Goal: Task Accomplishment & Management: Use online tool/utility

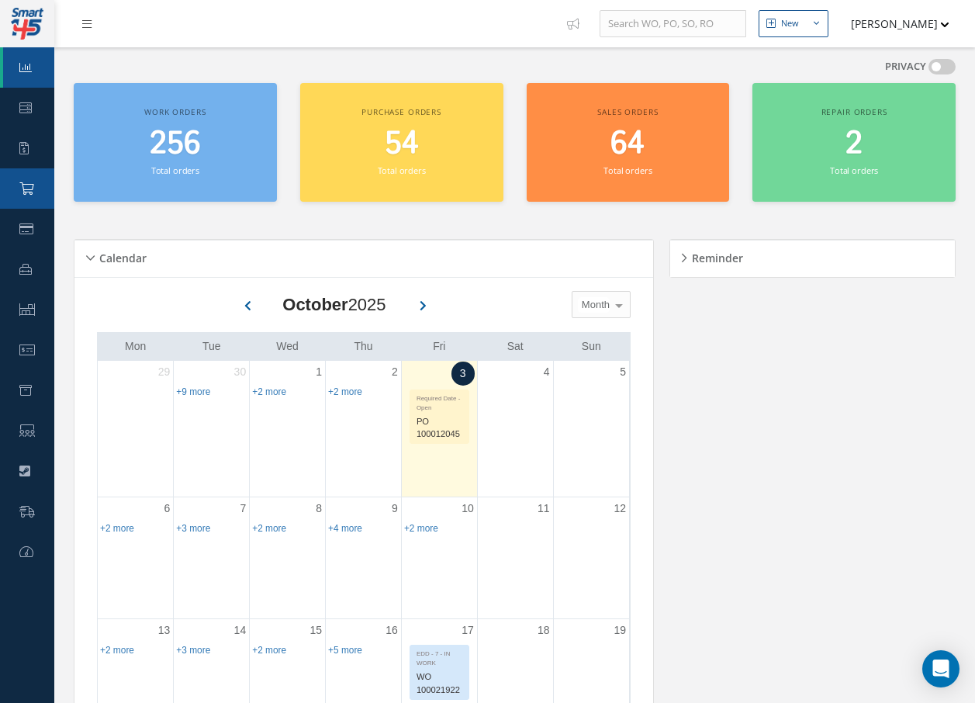
click at [37, 183] on link "Purchase Order" at bounding box center [27, 188] width 54 height 40
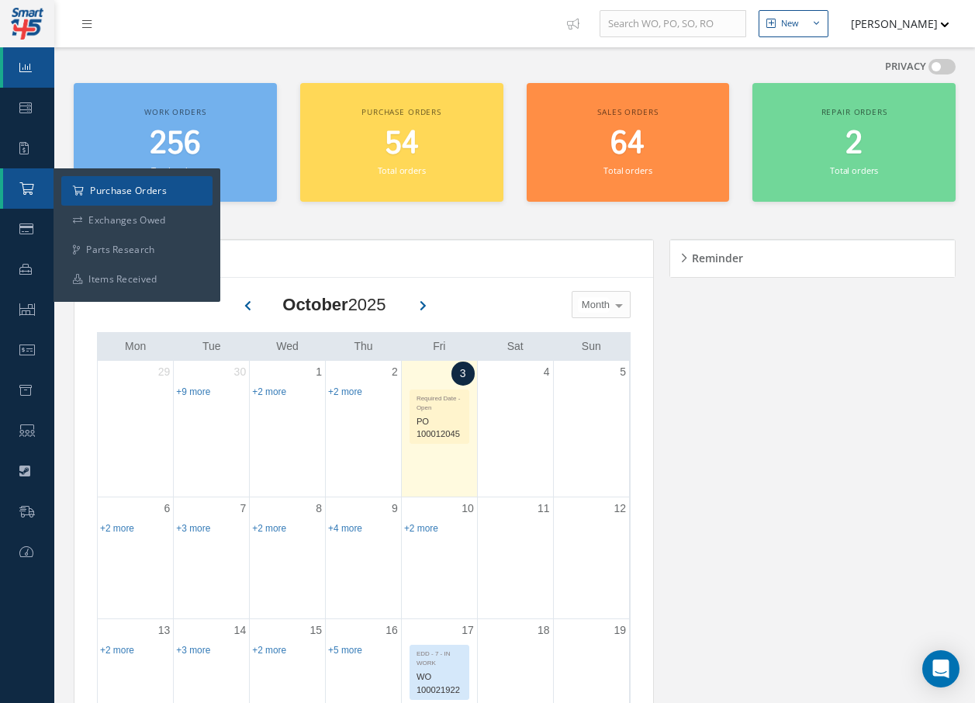
click at [116, 195] on a=1&status_id=2&status_id=3&status_id=5&collapsedFilters"] "Purchase Orders" at bounding box center [136, 190] width 151 height 29
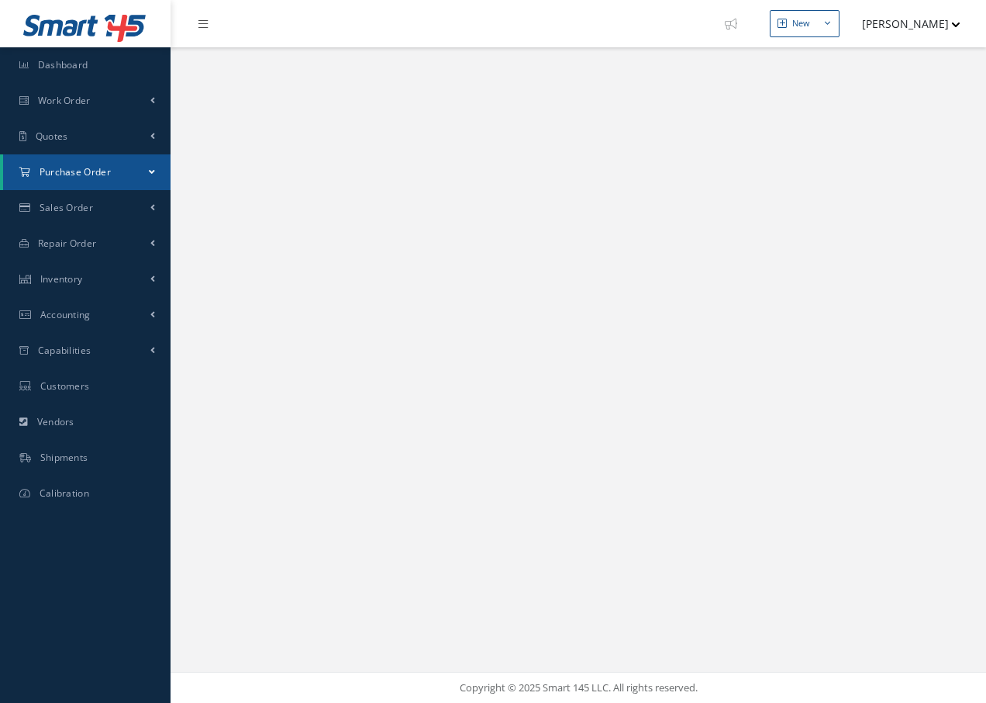
select select "25"
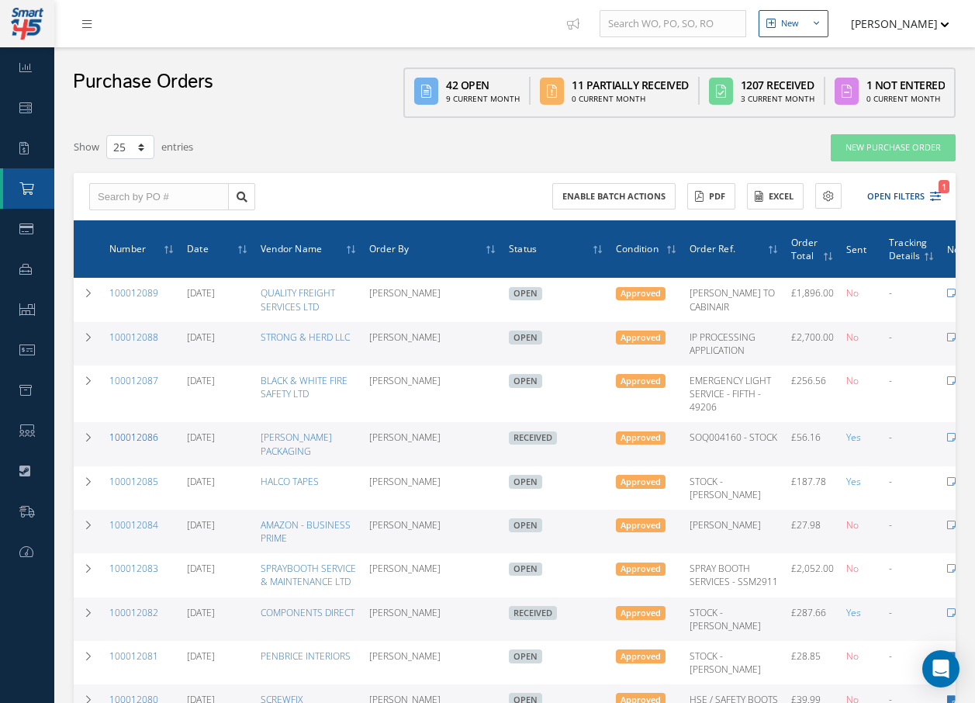
click at [129, 444] on link "100012086" at bounding box center [133, 436] width 49 height 13
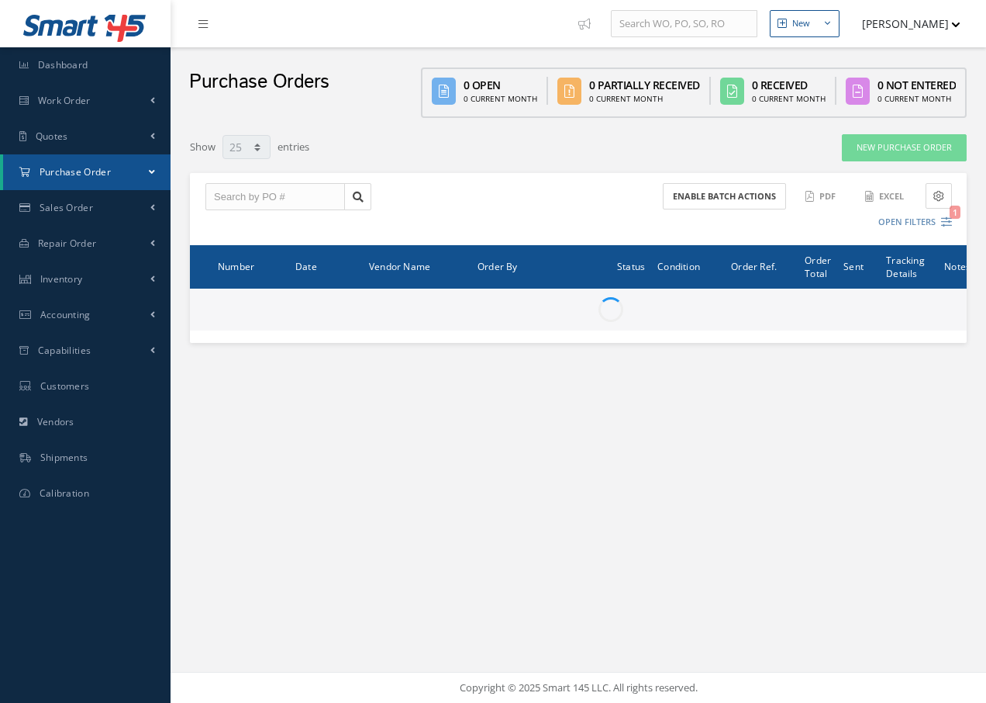
select select "25"
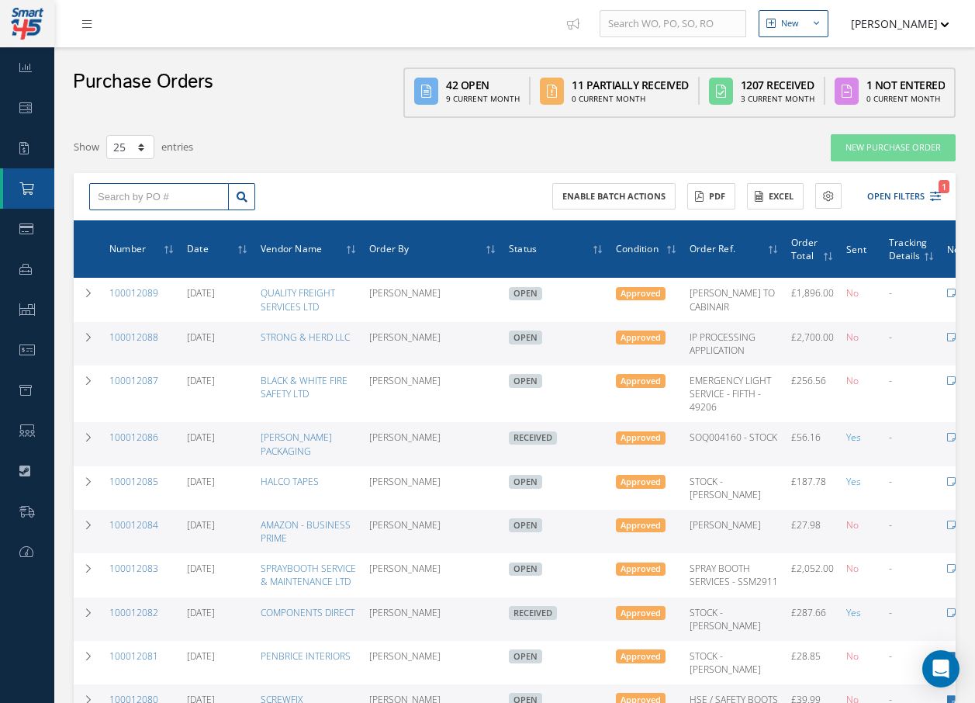
click at [210, 195] on input "text" at bounding box center [159, 197] width 140 height 28
type input "100012068"
click at [142, 226] on span "100012068" at bounding box center [121, 224] width 47 height 11
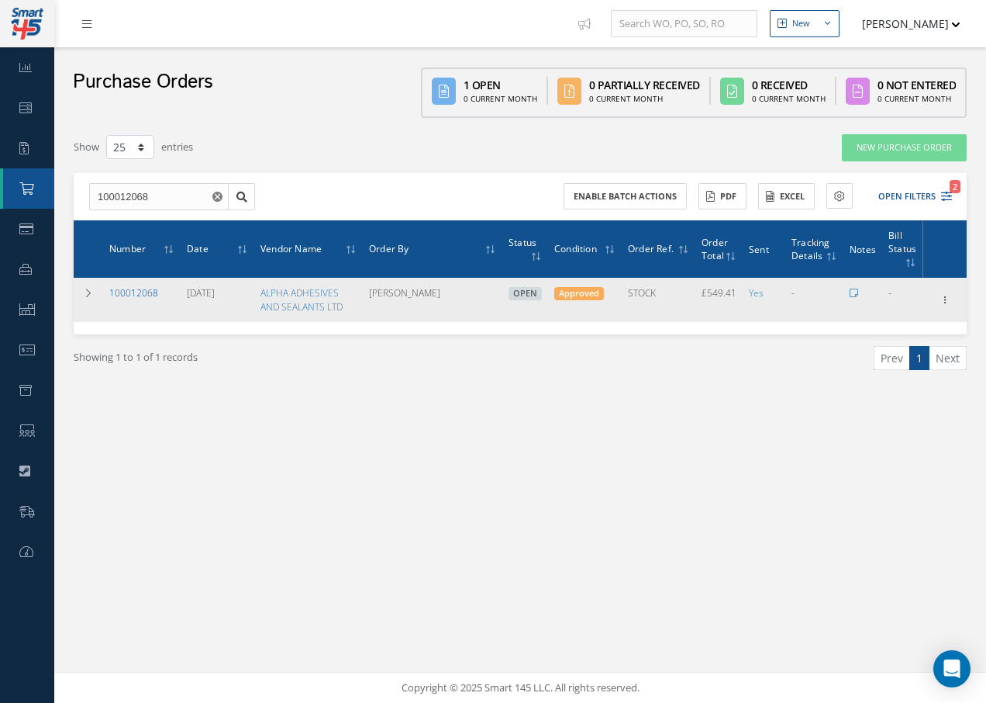
click at [142, 295] on link "100012068" at bounding box center [133, 292] width 49 height 13
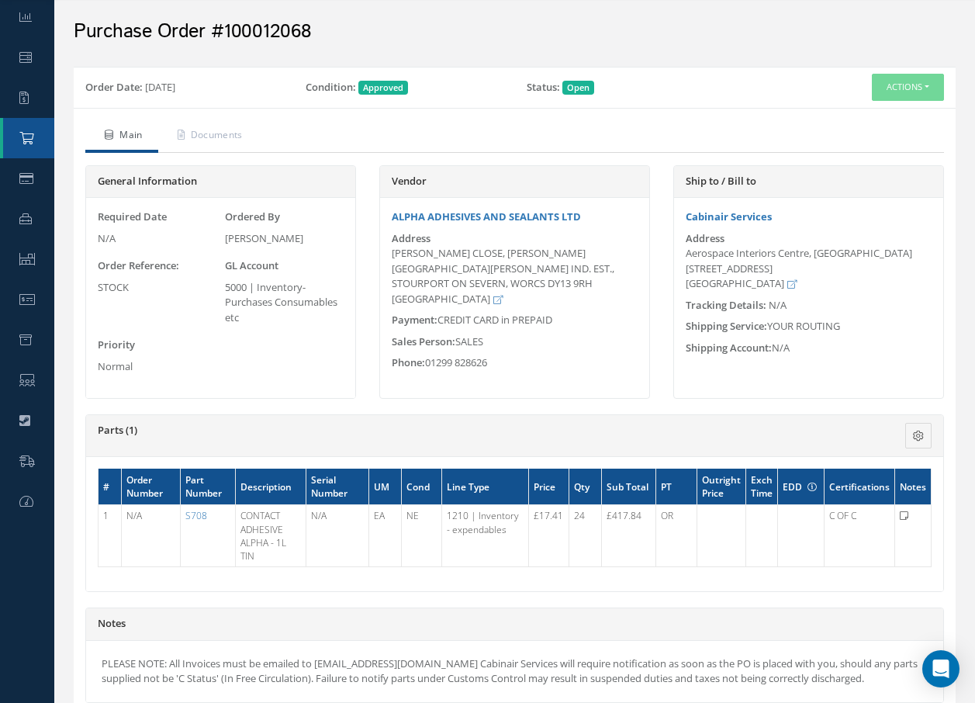
scroll to position [78, 0]
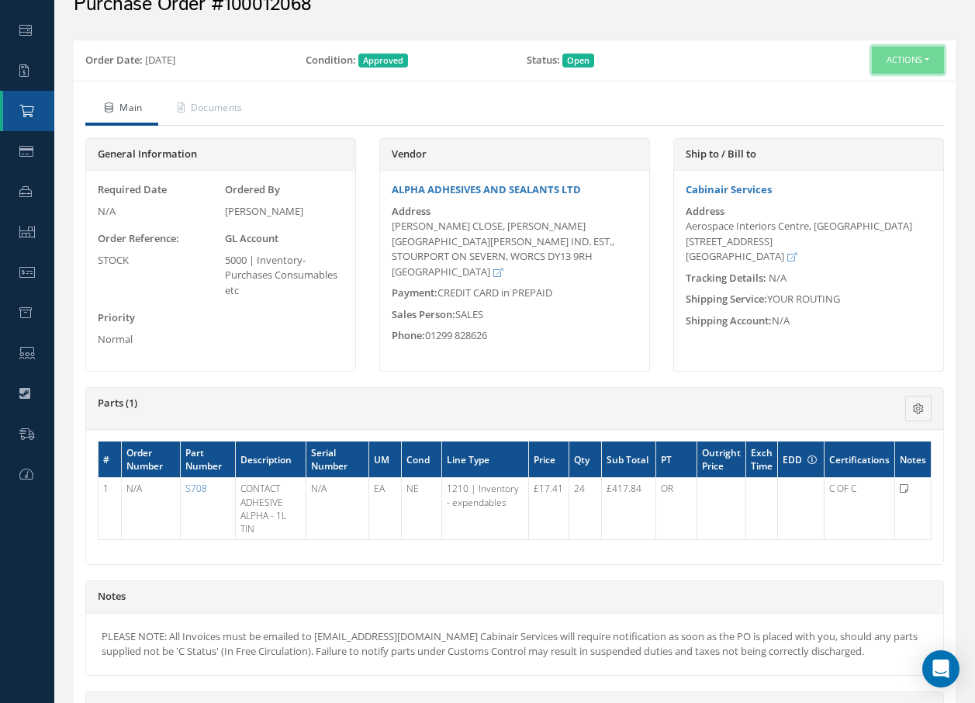
click at [899, 50] on button "Actions" at bounding box center [908, 60] width 72 height 27
click at [855, 87] on link "Receive" at bounding box center [882, 89] width 124 height 21
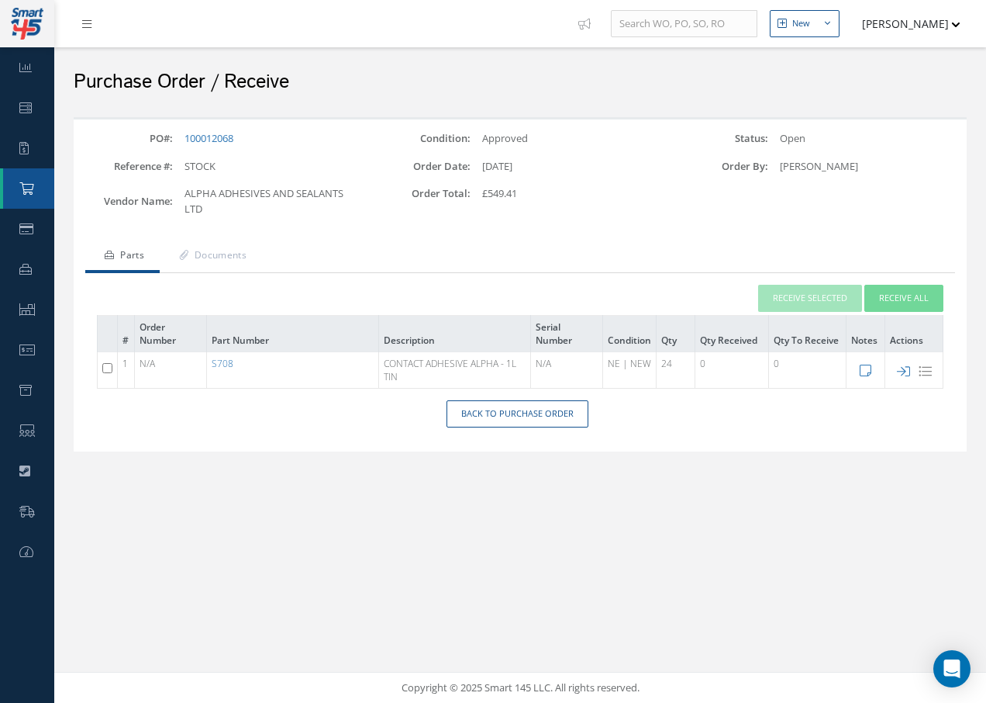
click at [108, 369] on input "checkbox" at bounding box center [107, 368] width 10 height 10
checkbox input "true"
click at [816, 299] on button "Receive Selected" at bounding box center [810, 298] width 104 height 27
type input "[DATE]"
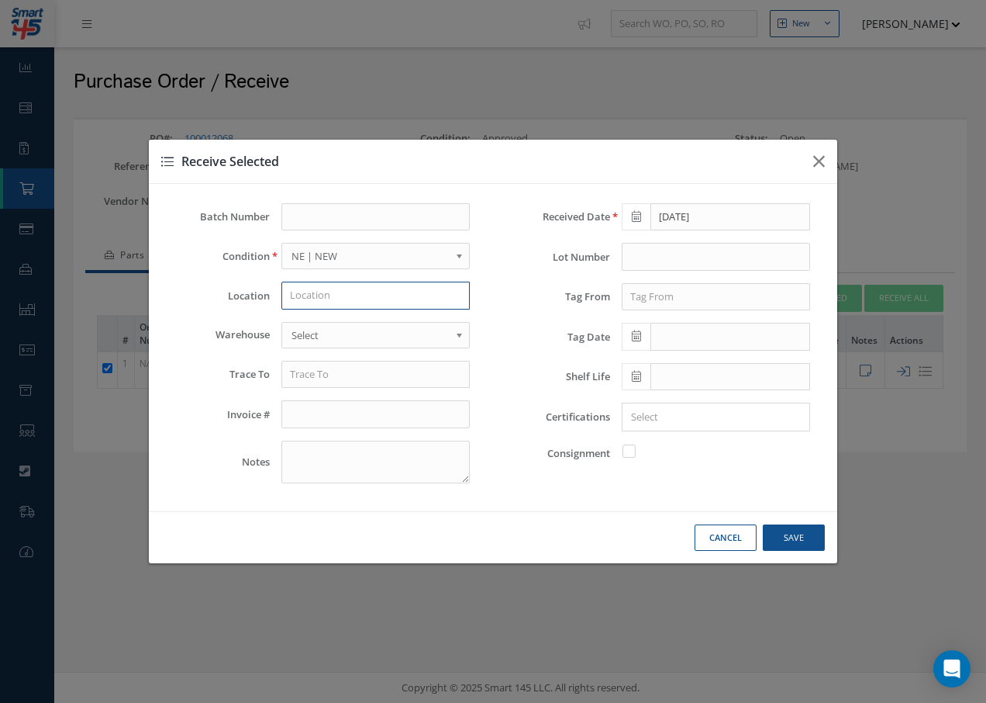
click at [376, 295] on input "text" at bounding box center [376, 296] width 188 height 28
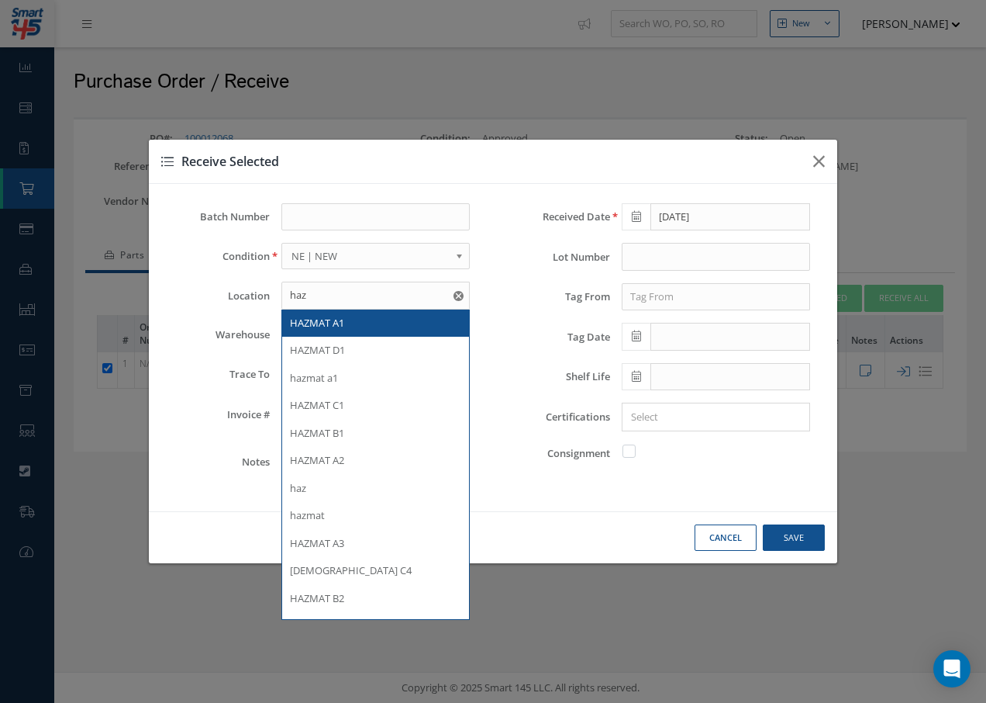
click at [306, 323] on span "HAZMAT A1" at bounding box center [317, 323] width 54 height 14
type input "HAZMAT A1"
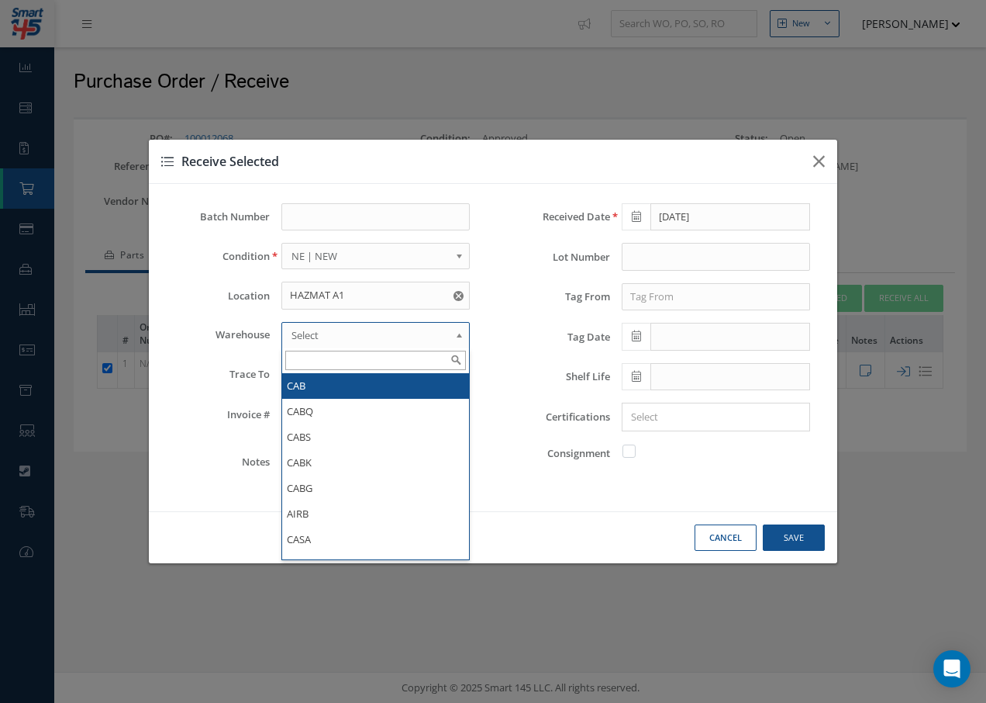
click at [305, 333] on span "Select" at bounding box center [371, 335] width 158 height 19
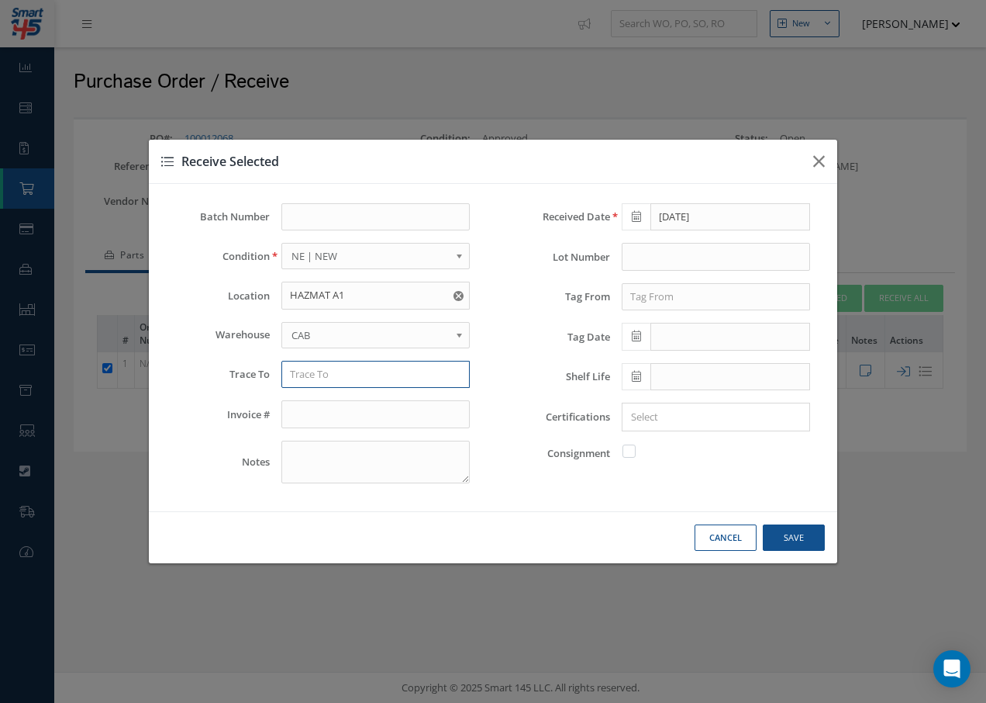
click at [305, 375] on input "text" at bounding box center [376, 375] width 188 height 28
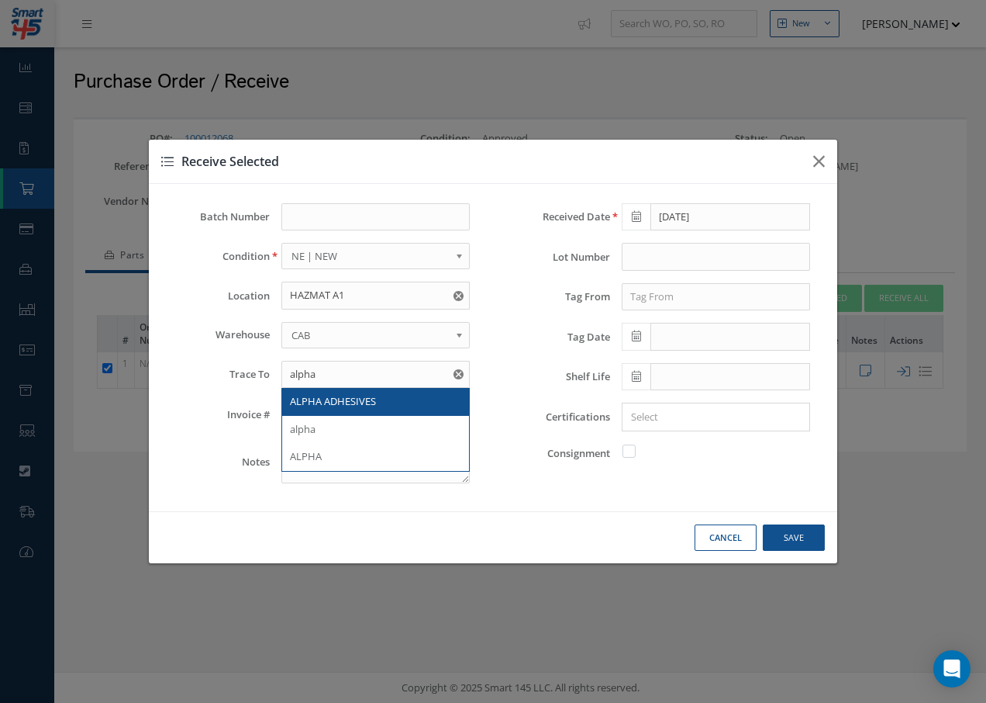
click at [362, 400] on span "ALPHA ADHESIVES" at bounding box center [333, 401] width 86 height 14
type input "ALPHA ADHESIVES"
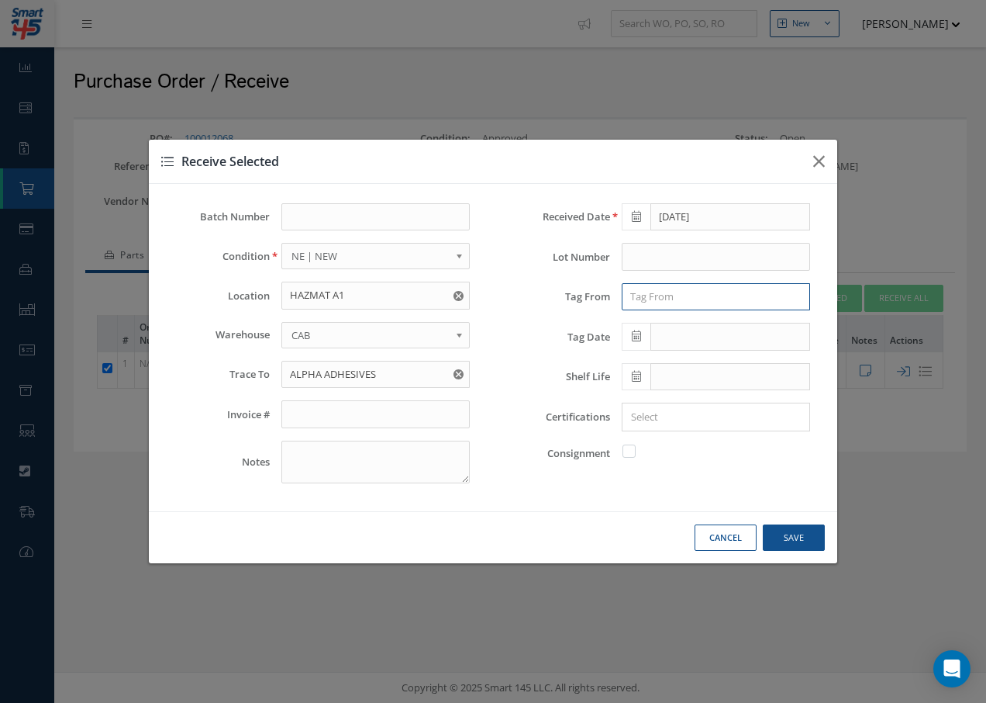
click at [703, 302] on input "text" at bounding box center [716, 297] width 188 height 28
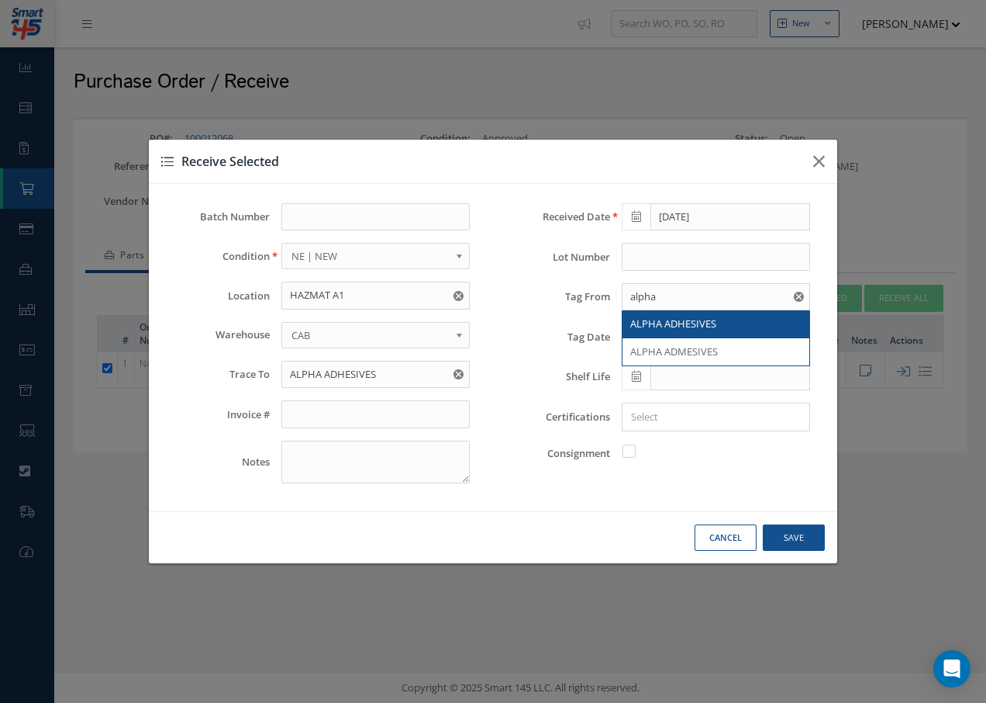
click at [696, 325] on span "ALPHA ADHESIVES" at bounding box center [673, 323] width 86 height 14
type input "ALPHA ADHESIVES"
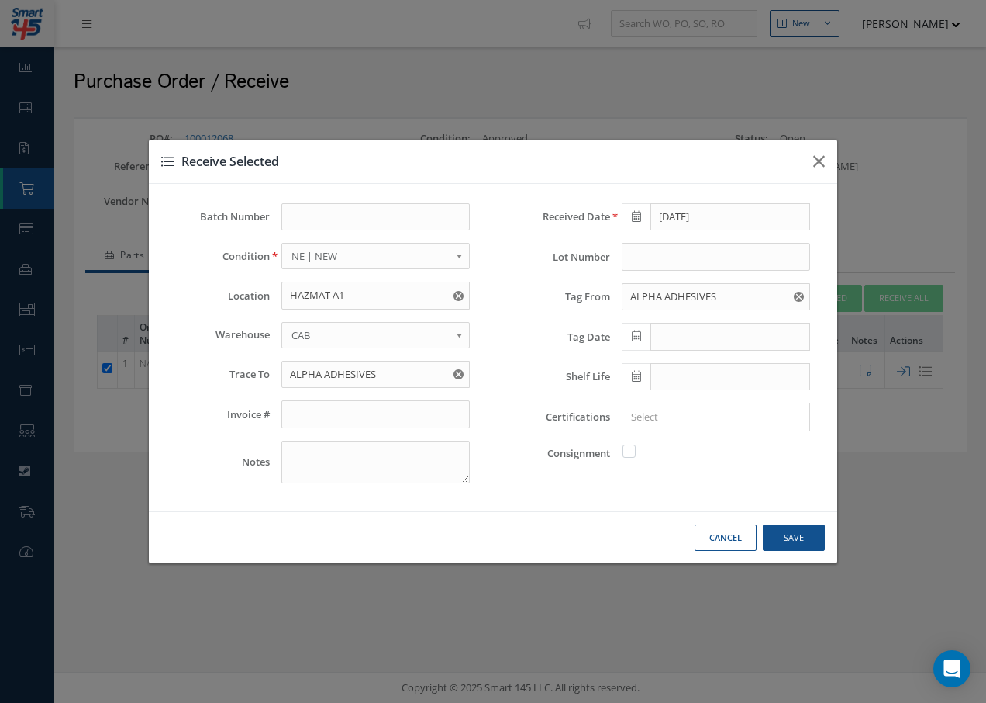
click at [630, 333] on span at bounding box center [636, 337] width 29 height 28
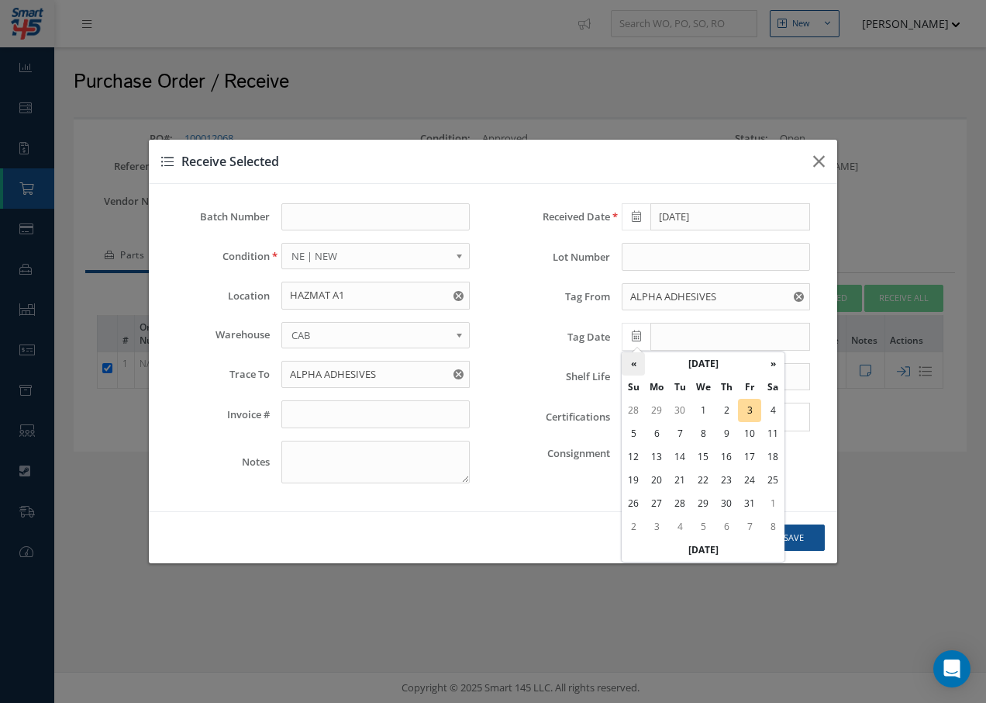
click at [636, 363] on th "«" at bounding box center [633, 363] width 23 height 23
click at [682, 505] on td "30" at bounding box center [679, 503] width 23 height 23
type input "[DATE]"
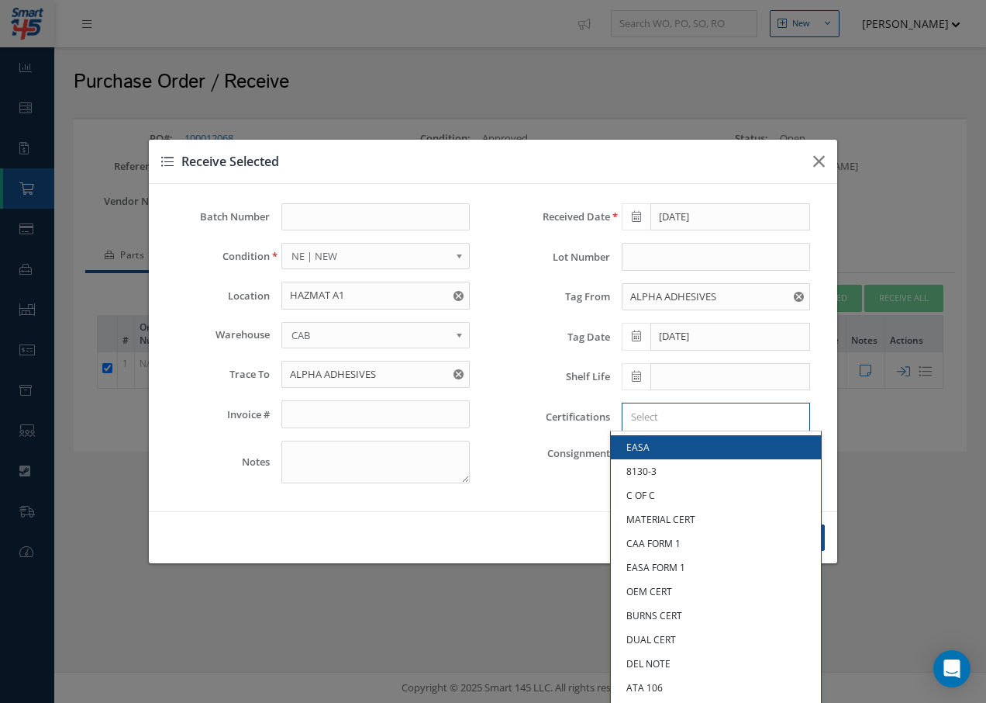
click at [661, 422] on input "Search for option" at bounding box center [712, 417] width 177 height 16
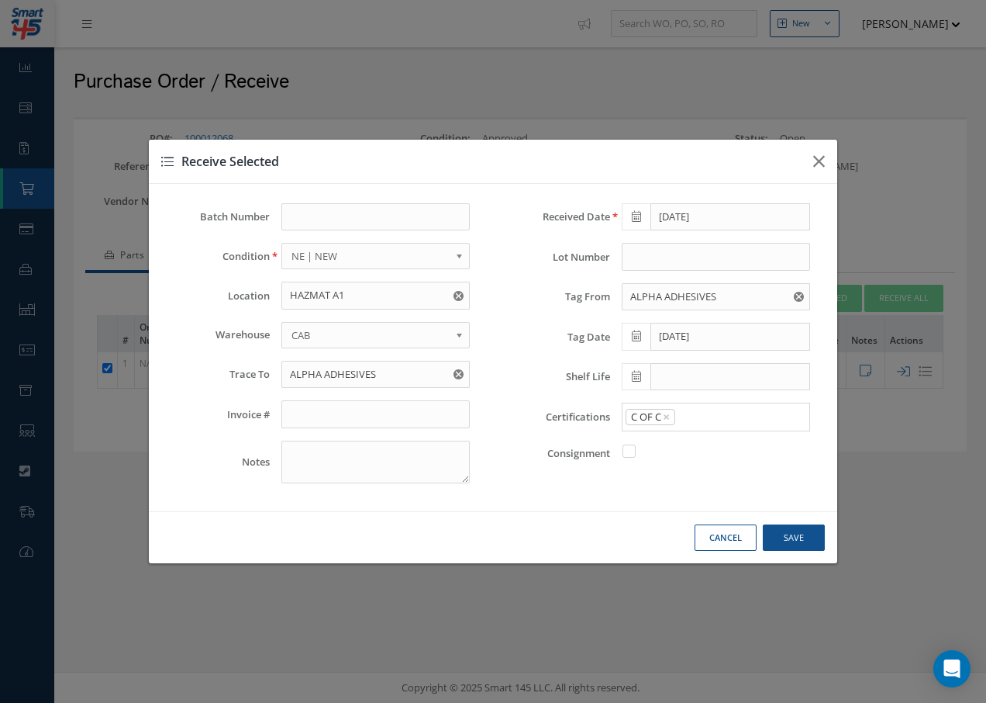
click at [654, 492] on link "C OF C" at bounding box center [716, 495] width 210 height 24
click at [803, 537] on button "Save" at bounding box center [794, 537] width 62 height 27
checkbox input "false"
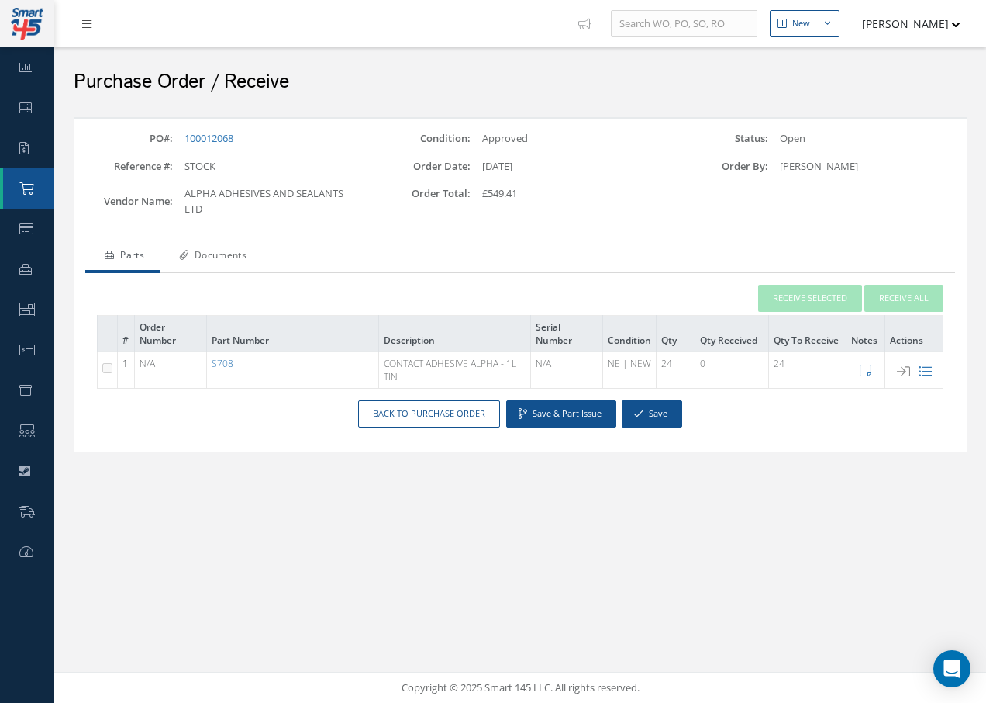
click at [246, 251] on link "Documents" at bounding box center [211, 256] width 102 height 33
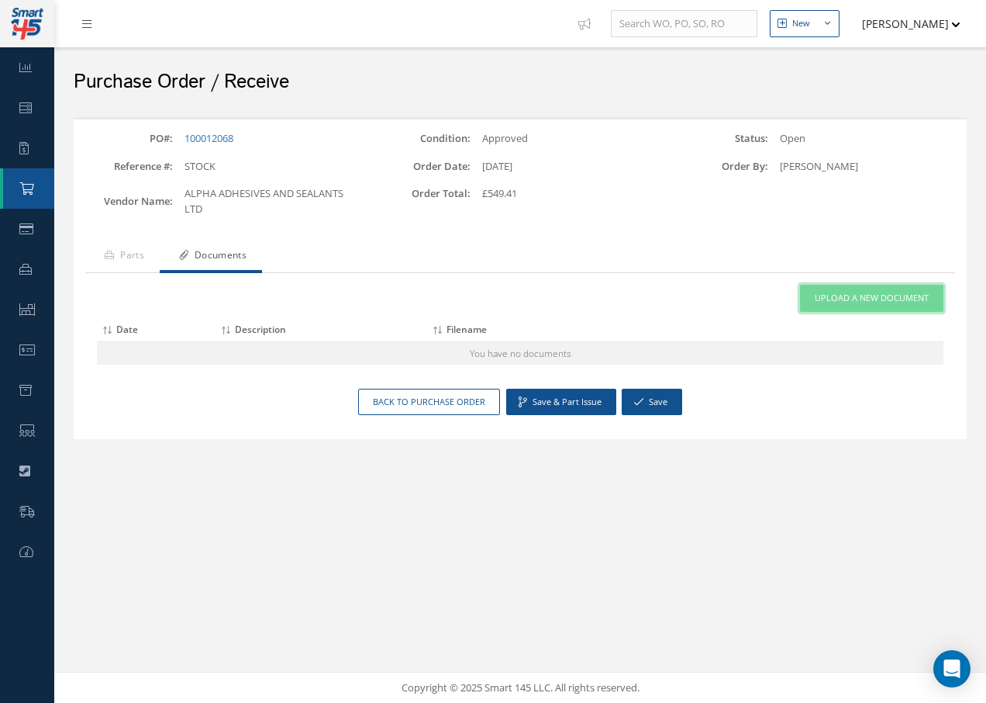
click at [846, 299] on span "Upload a New Document" at bounding box center [872, 298] width 114 height 13
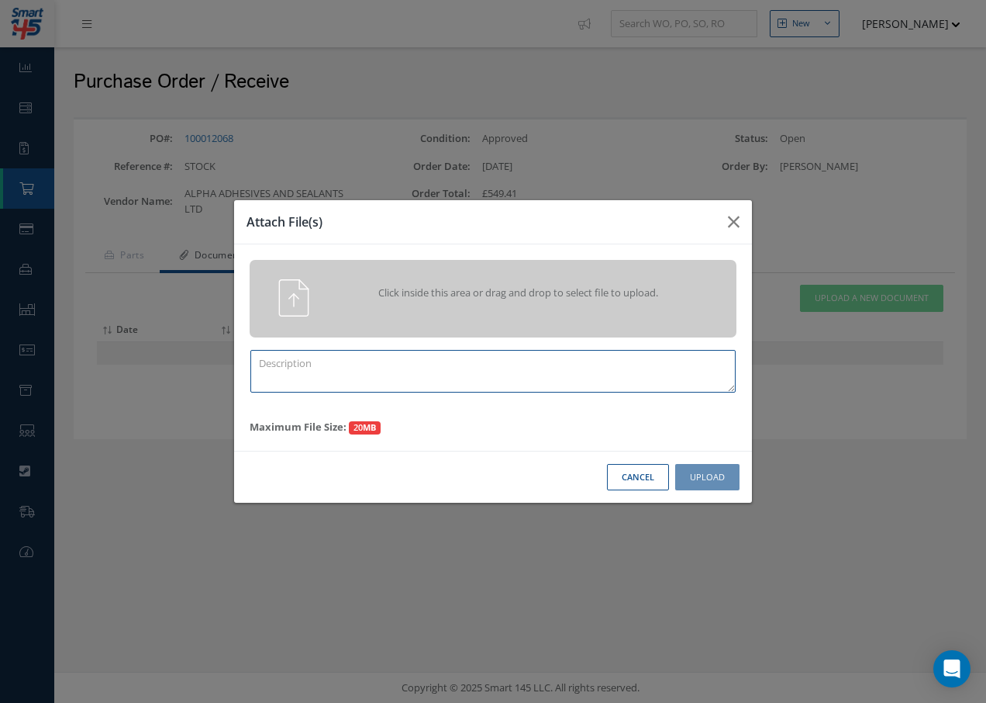
click at [492, 371] on textarea at bounding box center [492, 371] width 485 height 43
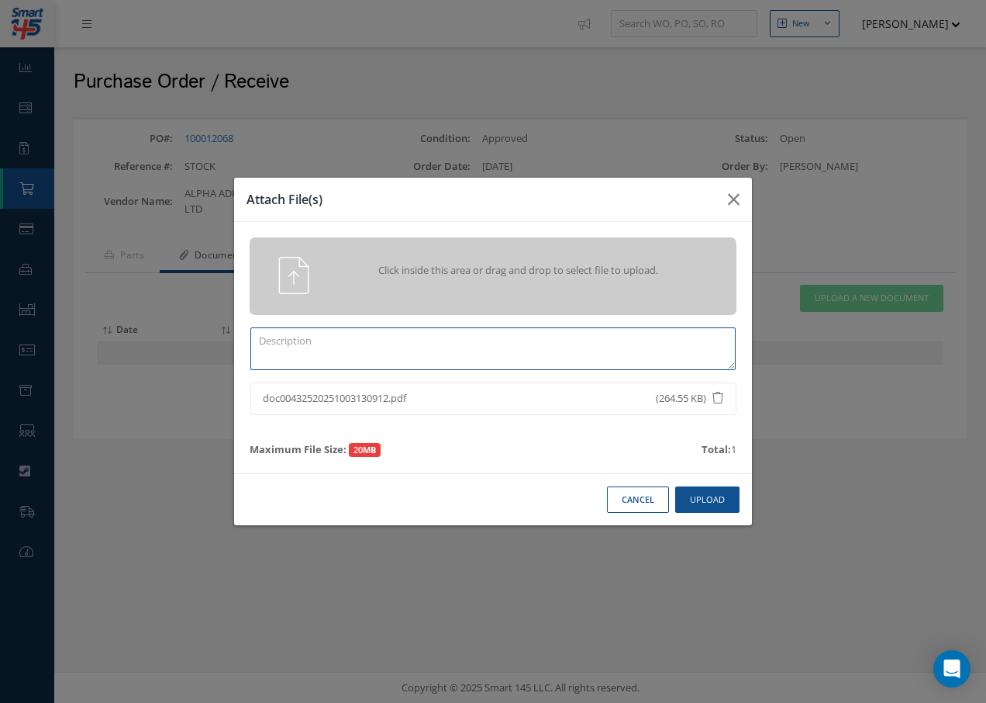
click at [330, 359] on textarea at bounding box center [492, 348] width 485 height 43
type textarea "COC"
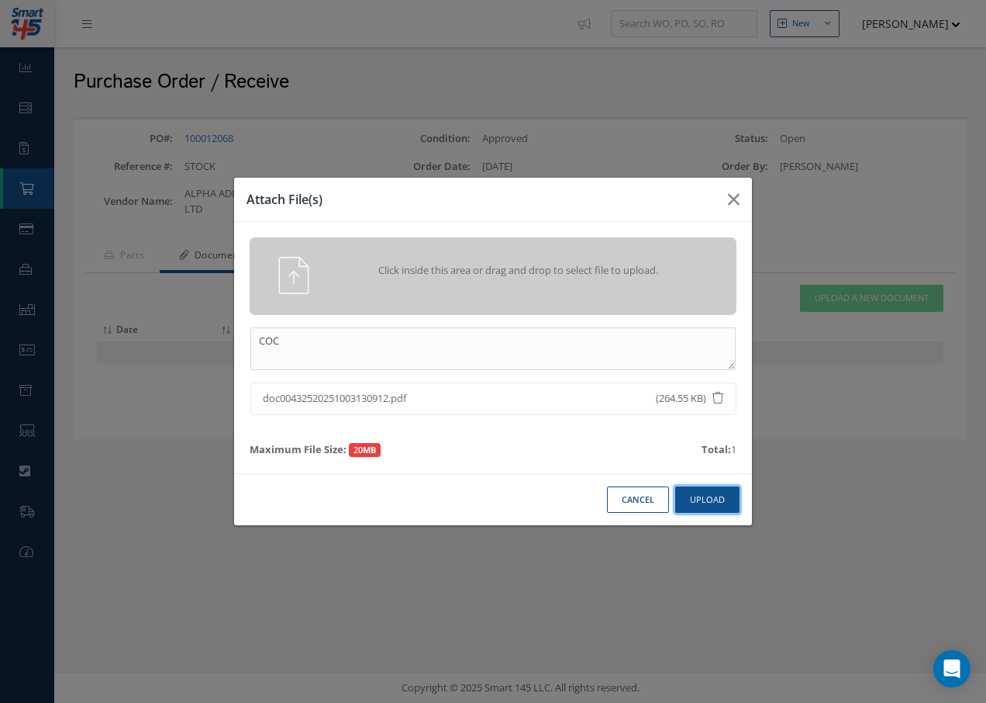
click at [716, 492] on button "Upload" at bounding box center [707, 499] width 64 height 27
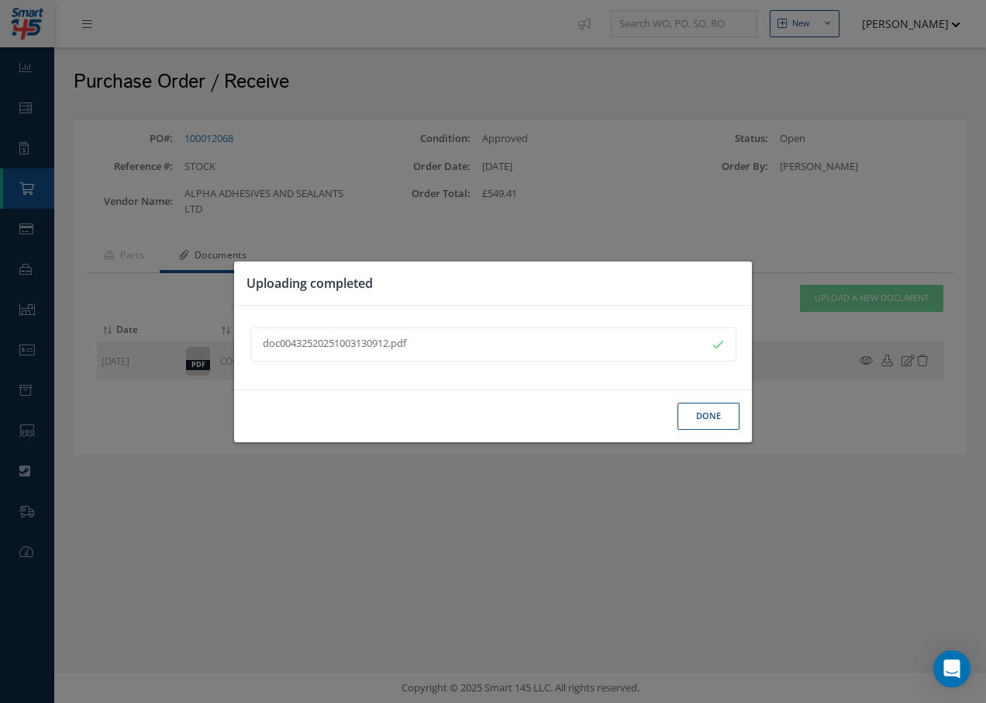
click at [720, 416] on button "Done" at bounding box center [709, 415] width 62 height 27
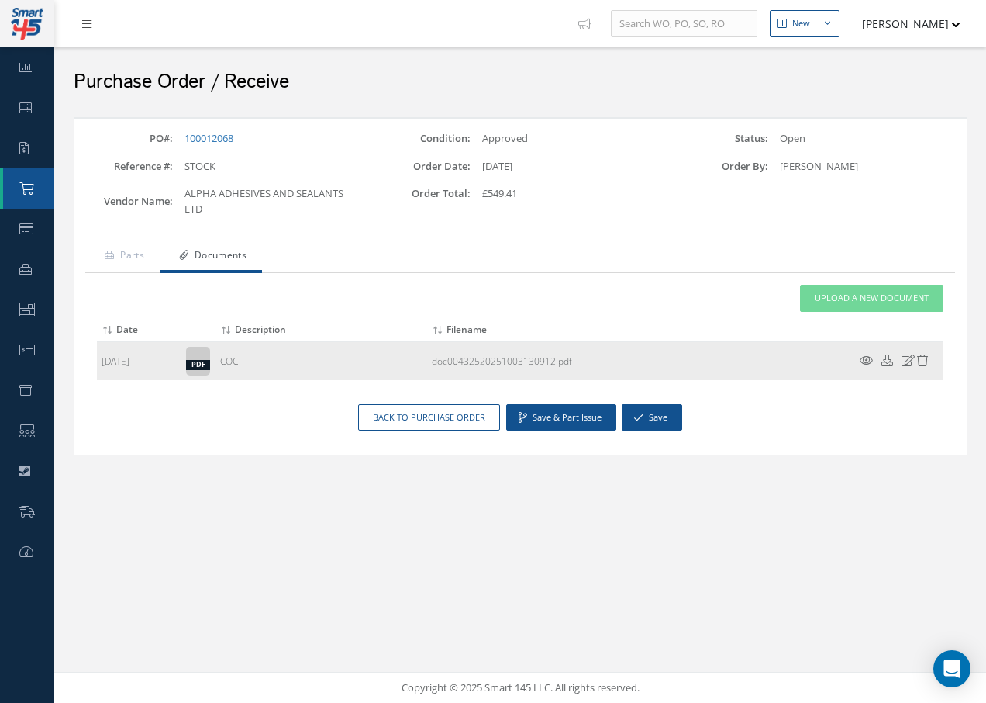
click at [866, 361] on icon at bounding box center [866, 360] width 13 height 12
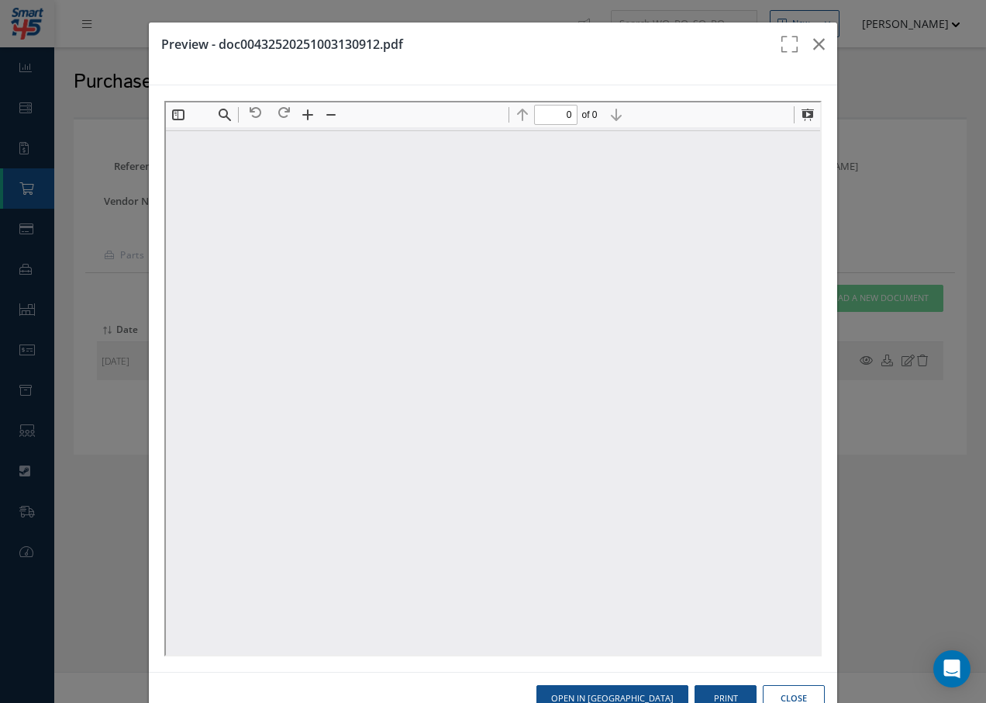
type input "1"
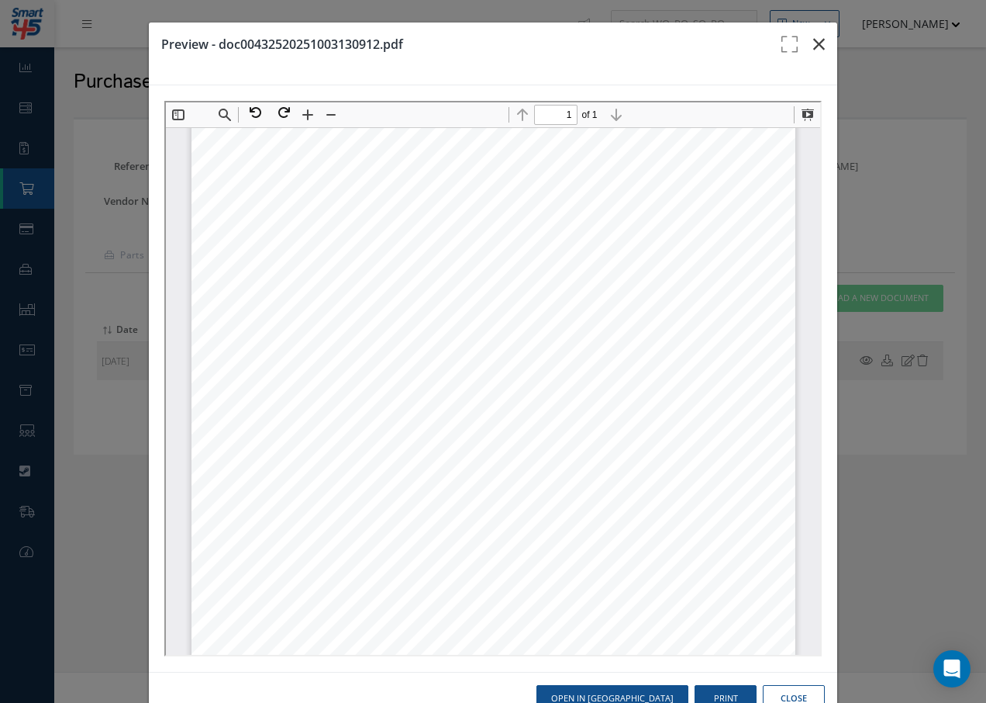
click at [814, 44] on icon "button" at bounding box center [820, 44] width 12 height 19
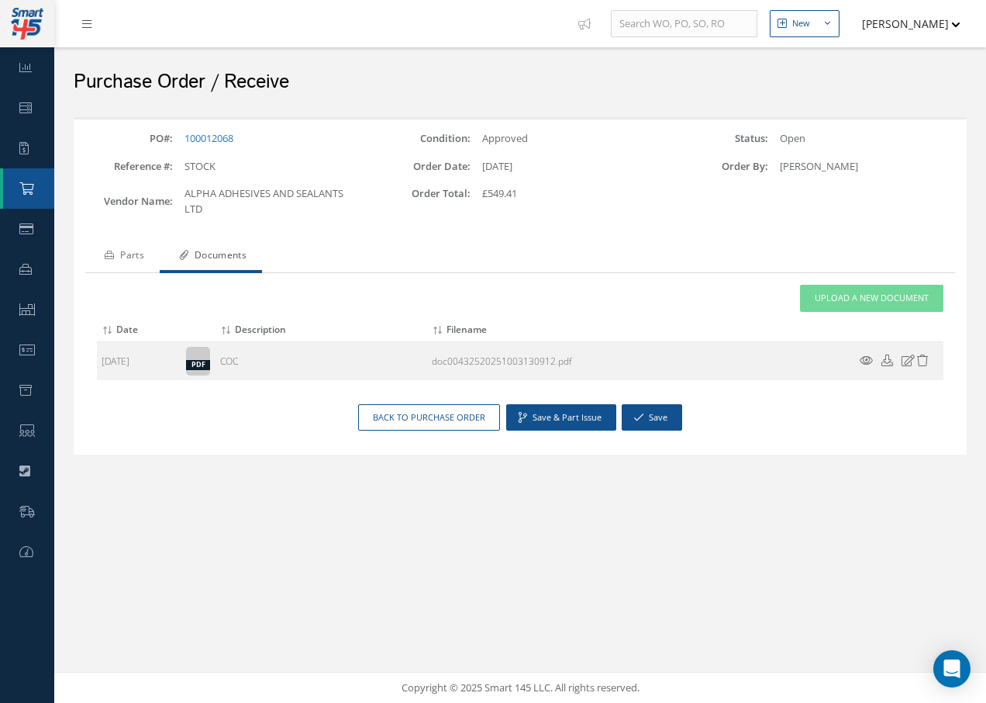
click at [131, 252] on link "Parts" at bounding box center [122, 256] width 74 height 33
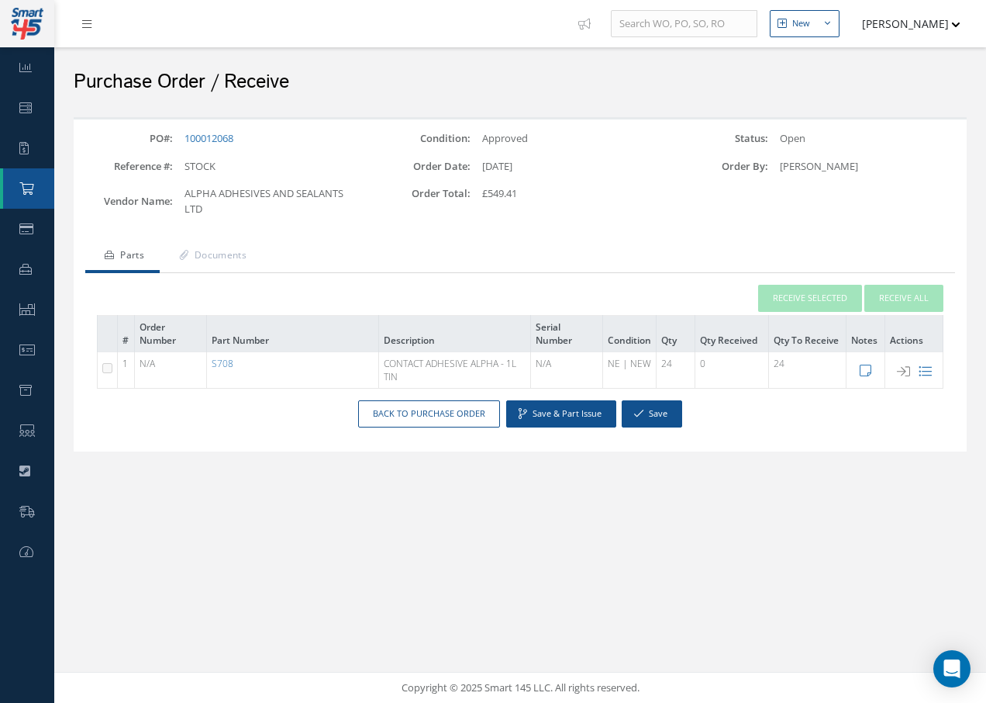
click at [133, 256] on link "Parts" at bounding box center [122, 256] width 74 height 33
click at [649, 416] on button "Save" at bounding box center [652, 413] width 60 height 27
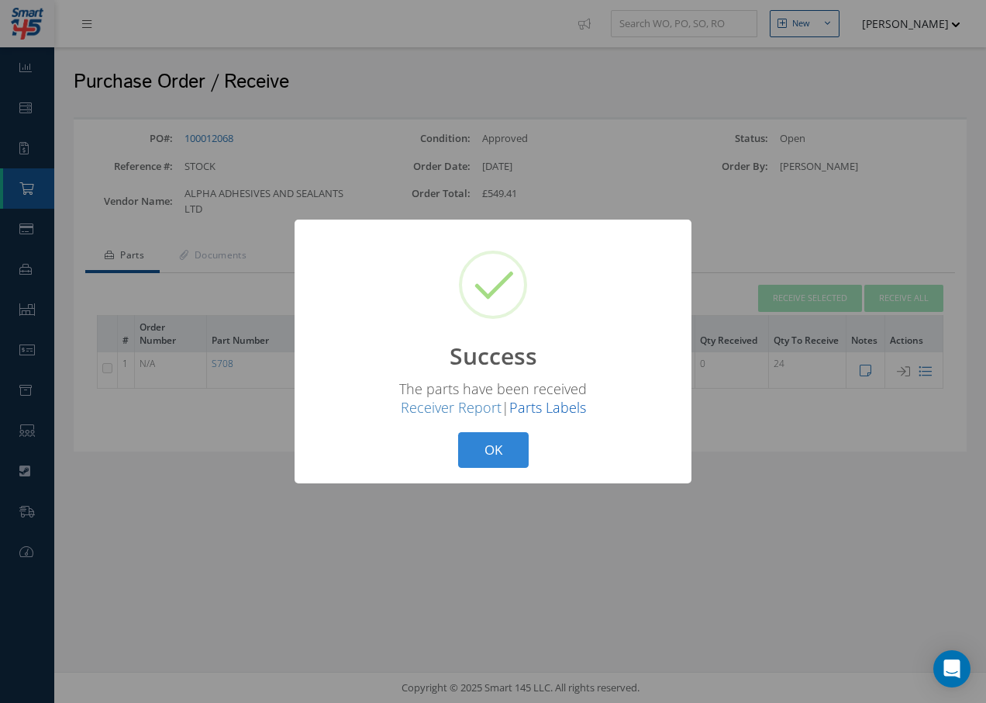
click at [551, 406] on link "Parts Labels" at bounding box center [548, 407] width 77 height 19
click at [496, 450] on button "OK" at bounding box center [493, 450] width 71 height 36
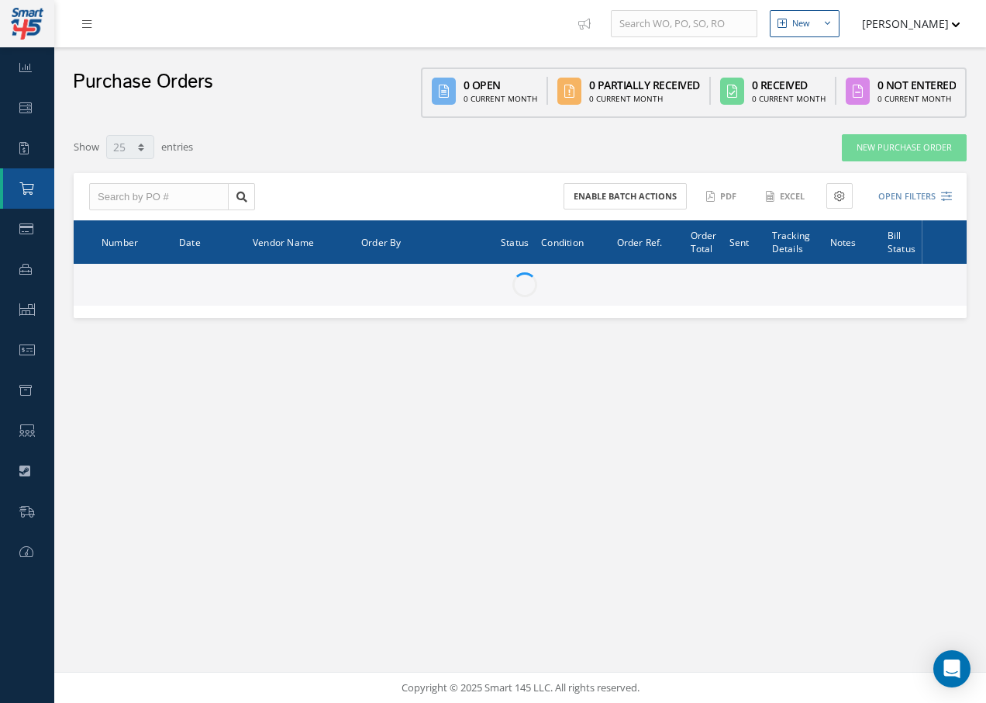
select select "25"
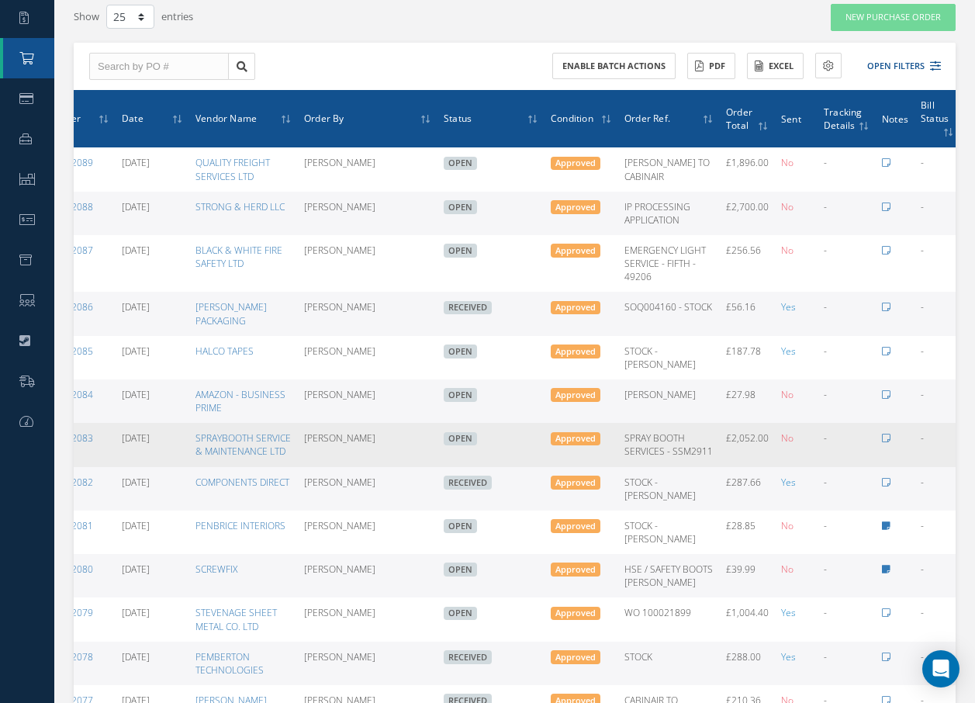
scroll to position [155, 0]
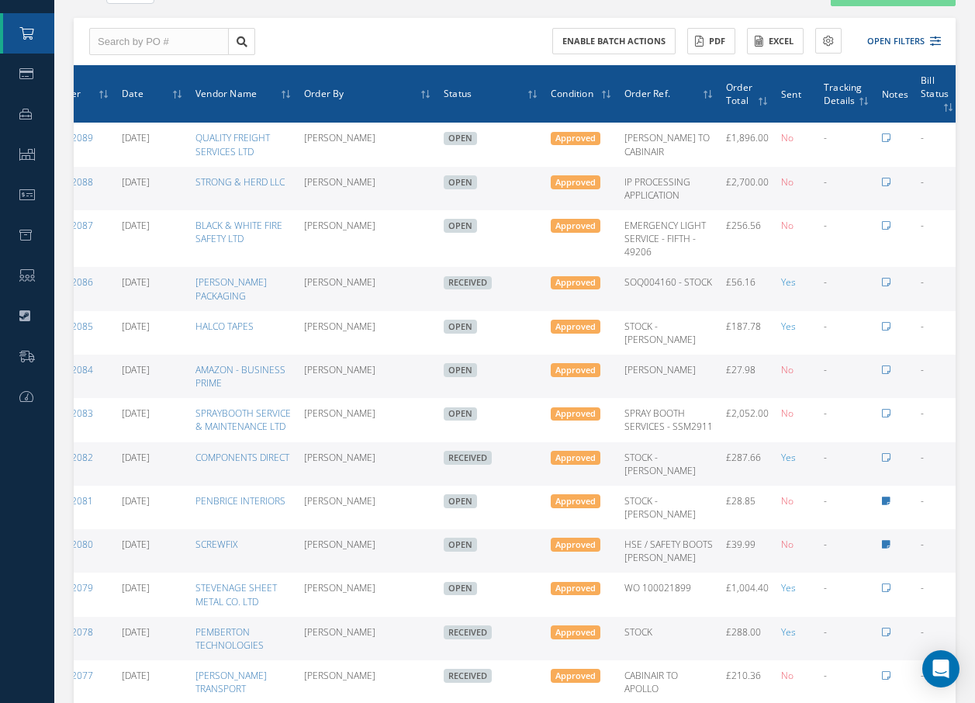
click at [965, 294] on icon at bounding box center [973, 288] width 16 height 12
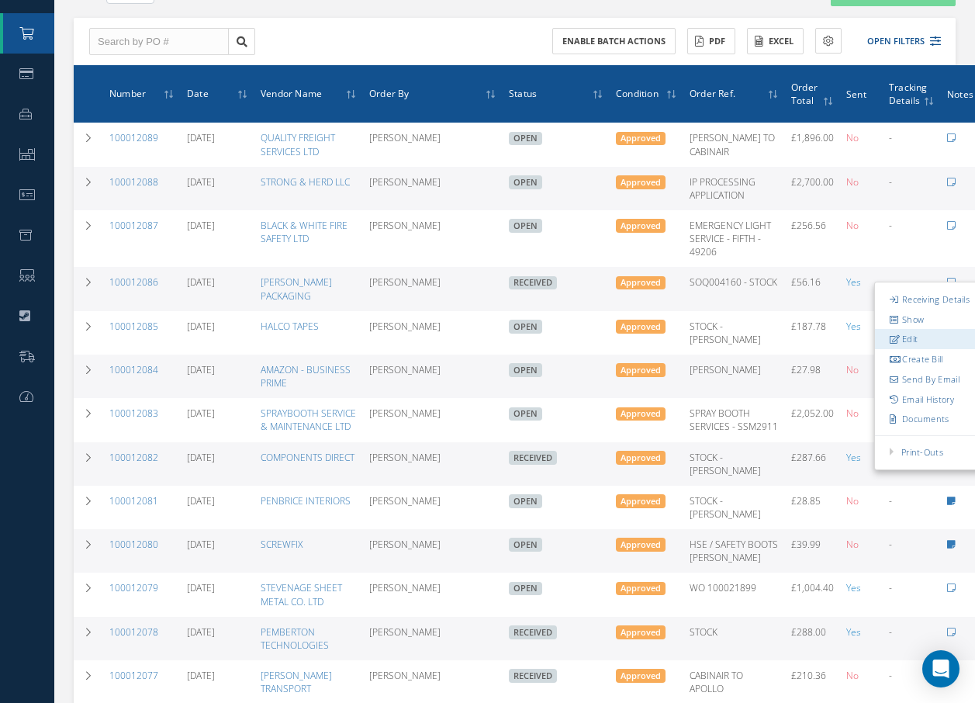
click at [888, 349] on link "Edit" at bounding box center [936, 339] width 123 height 20
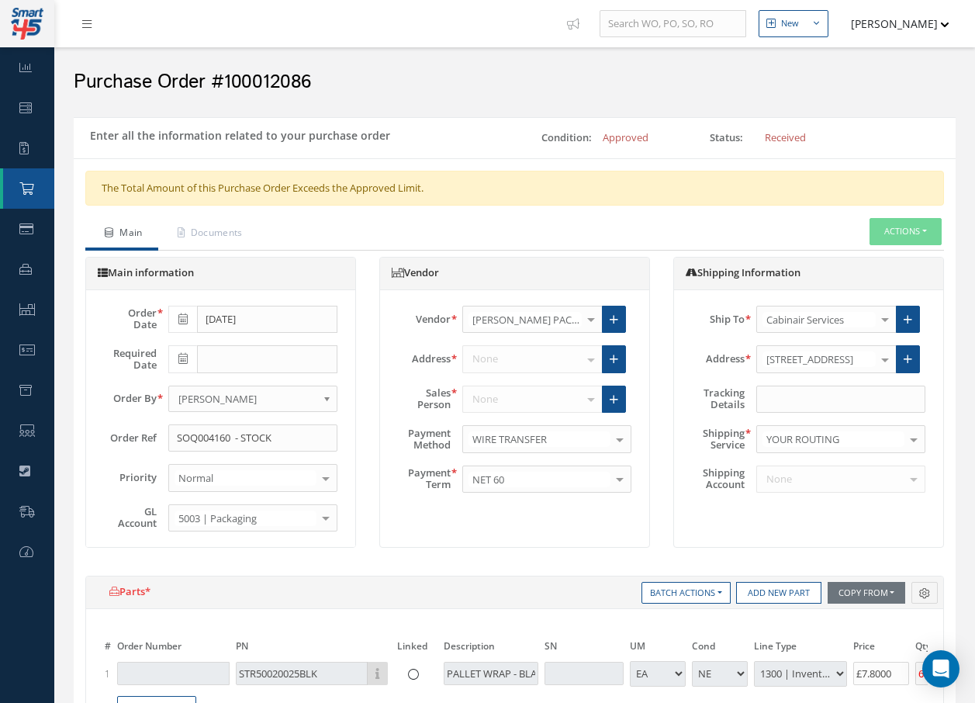
select select "1"
select select "5"
select select "117"
select select "1"
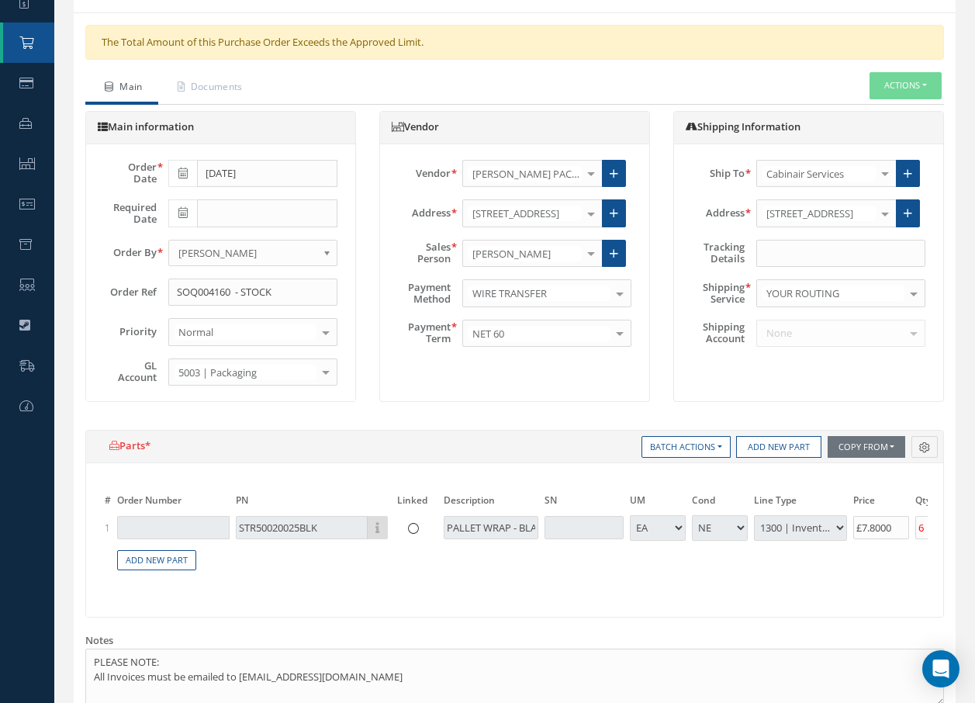
scroll to position [155, 0]
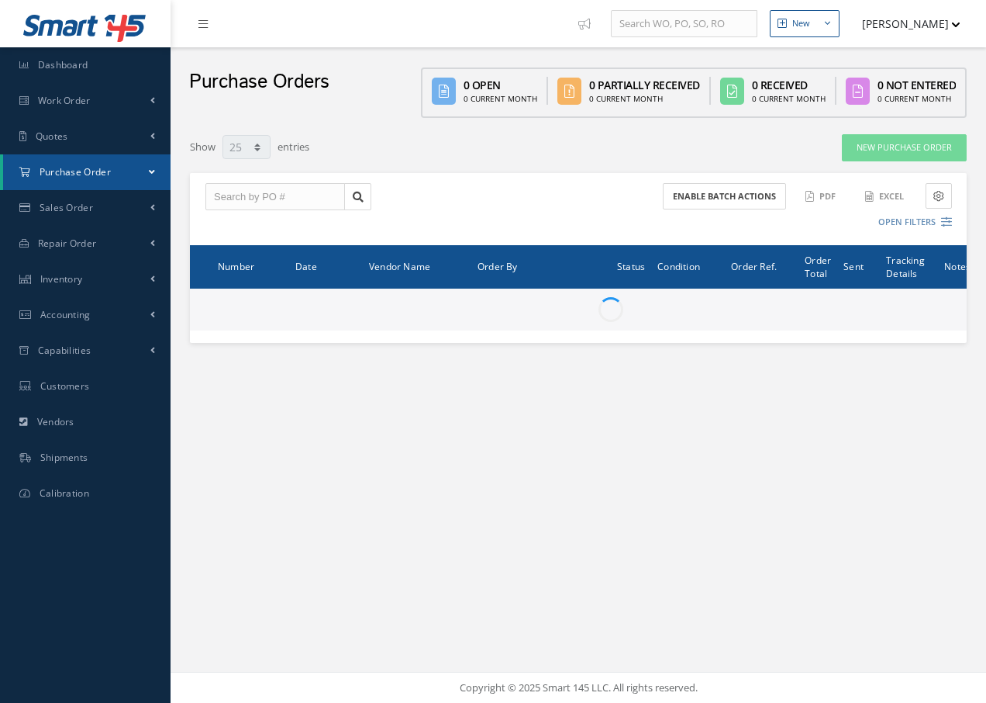
select select "25"
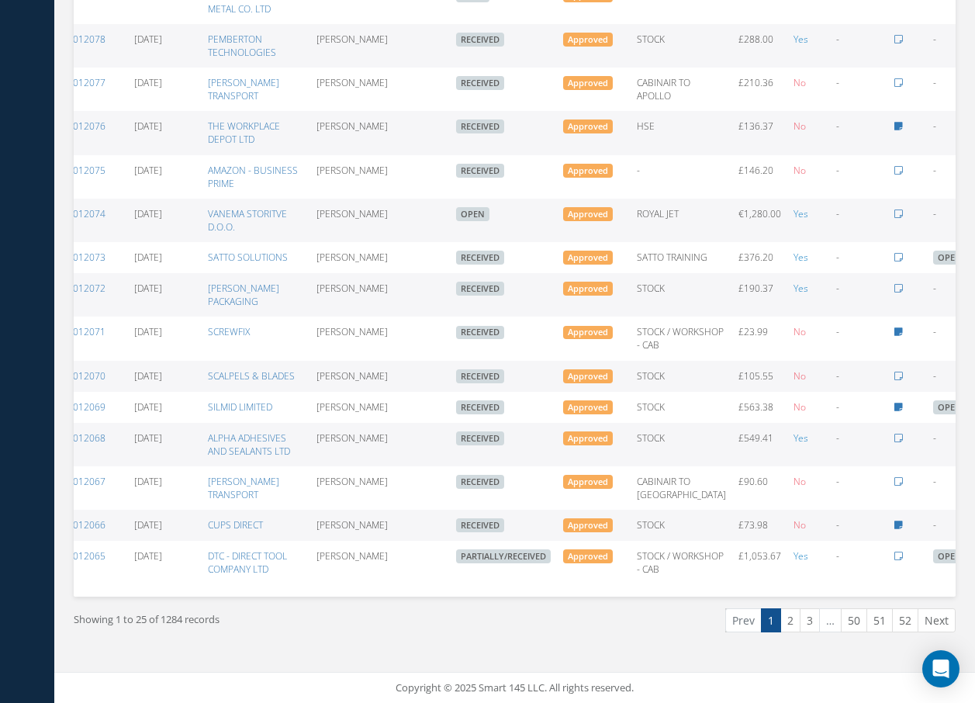
scroll to position [0, 62]
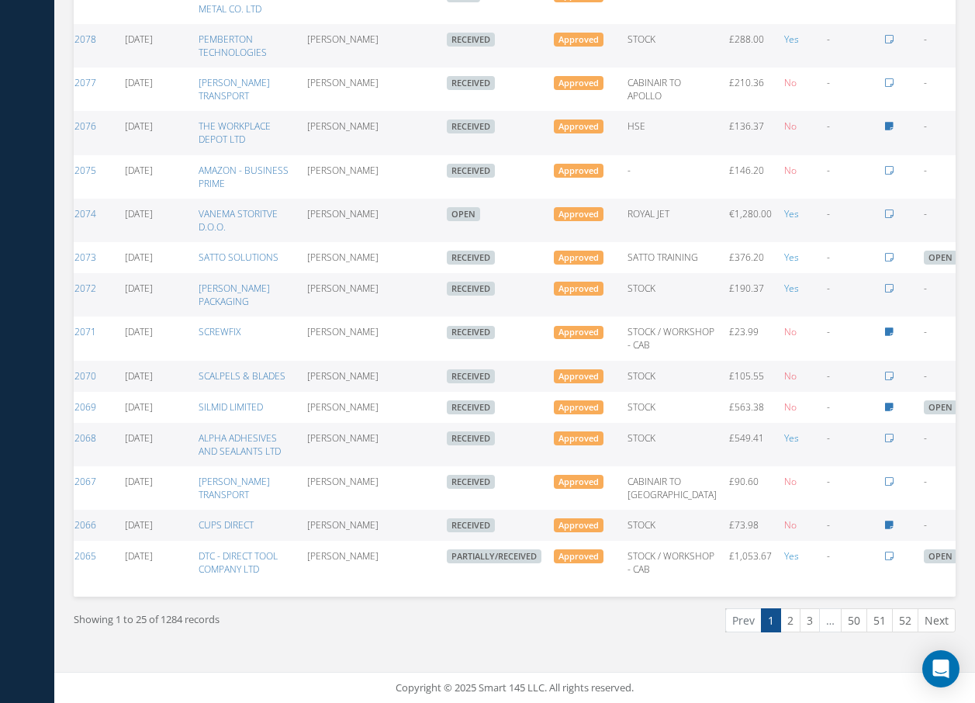
click at [968, 437] on icon at bounding box center [976, 443] width 16 height 12
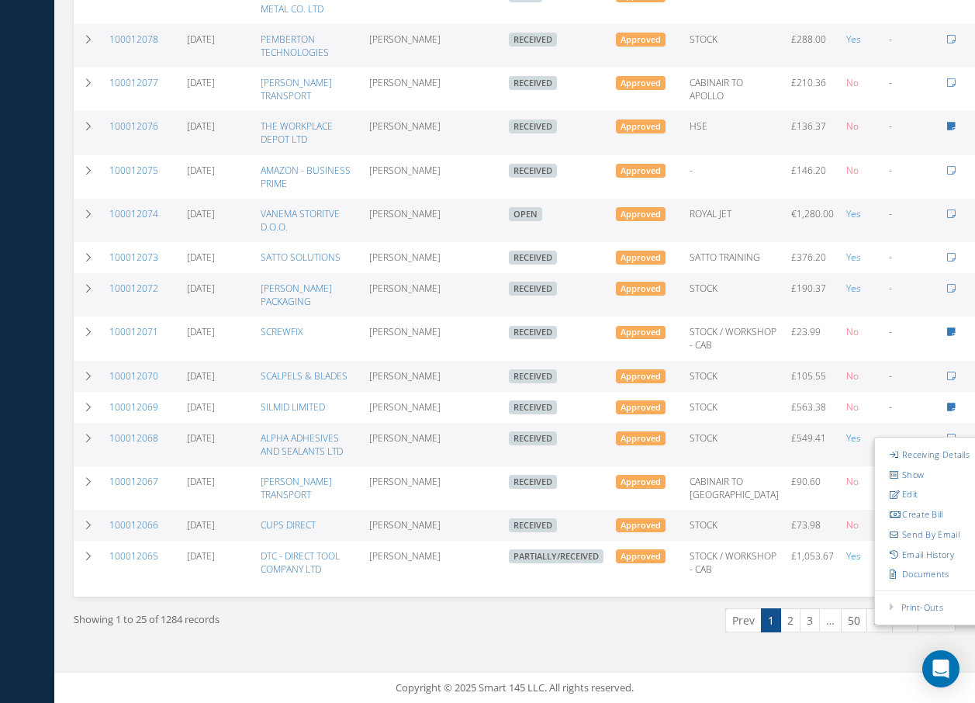
scroll to position [841, 0]
click at [919, 484] on link "Edit" at bounding box center [936, 494] width 123 height 20
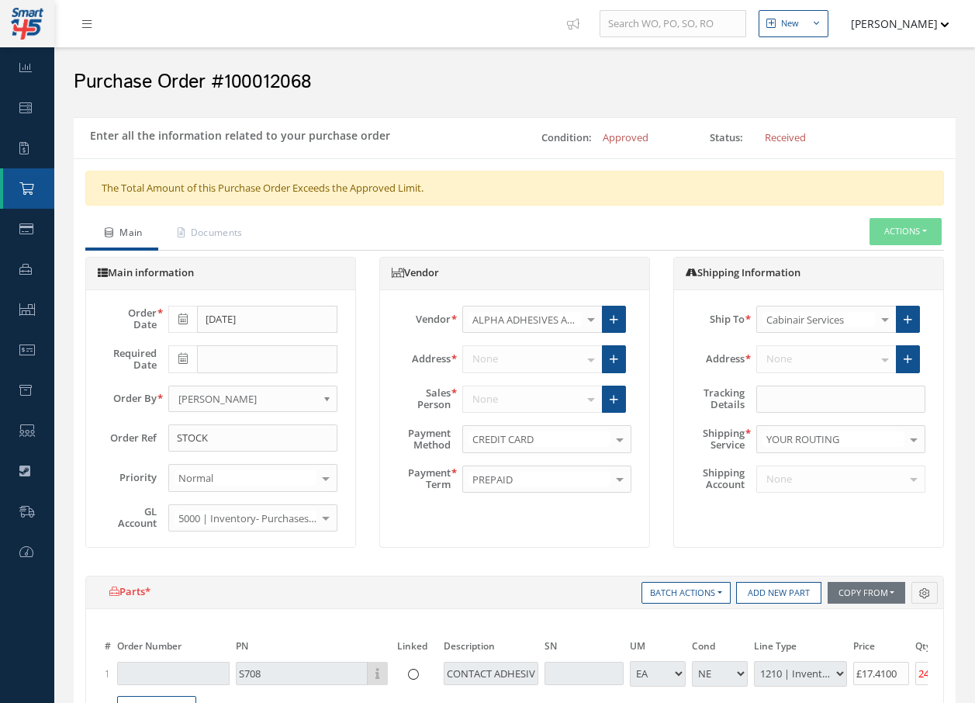
select select "1"
select select "5"
select select "7"
select select "1"
click at [917, 228] on button "Actions" at bounding box center [905, 231] width 72 height 27
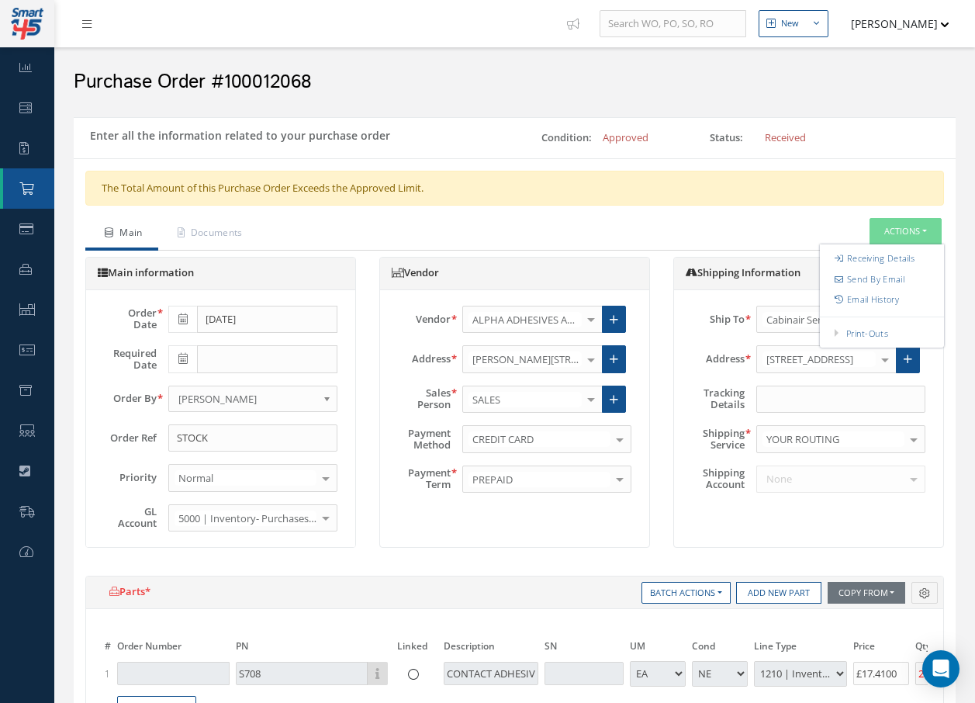
click at [807, 223] on ul "Main Documents Actions Receiving Details Send By Email Email History Print-Outs…" at bounding box center [514, 234] width 859 height 33
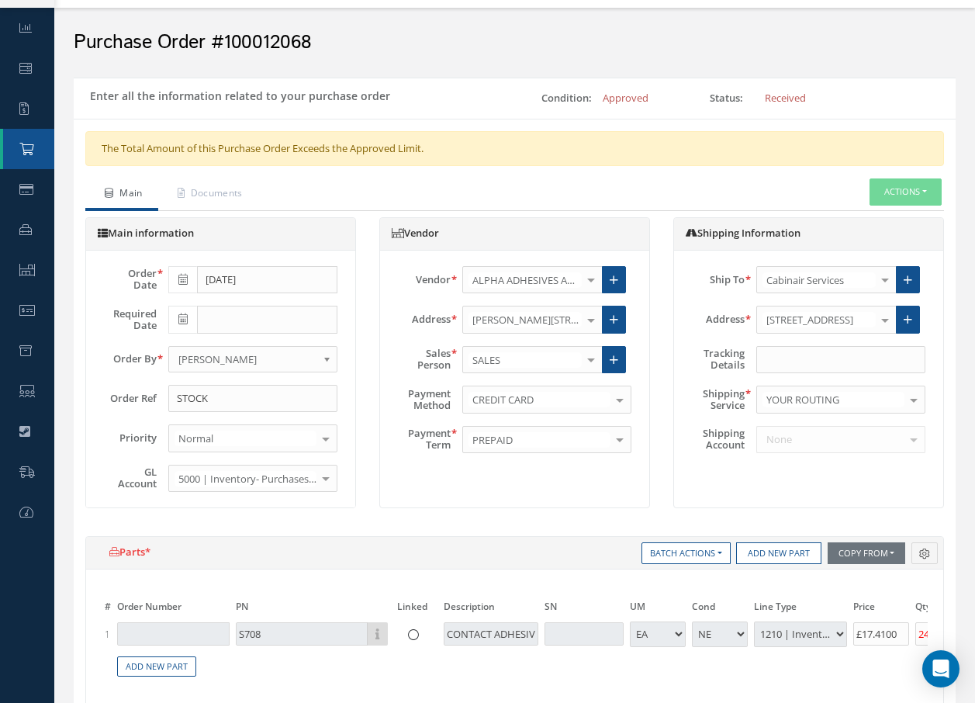
scroll to position [155, 0]
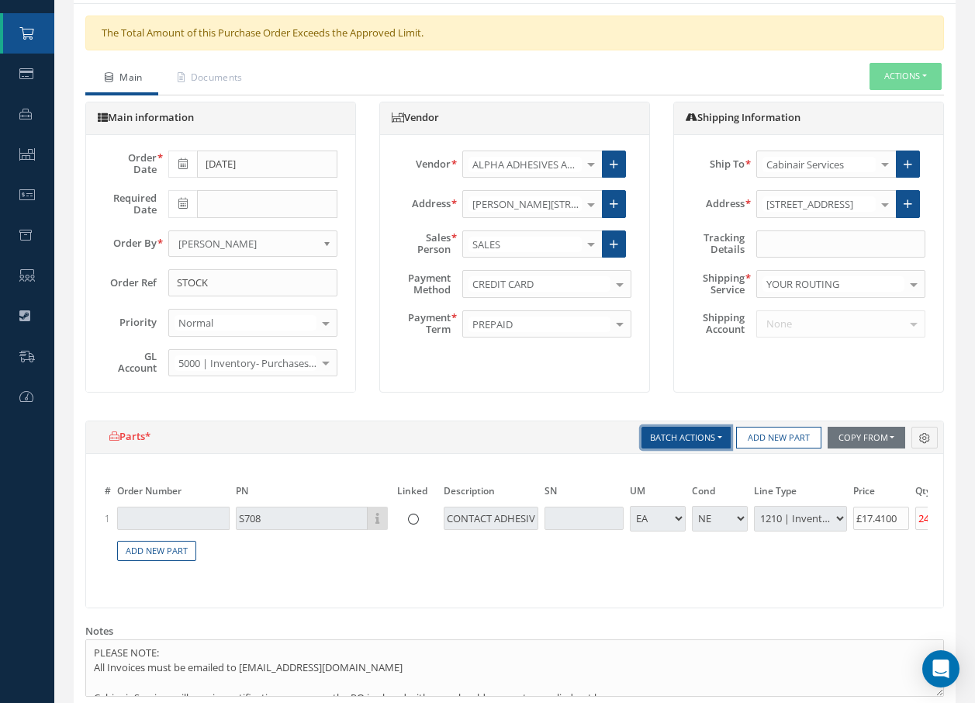
click at [672, 440] on button "Batch Actions" at bounding box center [685, 438] width 89 height 22
click at [697, 402] on div "Shipping Information Ship To Cabinair Services 1ST CHOICE AEROSPACE 25 REPAIR C…" at bounding box center [809, 255] width 294 height 306
click at [921, 437] on icon "Button group with nested dropdown" at bounding box center [924, 438] width 11 height 11
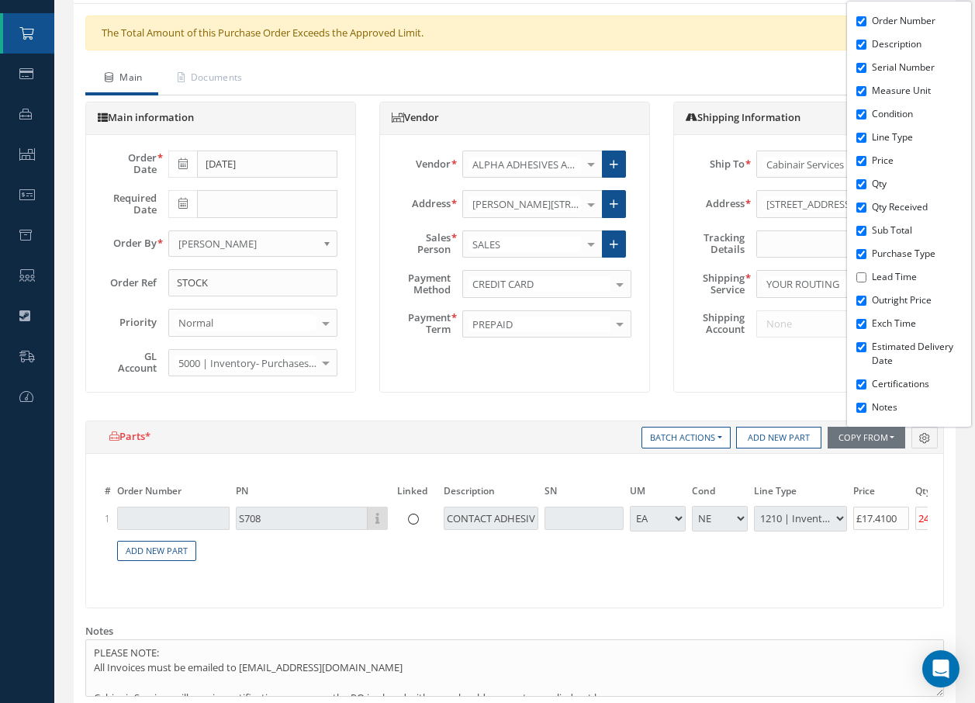
click at [808, 413] on div "Main information Order Date 09/30/2025 Required Date Order By - - Abdelouahab S…" at bounding box center [515, 261] width 882 height 319
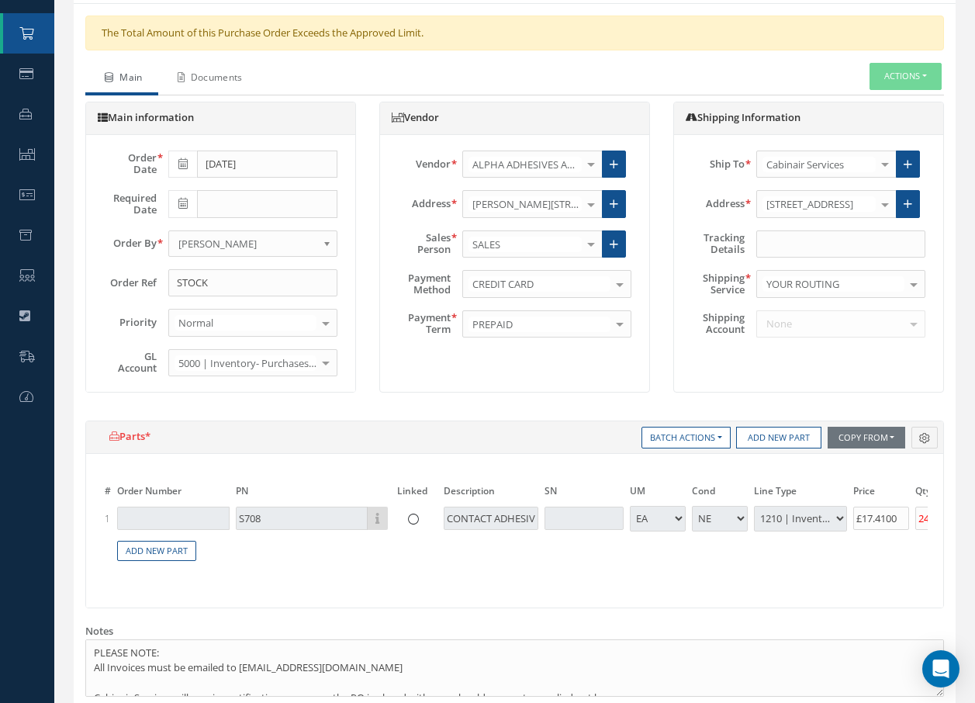
click at [222, 81] on link "Documents" at bounding box center [208, 79] width 100 height 33
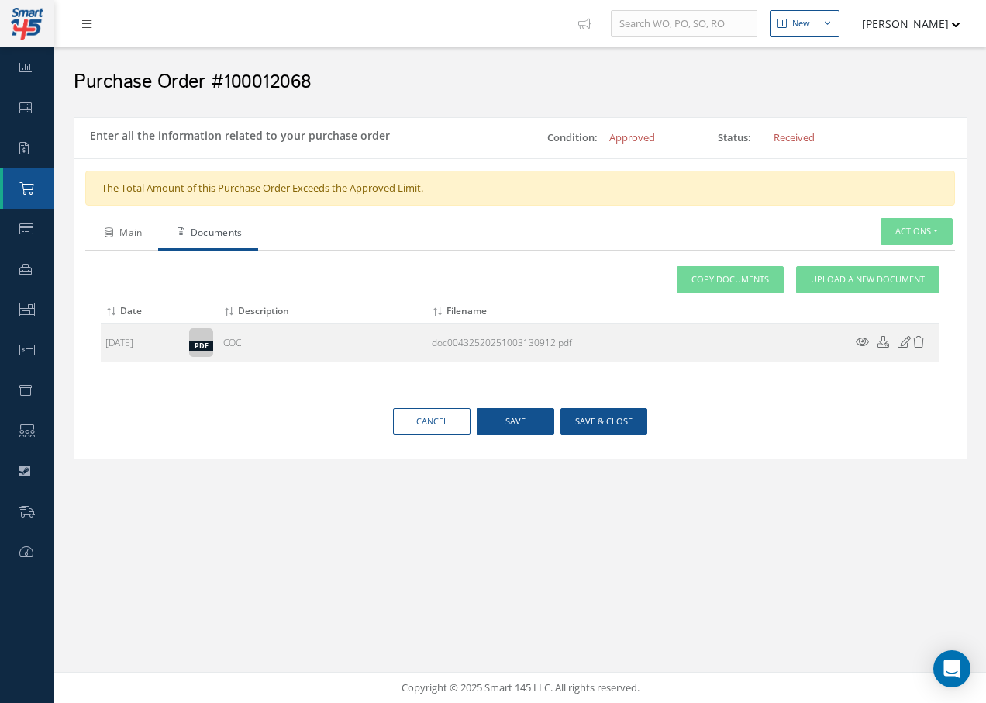
click at [136, 234] on link "Main" at bounding box center [121, 234] width 73 height 33
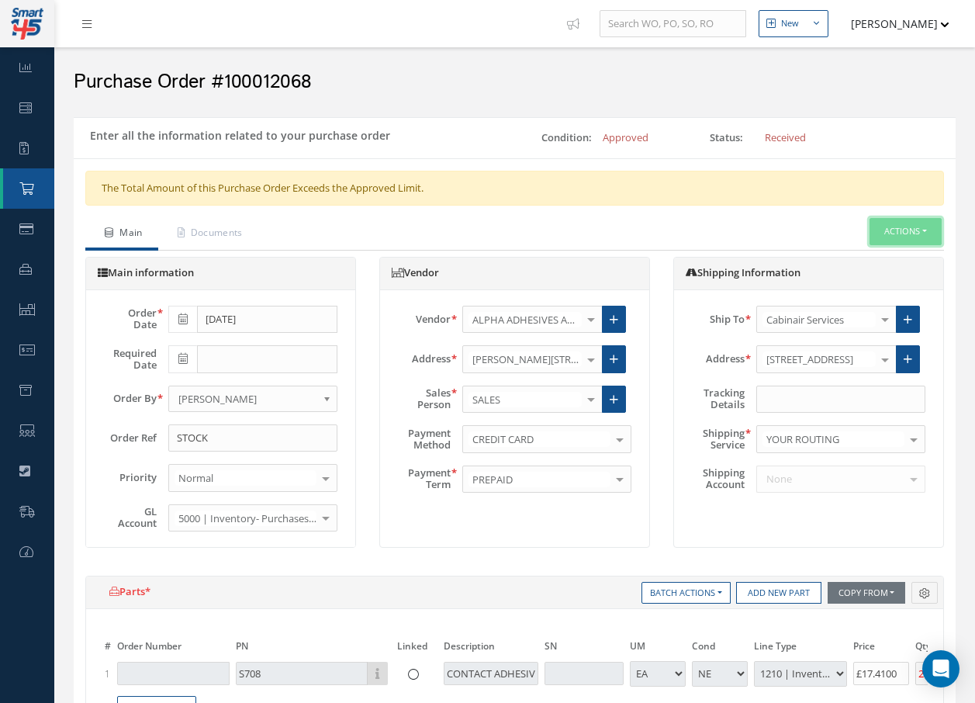
click at [890, 220] on button "Actions" at bounding box center [905, 231] width 72 height 27
click at [723, 205] on div "The Total Amount of this Purchase Order Exceeds the Approved Limit." at bounding box center [514, 189] width 859 height 36
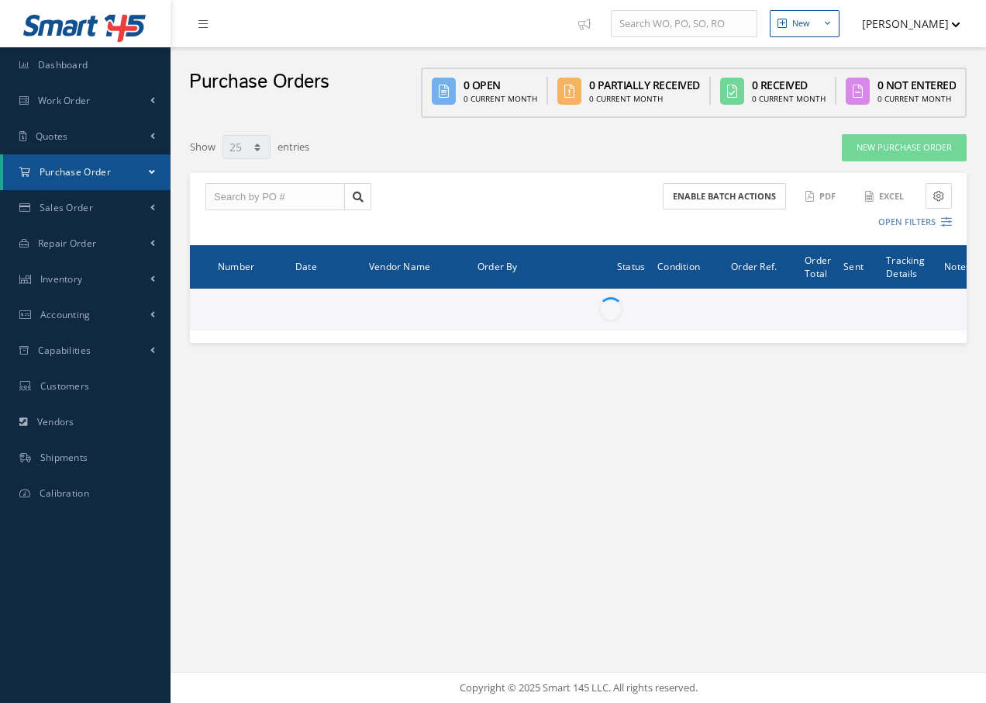
select select "25"
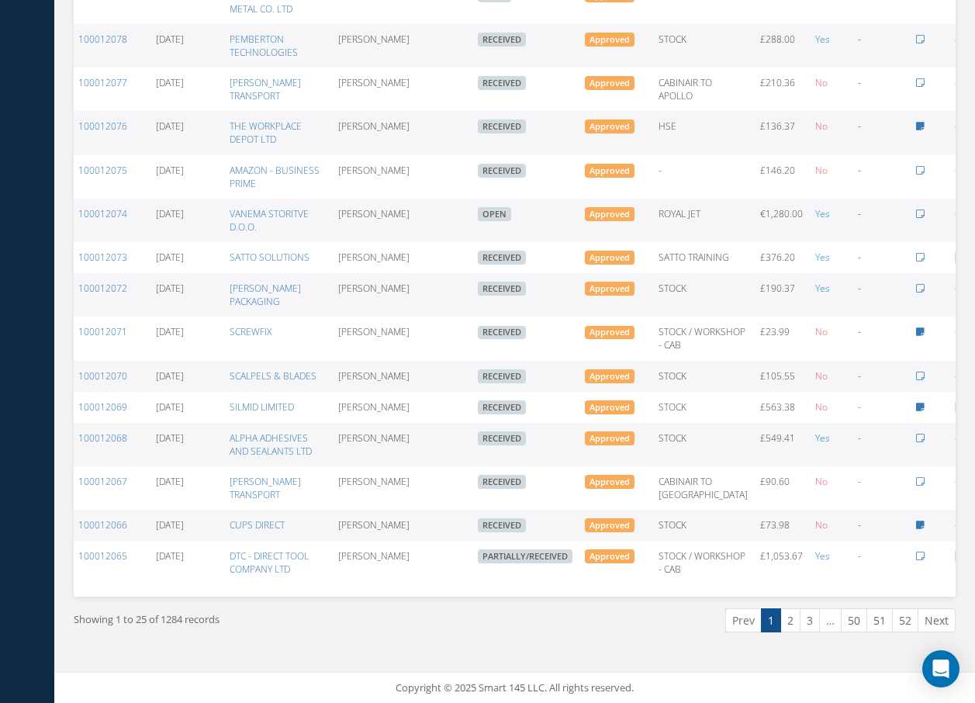
scroll to position [0, 65]
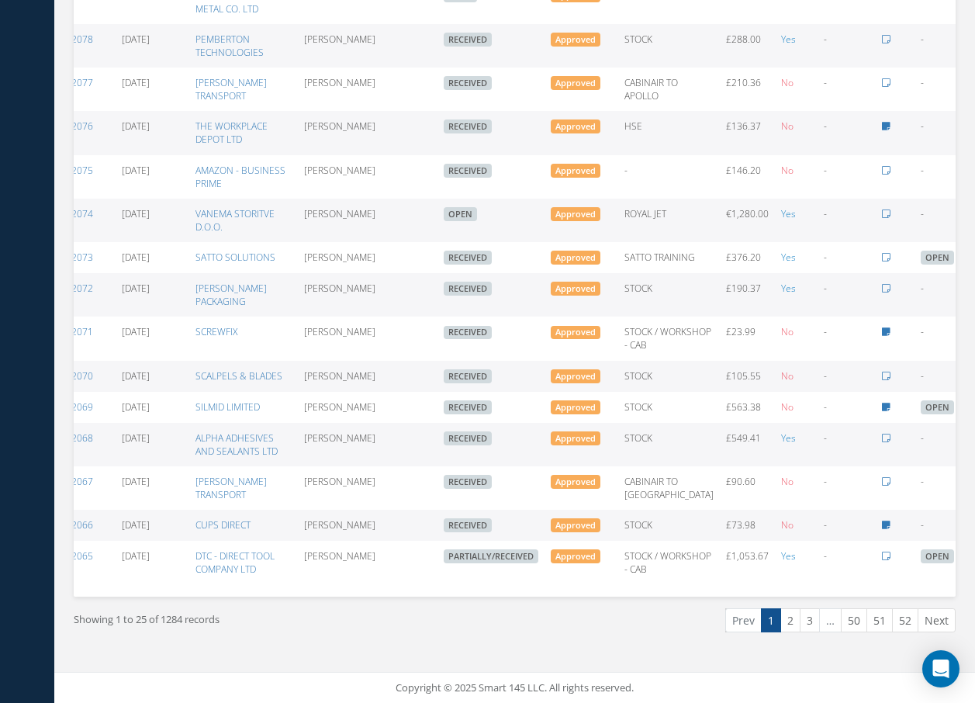
click at [965, 437] on icon at bounding box center [973, 443] width 16 height 12
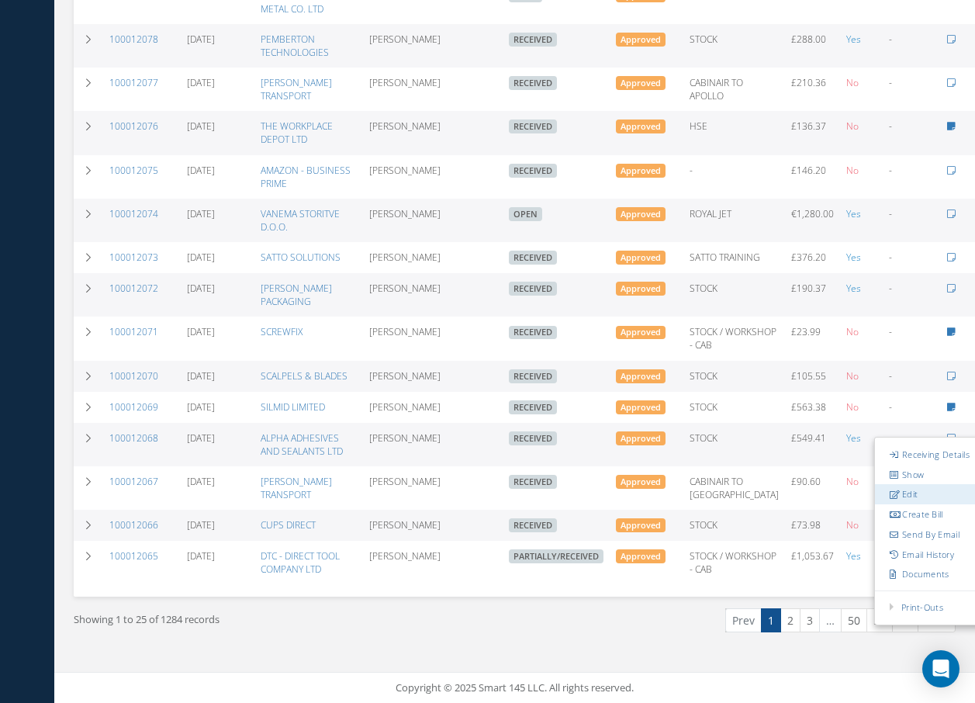
click at [875, 484] on link "Edit" at bounding box center [936, 494] width 123 height 20
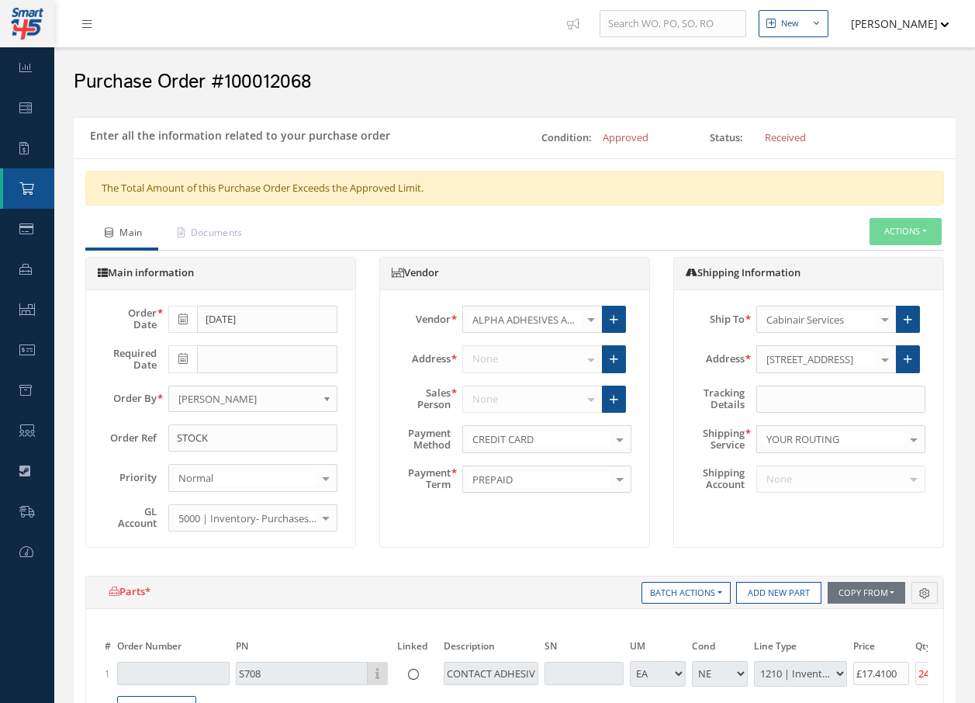
select select "1"
select select "5"
select select "7"
select select "1"
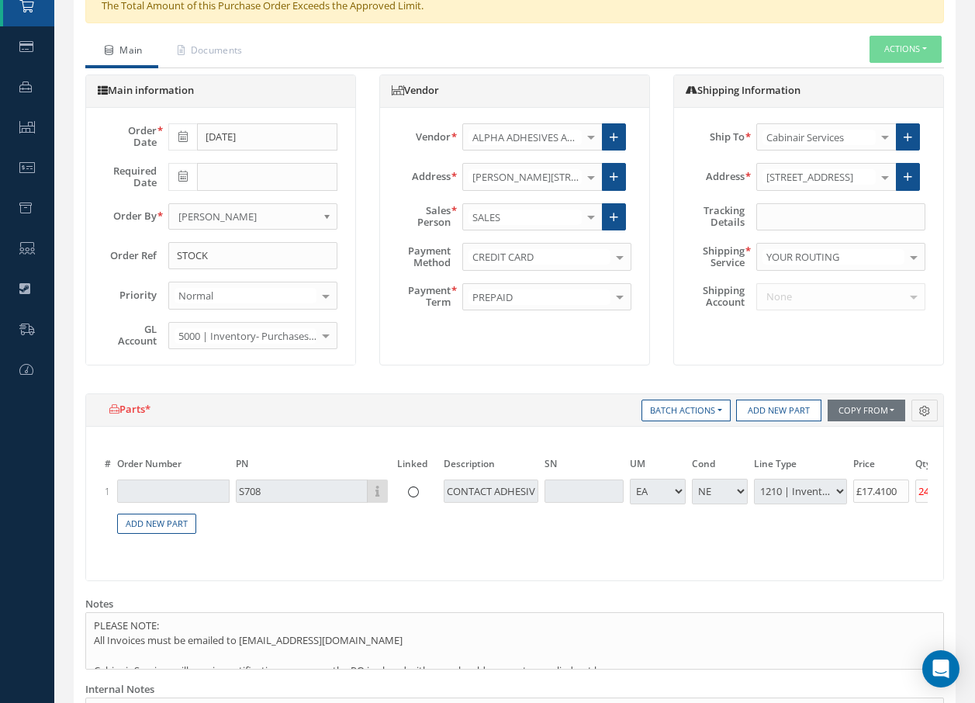
scroll to position [155, 0]
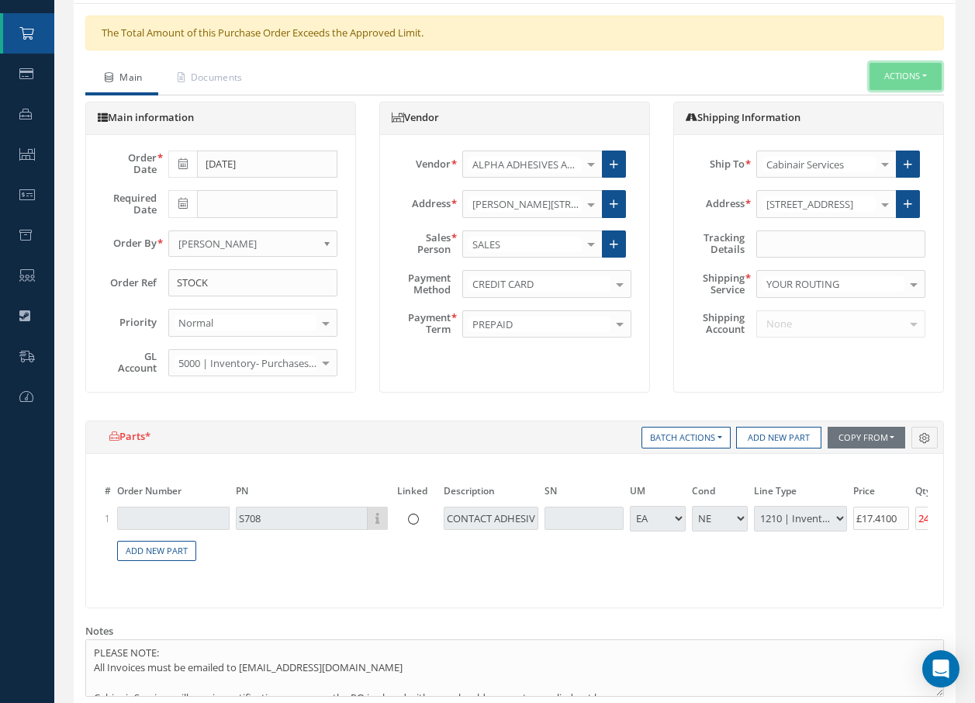
click at [905, 67] on button "Actions" at bounding box center [905, 76] width 72 height 27
click at [872, 101] on link "Receiving Details" at bounding box center [882, 103] width 124 height 21
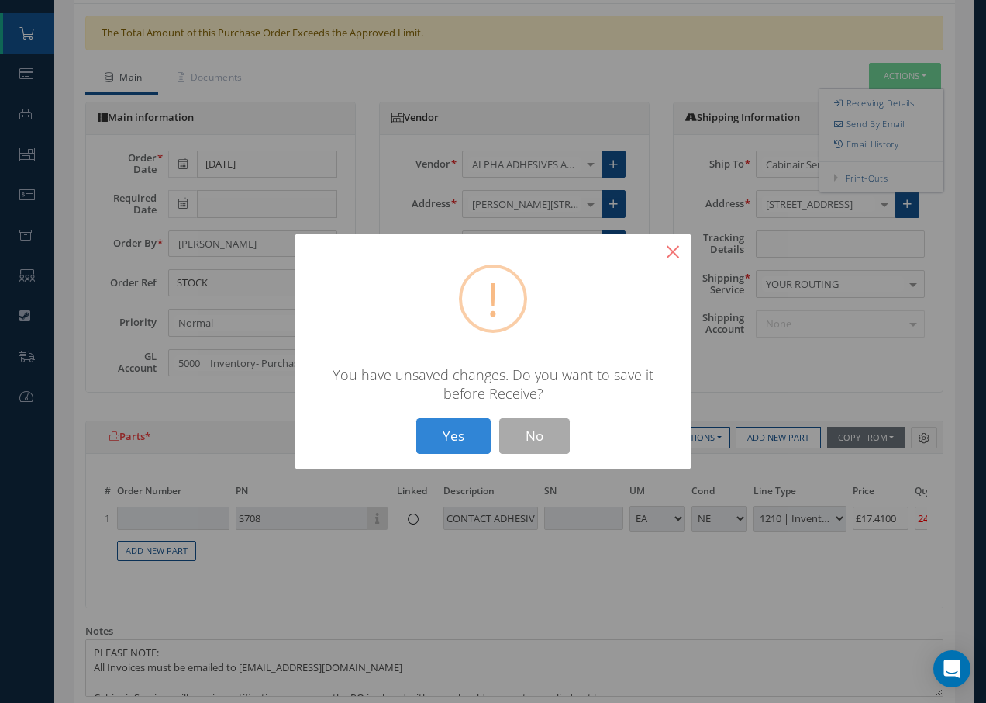
click at [666, 251] on button "×" at bounding box center [673, 251] width 37 height 37
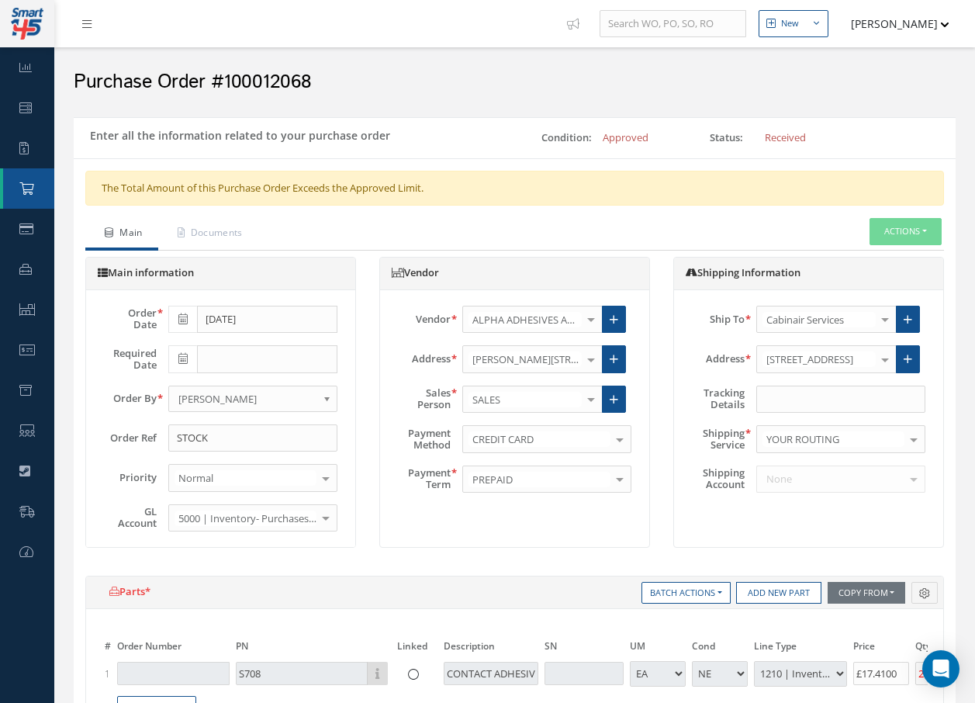
scroll to position [78, 0]
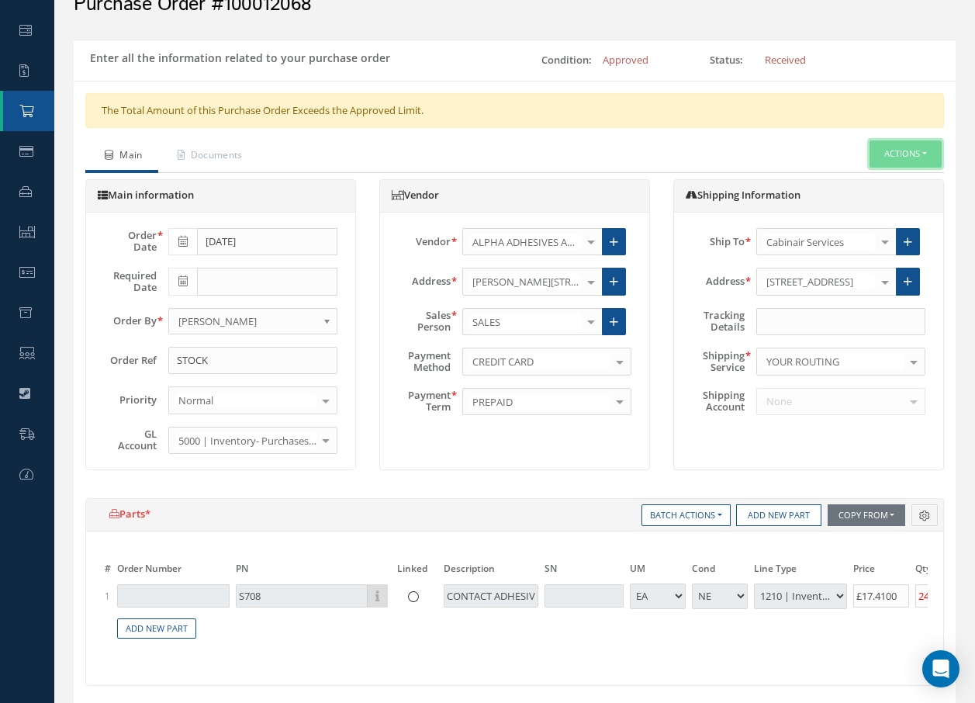
click at [876, 159] on button "Actions" at bounding box center [905, 153] width 72 height 27
click at [735, 139] on div "The Total Amount of this Purchase Order Exceeds the Approved Limit." at bounding box center [515, 117] width 882 height 48
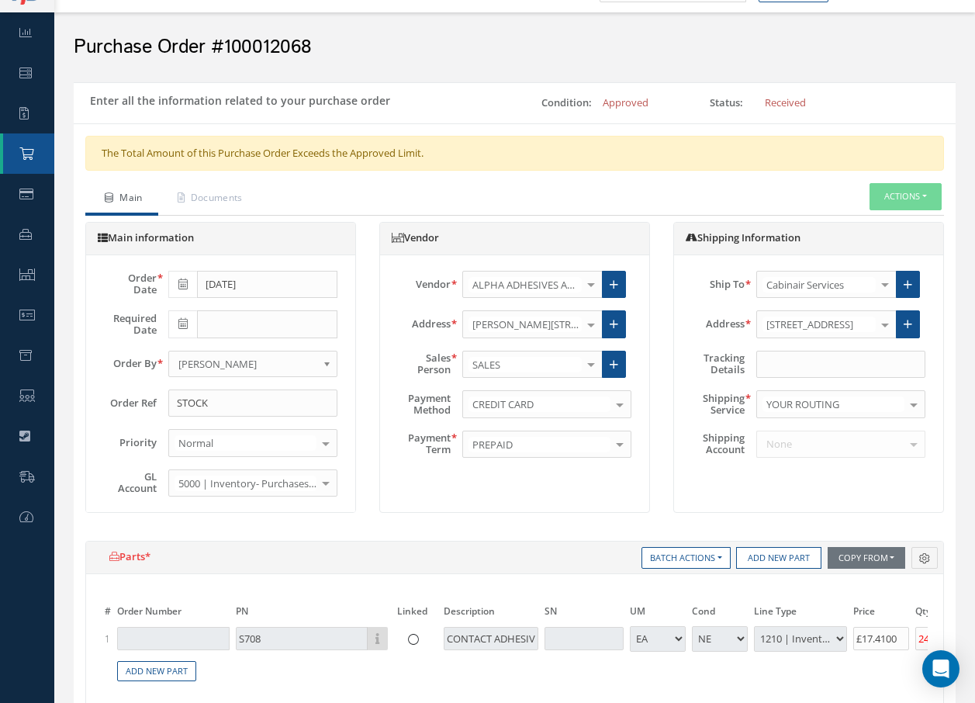
scroll to position [0, 0]
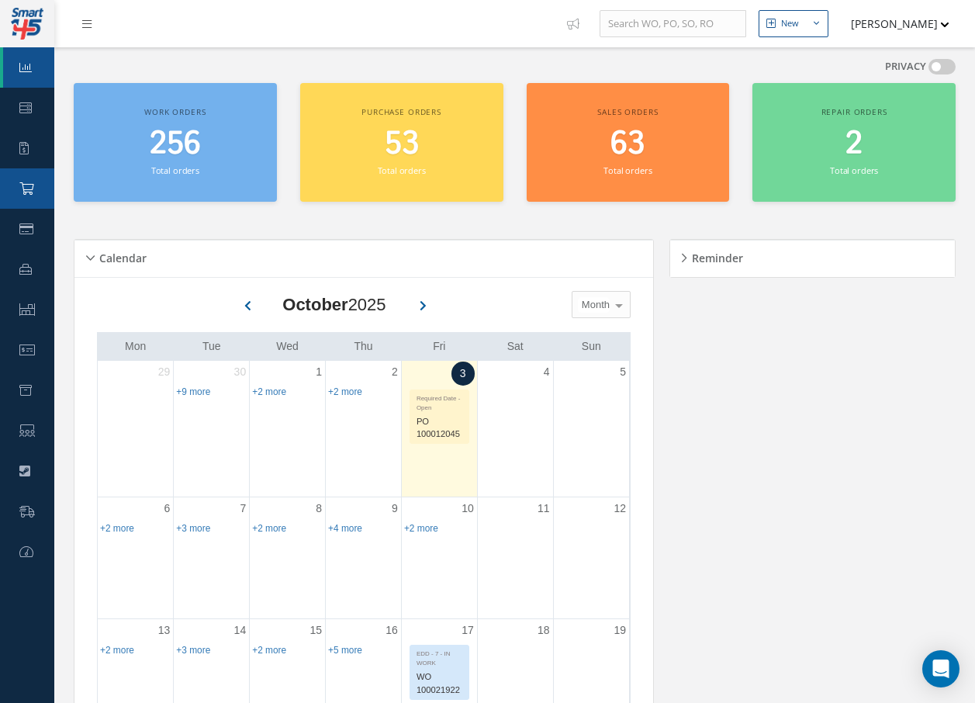
click at [22, 180] on link "Purchase Order" at bounding box center [27, 188] width 54 height 40
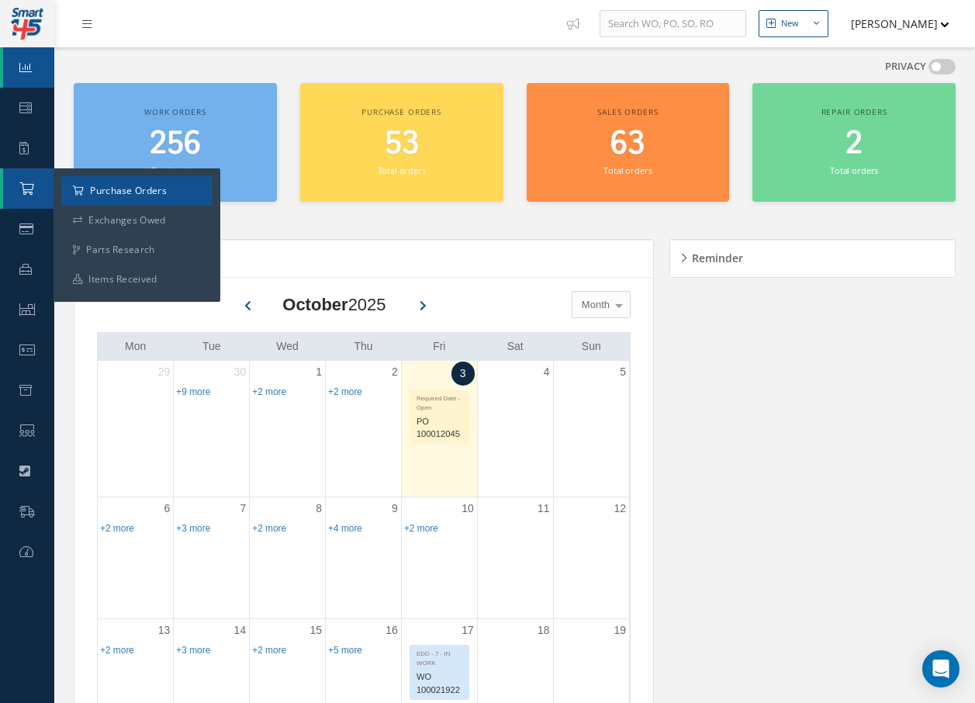
click at [121, 192] on a=1&status_id=2&status_id=3&status_id=5&collapsedFilters"] "Purchase Orders" at bounding box center [136, 190] width 151 height 29
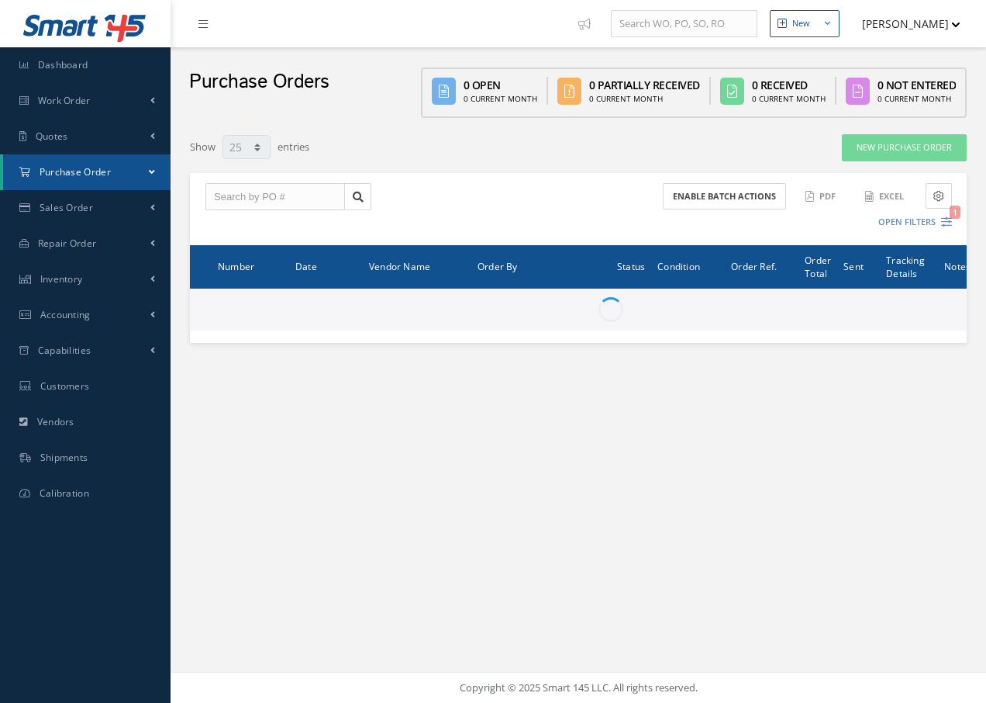
select select "25"
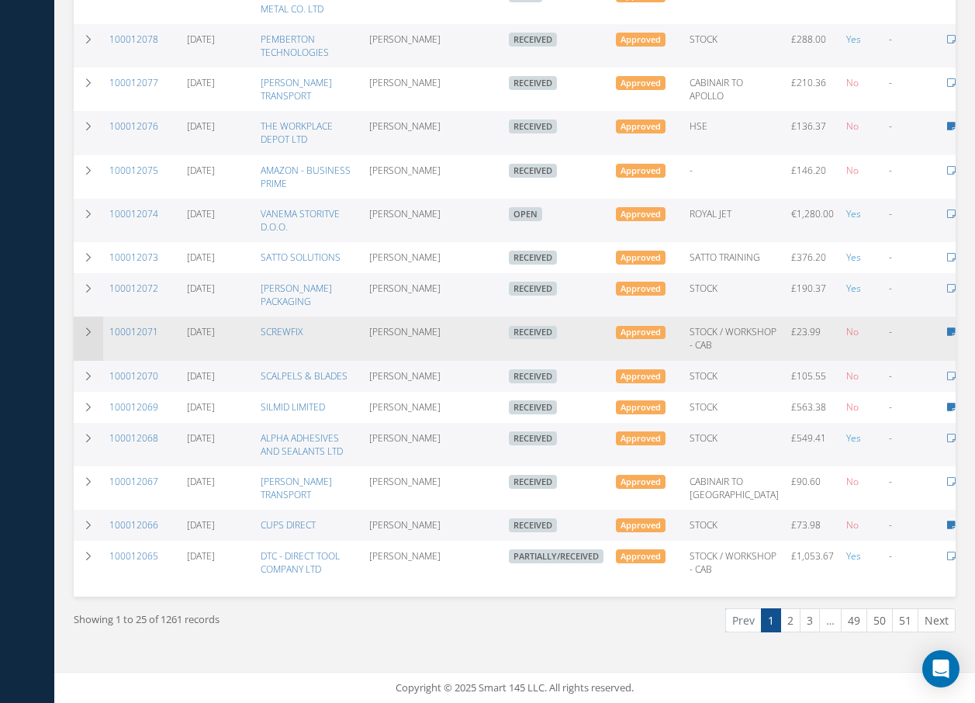
scroll to position [776, 0]
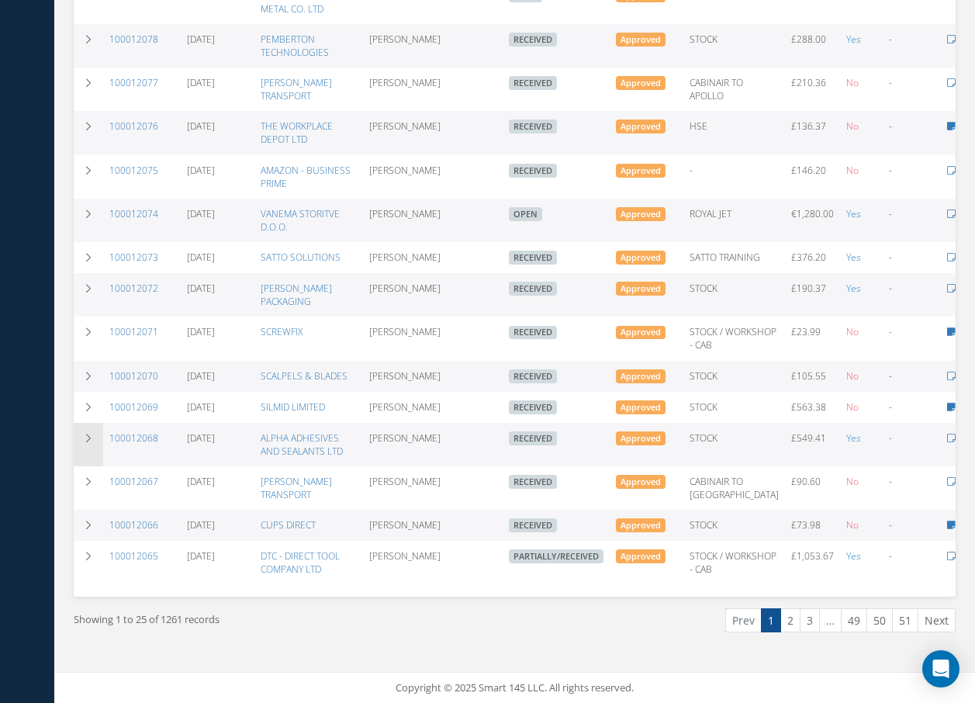
click at [87, 443] on icon at bounding box center [88, 438] width 11 height 9
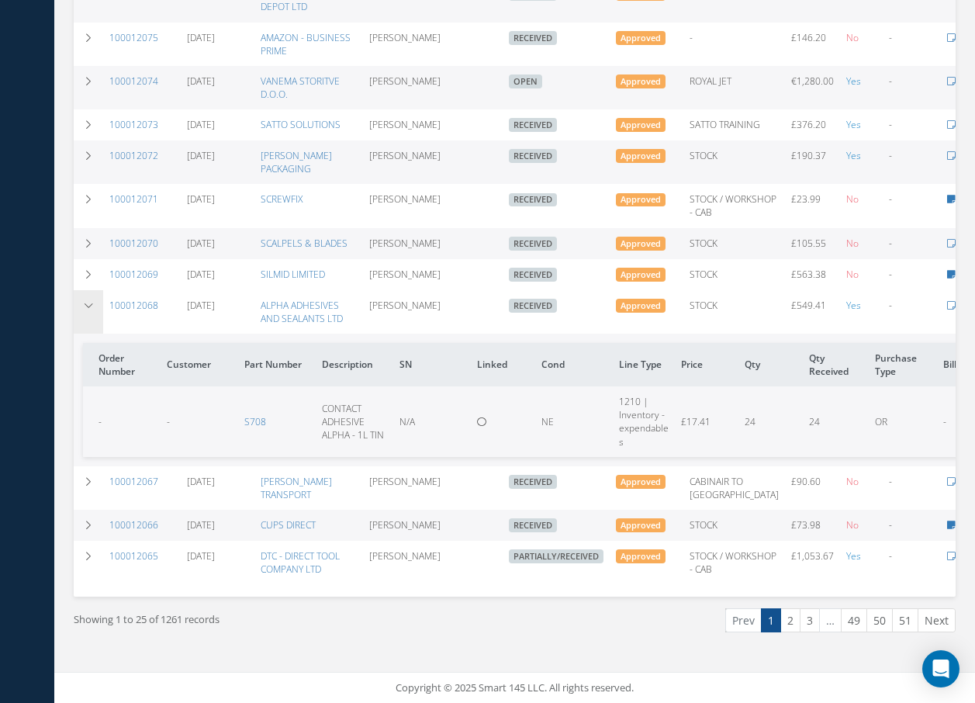
scroll to position [931, 0]
click at [88, 310] on icon at bounding box center [88, 305] width 11 height 9
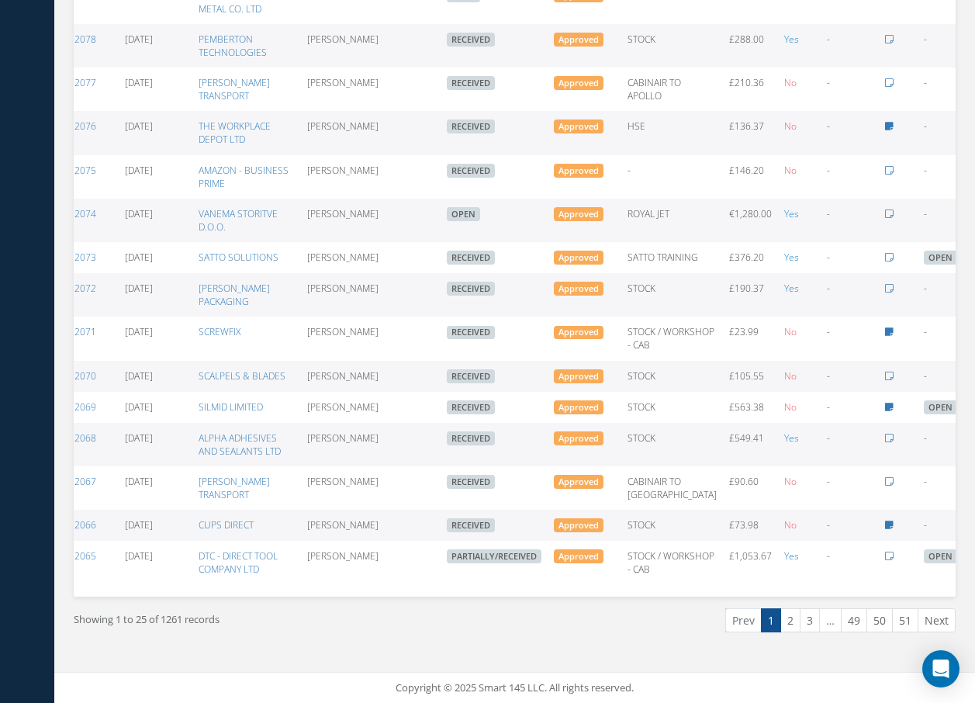
scroll to position [0, 65]
click at [965, 437] on icon at bounding box center [973, 443] width 16 height 12
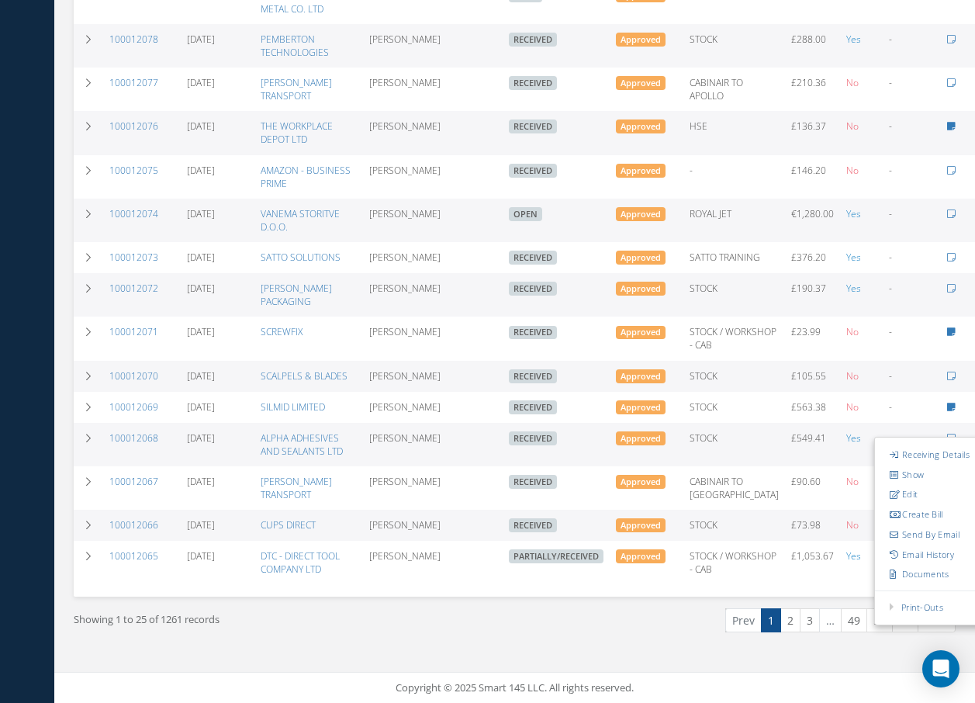
scroll to position [841, 0]
click at [890, 489] on icon at bounding box center [895, 493] width 11 height 9
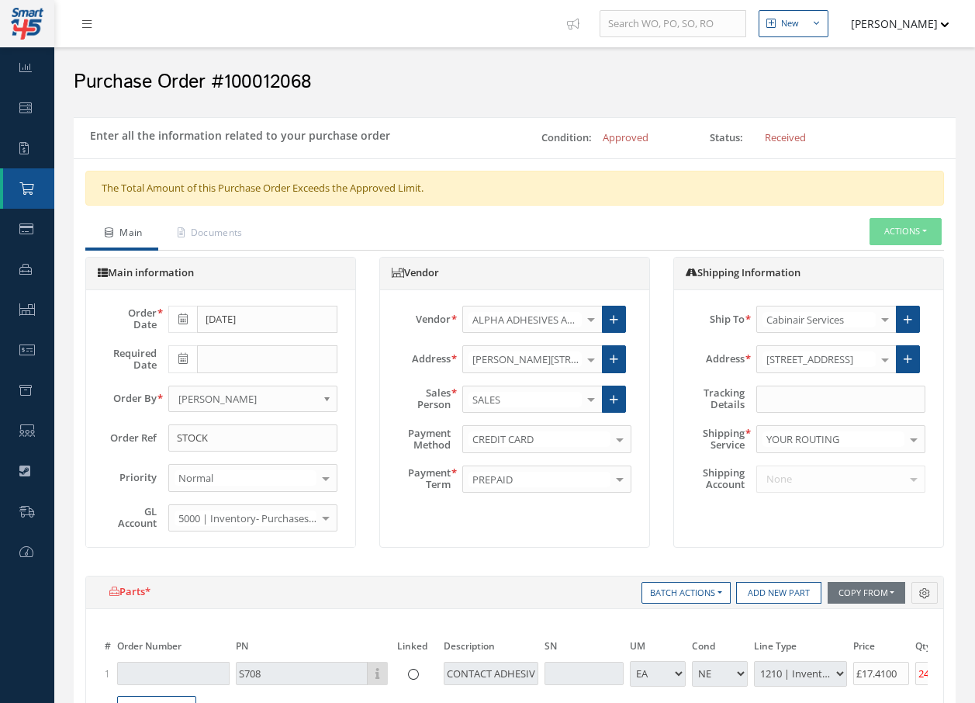
select select "1"
select select "5"
select select "7"
select select "1"
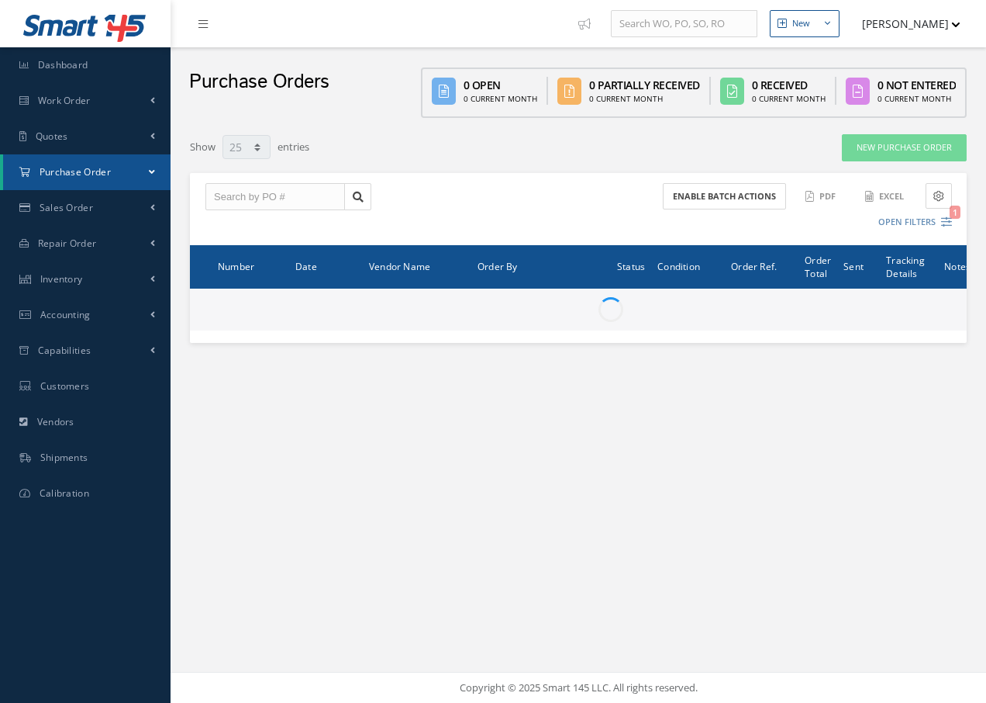
select select "25"
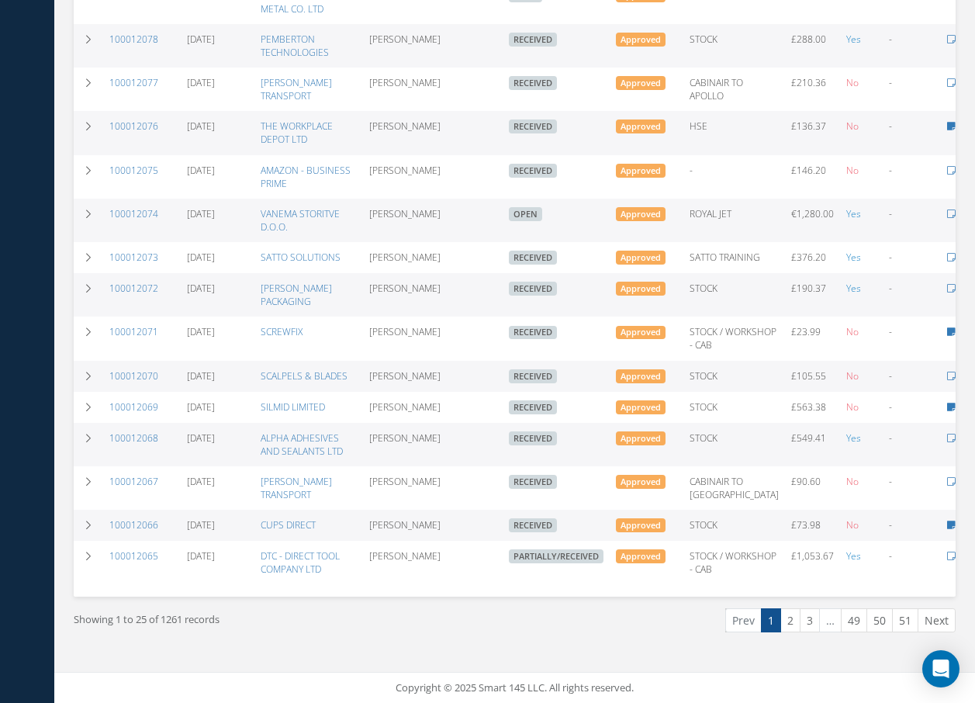
scroll to position [776, 0]
click at [133, 444] on link "100012068" at bounding box center [133, 437] width 49 height 13
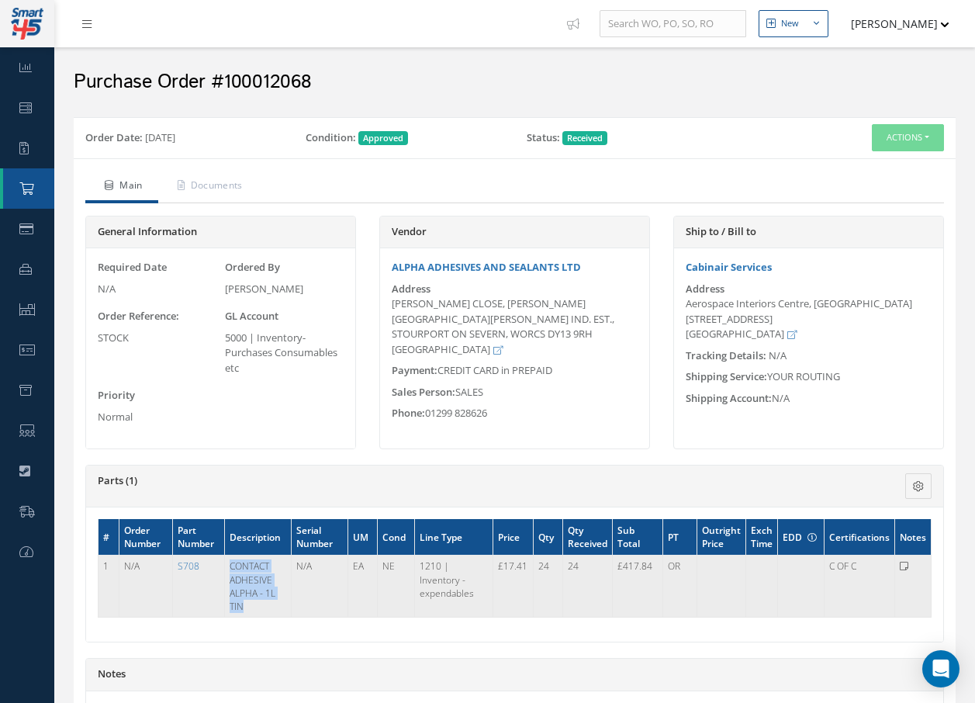
drag, startPoint x: 277, startPoint y: 607, endPoint x: 229, endPoint y: 567, distance: 62.8
click at [229, 567] on td "CONTACT ADHESIVE ALPHA - 1L TIN" at bounding box center [257, 586] width 67 height 62
drag, startPoint x: 229, startPoint y: 567, endPoint x: 250, endPoint y: 573, distance: 22.6
copy td "CONTACT ADHESIVE ALPHA - 1L TIN"
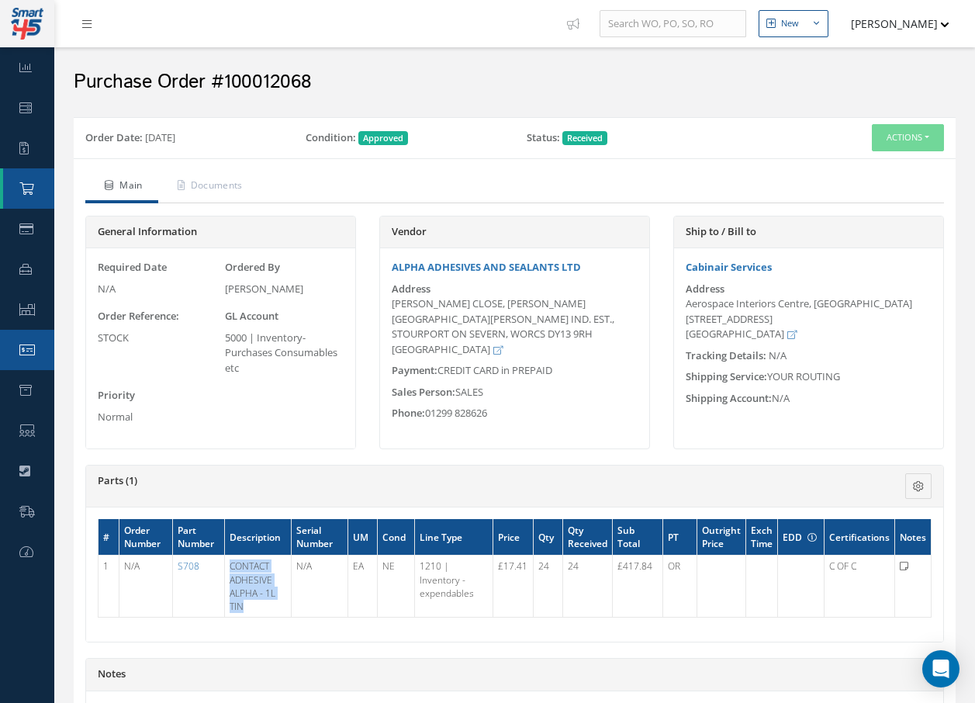
click at [28, 344] on icon at bounding box center [27, 350] width 16 height 12
click at [29, 320] on link "Inventory" at bounding box center [27, 309] width 54 height 40
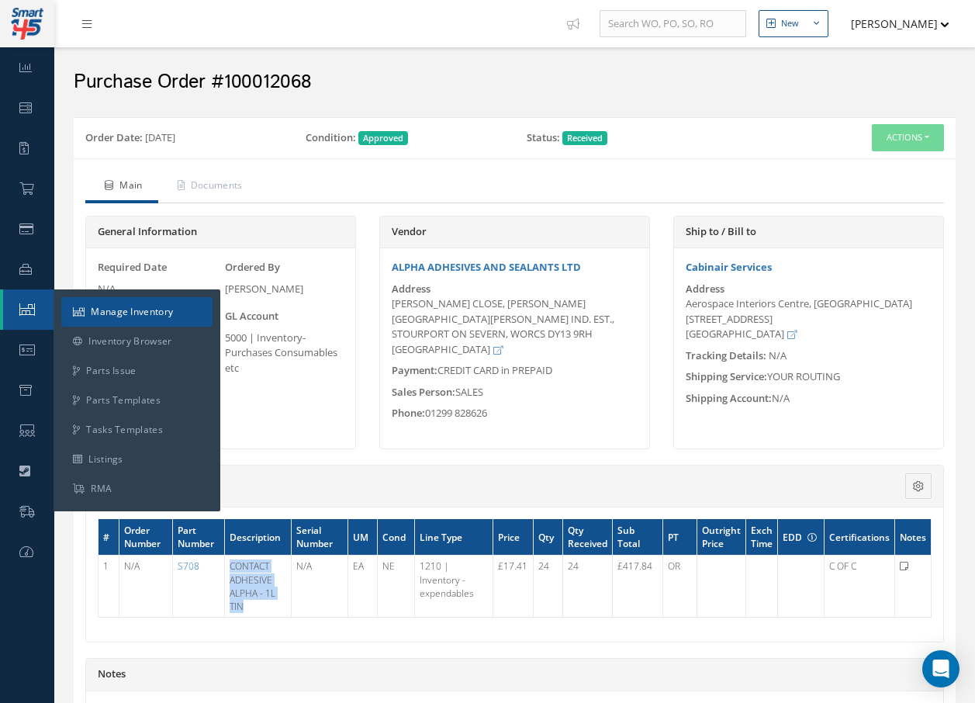
click at [104, 316] on link "Manage Inventory" at bounding box center [136, 311] width 151 height 29
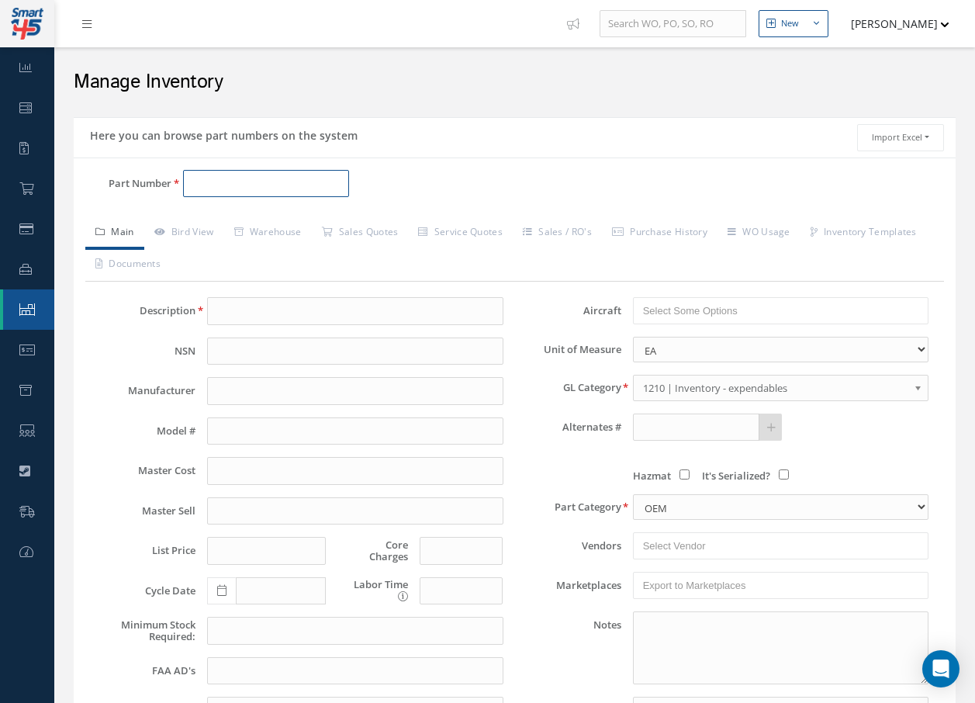
click at [210, 178] on input "Part Number" at bounding box center [266, 184] width 166 height 28
paste input "CONTACT ADHESIVE ALPHA - 1L TIN"
click at [343, 185] on input "CONTACT ADHESIVE ALPHA - 1L TIN" at bounding box center [266, 184] width 166 height 28
type input "C"
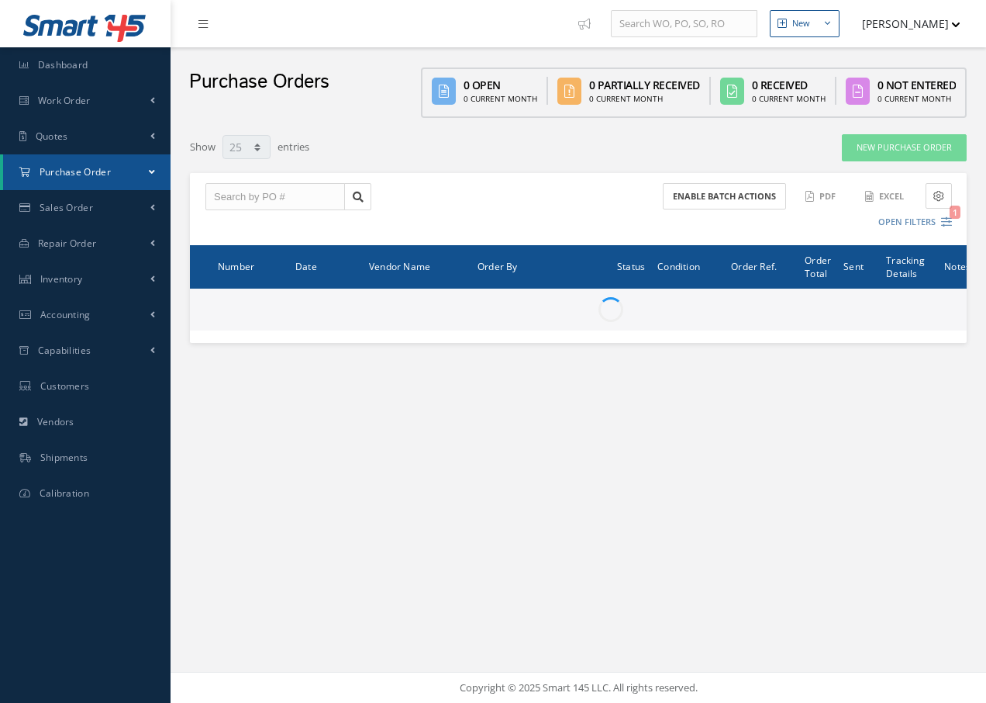
select select "25"
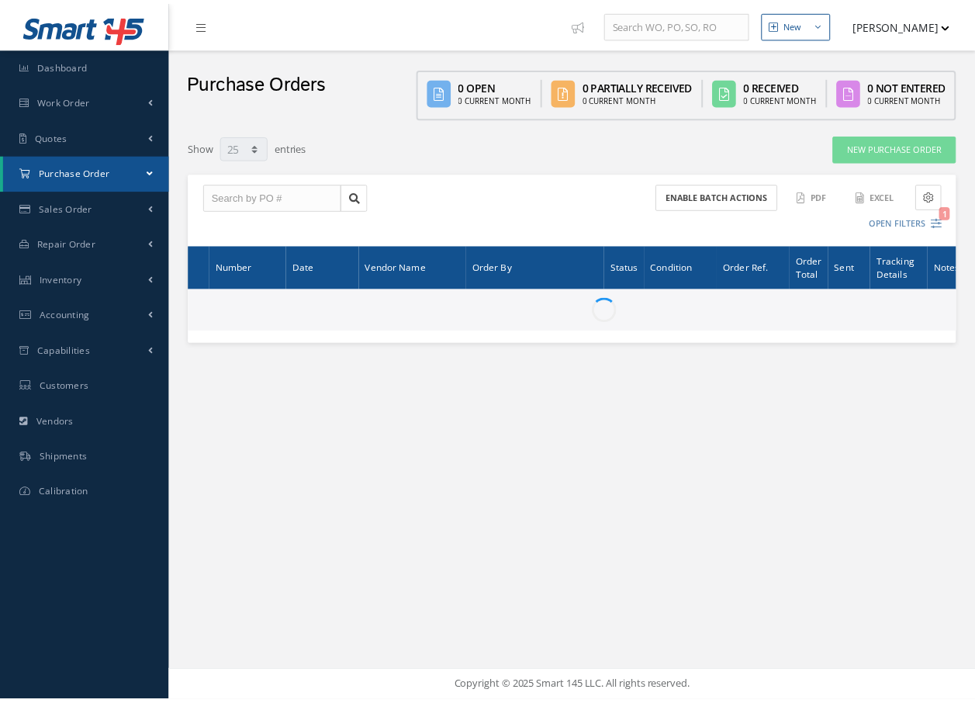
scroll to position [776, 0]
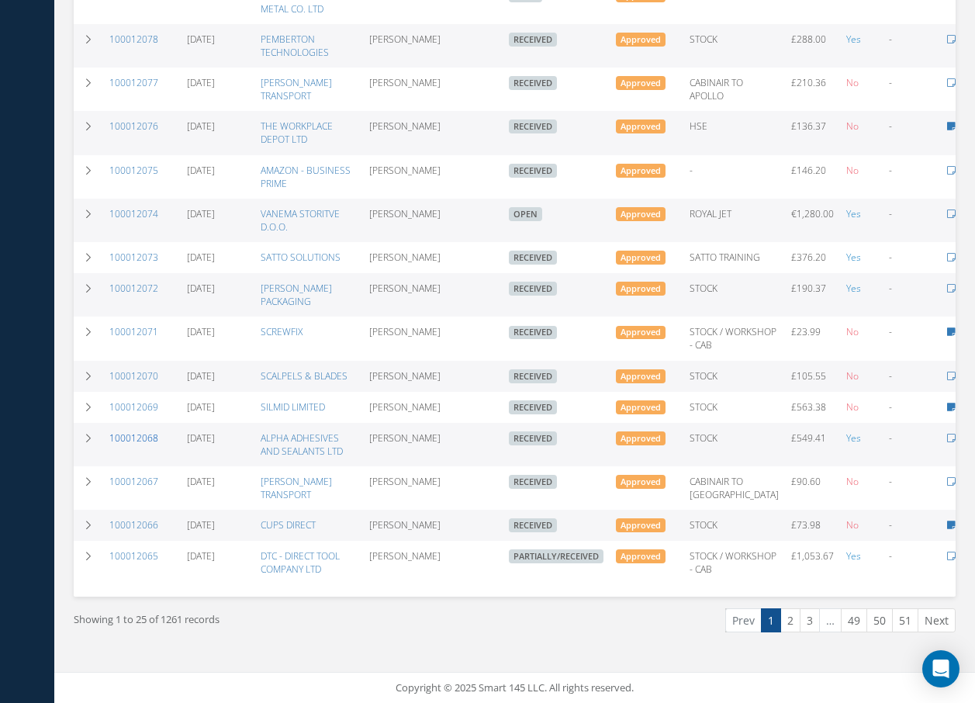
click at [143, 444] on link "100012068" at bounding box center [133, 437] width 49 height 13
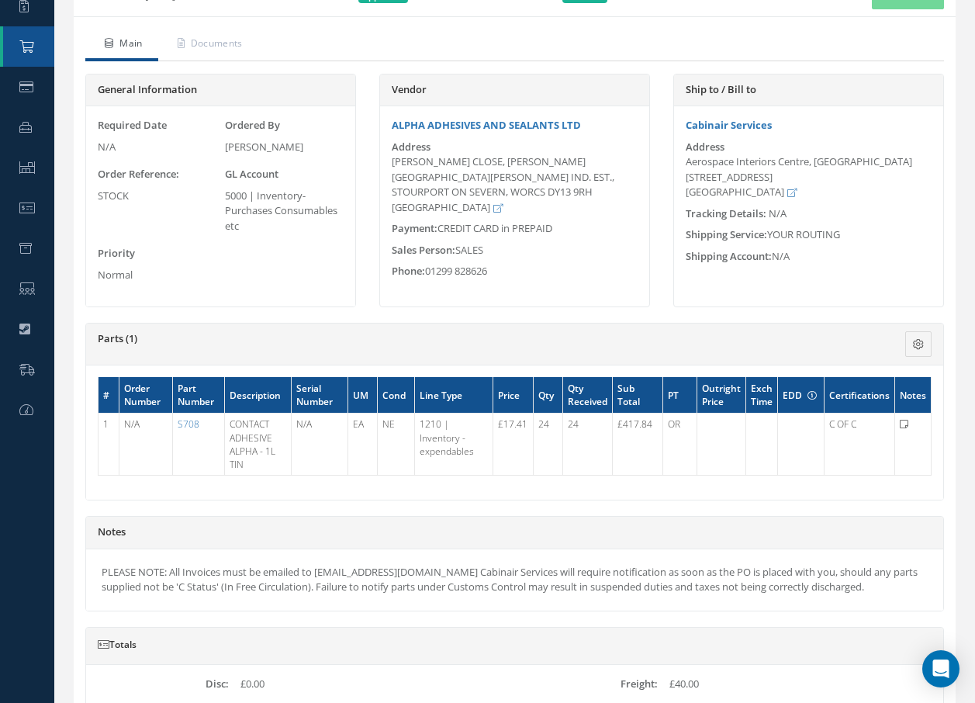
scroll to position [155, 0]
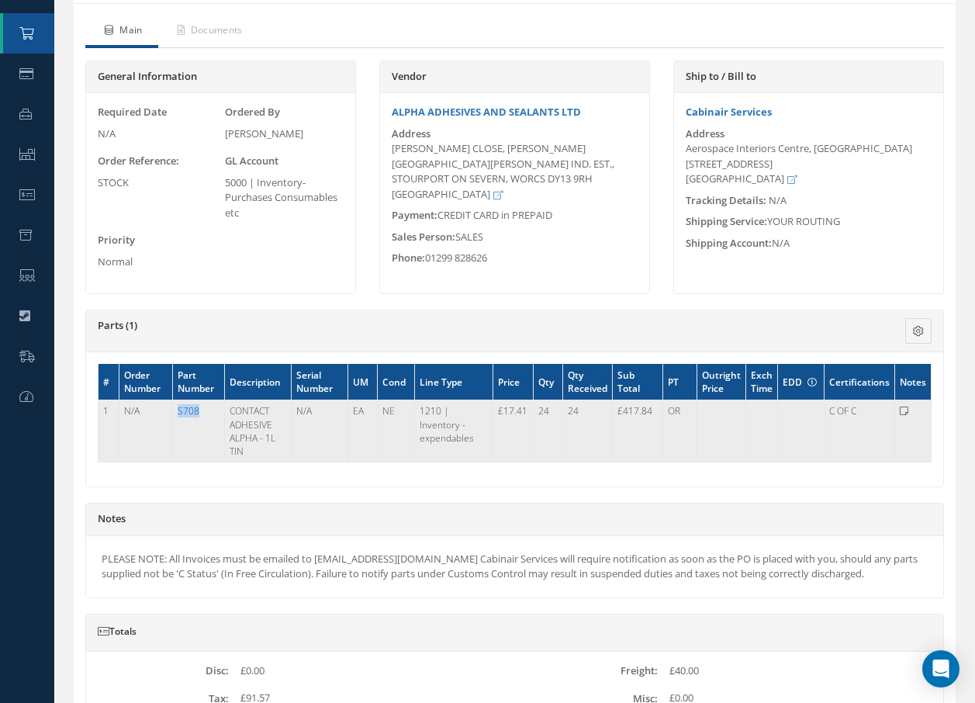
drag, startPoint x: 206, startPoint y: 407, endPoint x: 178, endPoint y: 410, distance: 28.1
click at [178, 410] on td "S708" at bounding box center [199, 431] width 52 height 62
drag, startPoint x: 178, startPoint y: 410, endPoint x: 191, endPoint y: 410, distance: 13.2
copy link "S708"
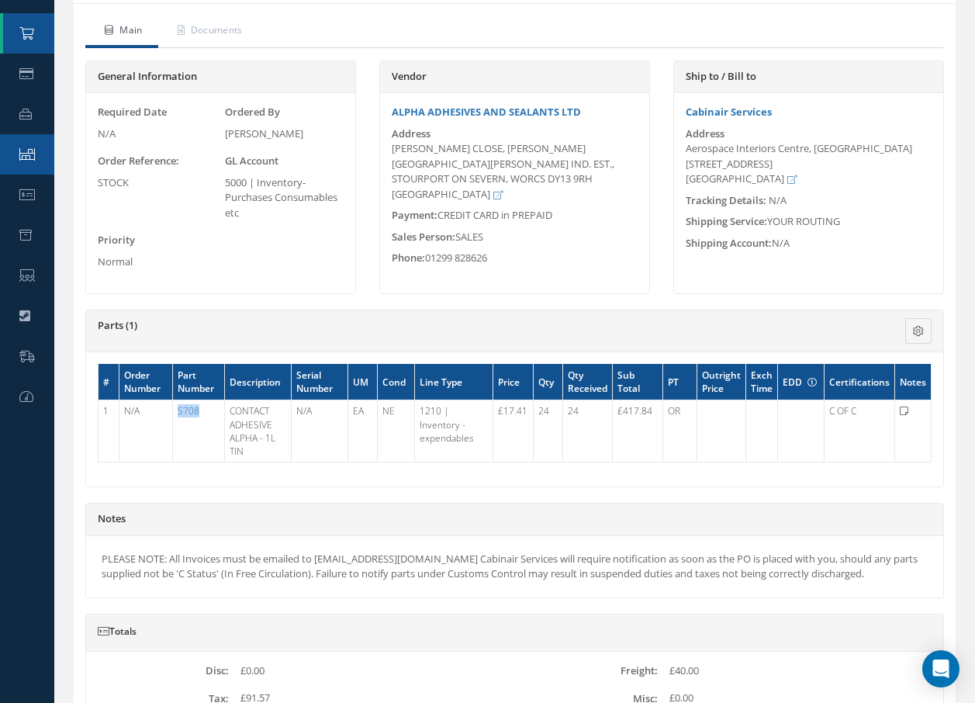
click at [29, 155] on icon at bounding box center [27, 154] width 16 height 12
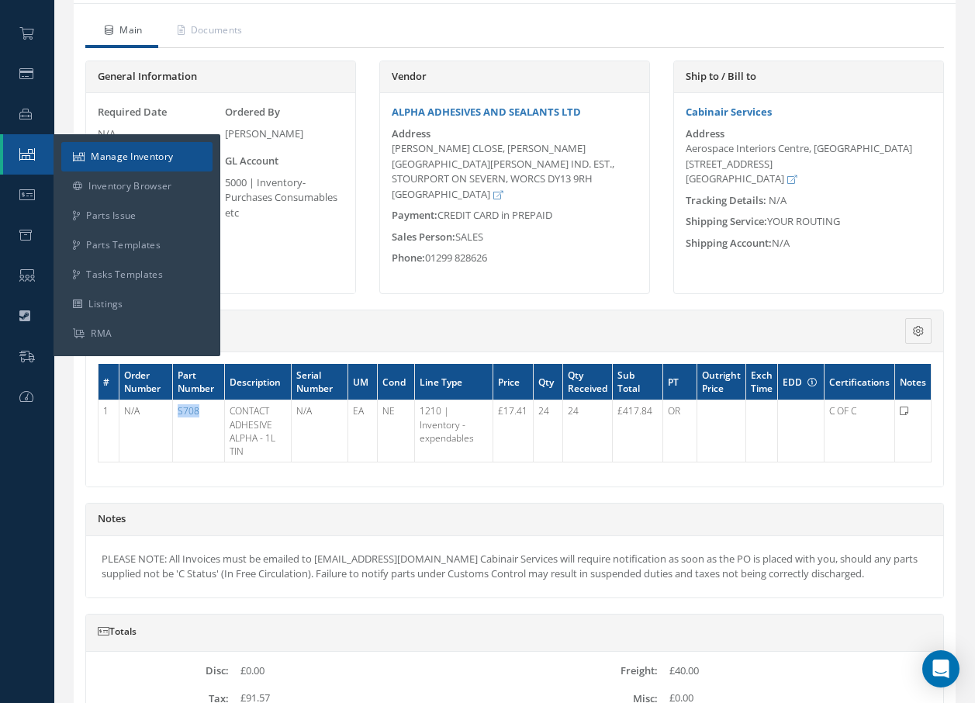
click at [140, 157] on link "Manage Inventory" at bounding box center [136, 156] width 151 height 29
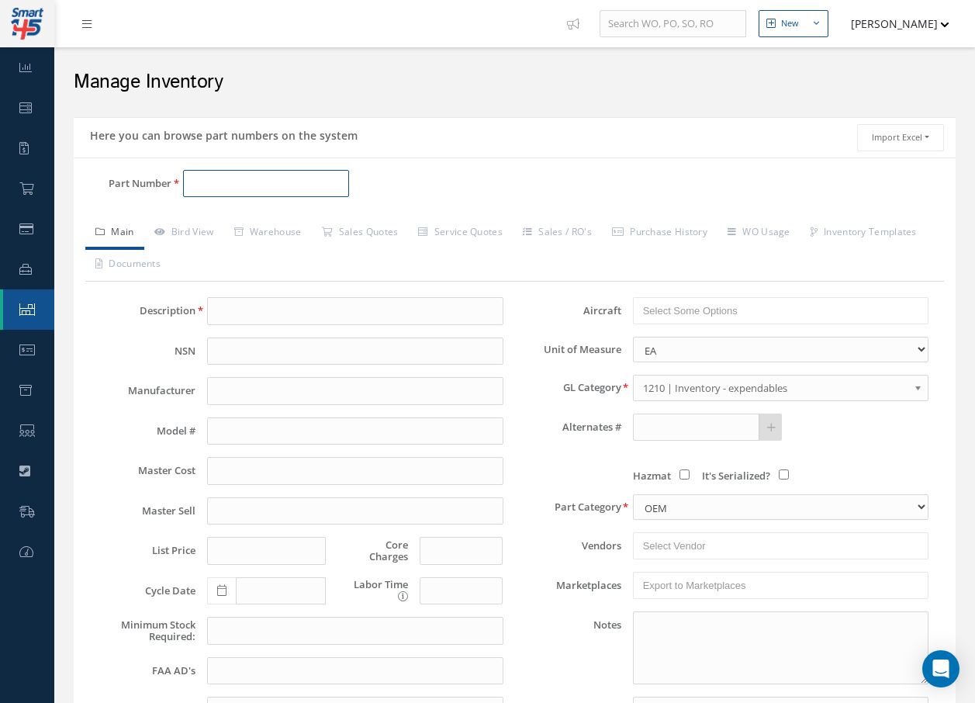
click at [221, 183] on input "Part Number" at bounding box center [266, 184] width 166 height 28
paste input "S708"
type input "S708"
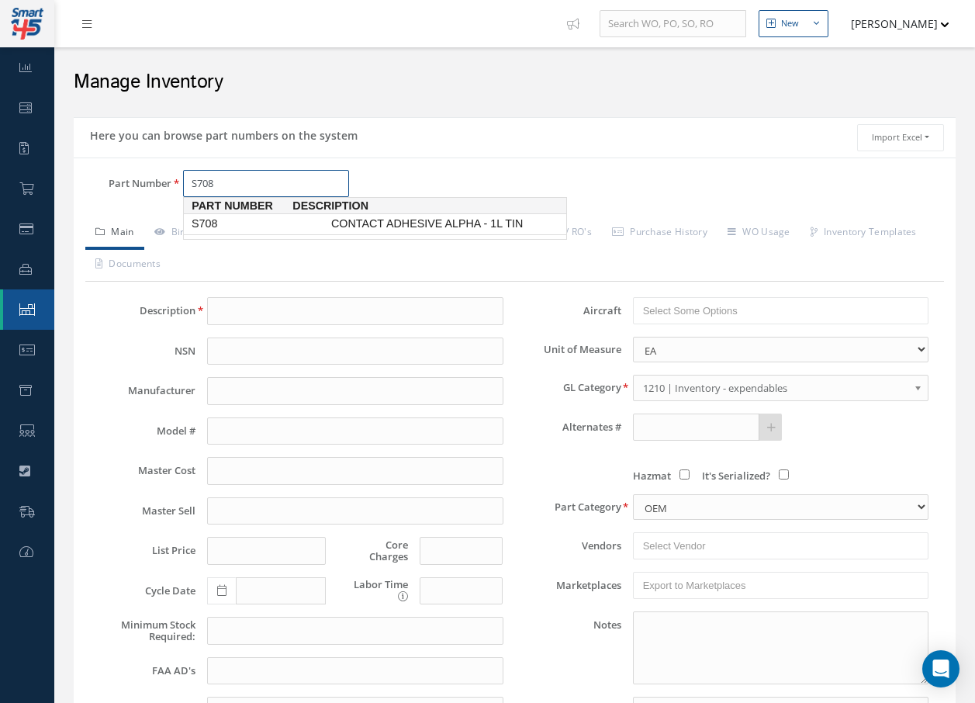
click at [246, 223] on span "S708" at bounding box center [258, 224] width 140 height 16
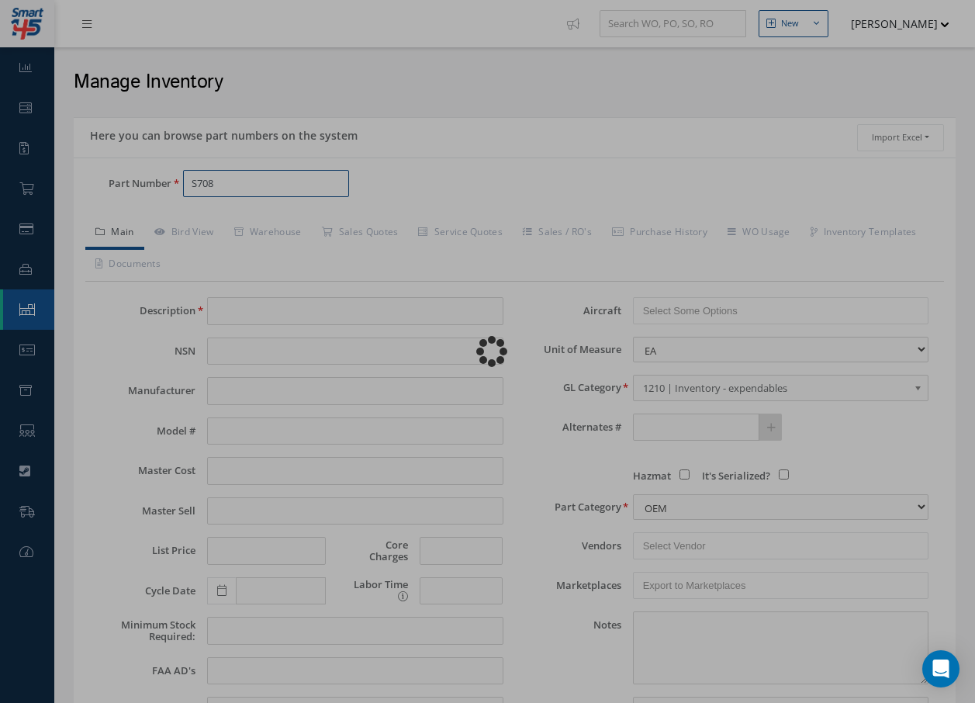
type input "CONTACT ADHESIVE ALPHA - 1L TIN"
type input "17.41"
type input "0.00"
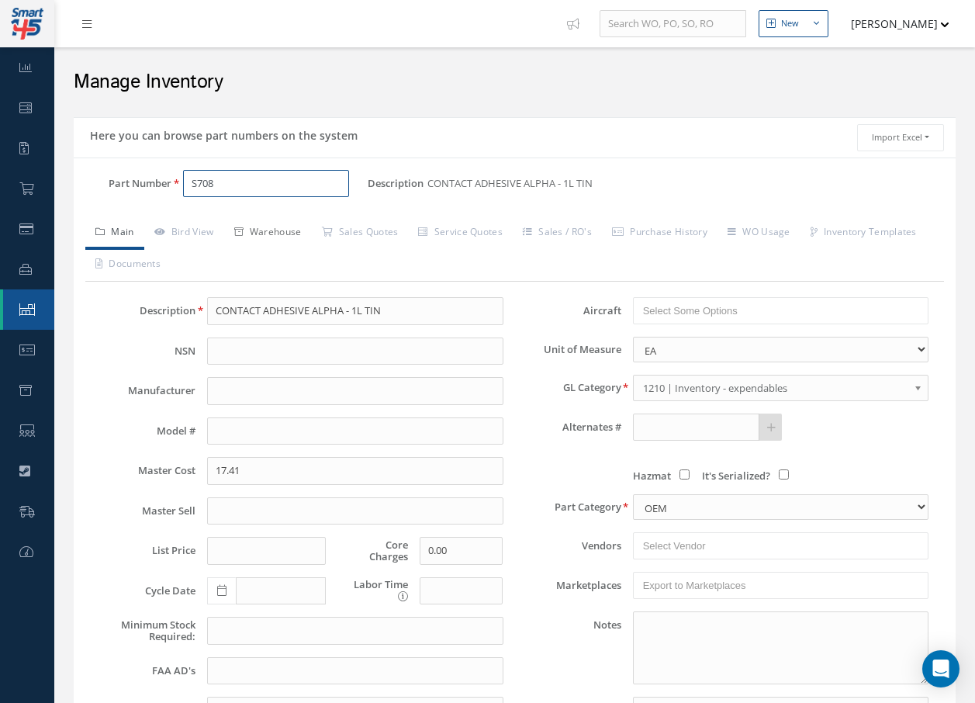
type input "S708"
click at [277, 240] on link "Warehouse" at bounding box center [268, 233] width 88 height 33
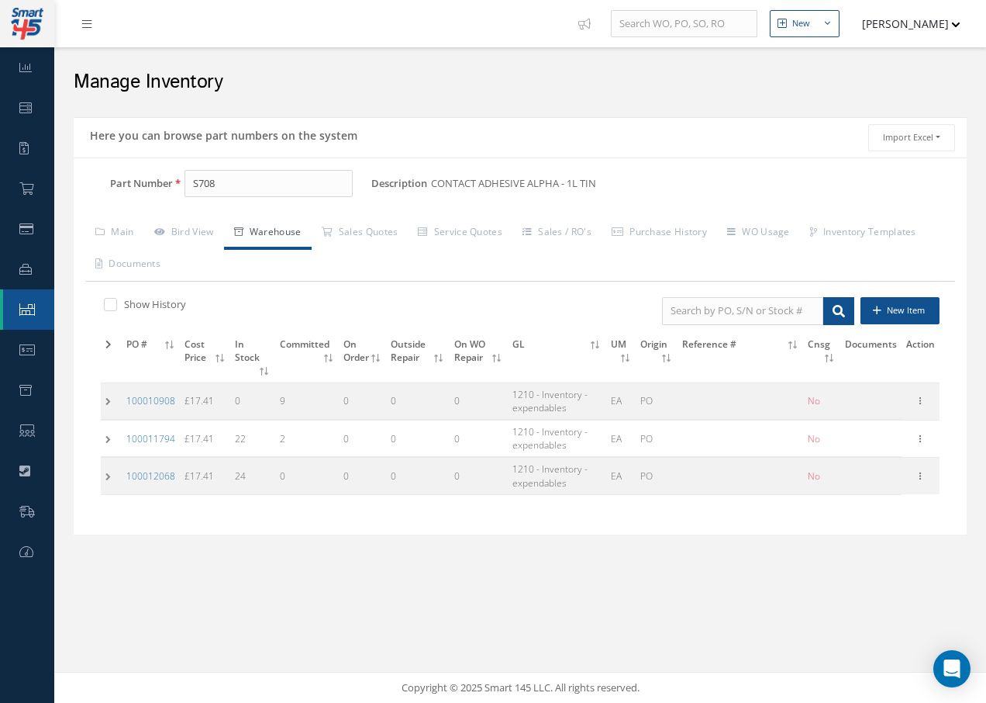
click at [110, 480] on td at bounding box center [111, 476] width 21 height 36
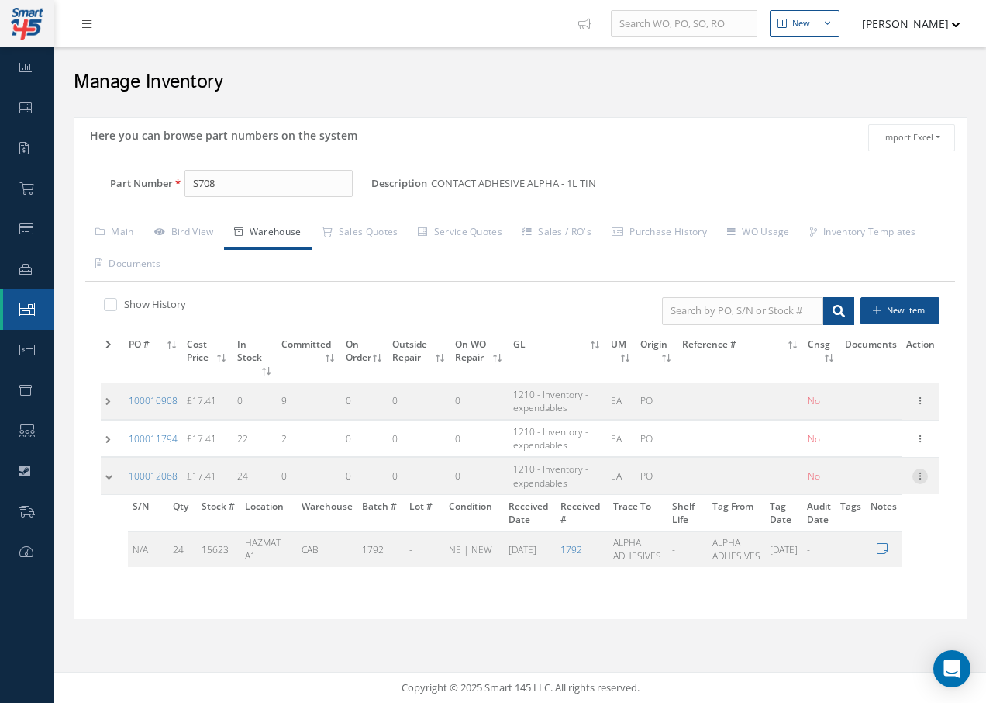
click at [924, 474] on icon at bounding box center [921, 474] width 16 height 12
click at [831, 490] on link "Edit" at bounding box center [849, 486] width 123 height 20
type input "17.41"
type input "[DATE]"
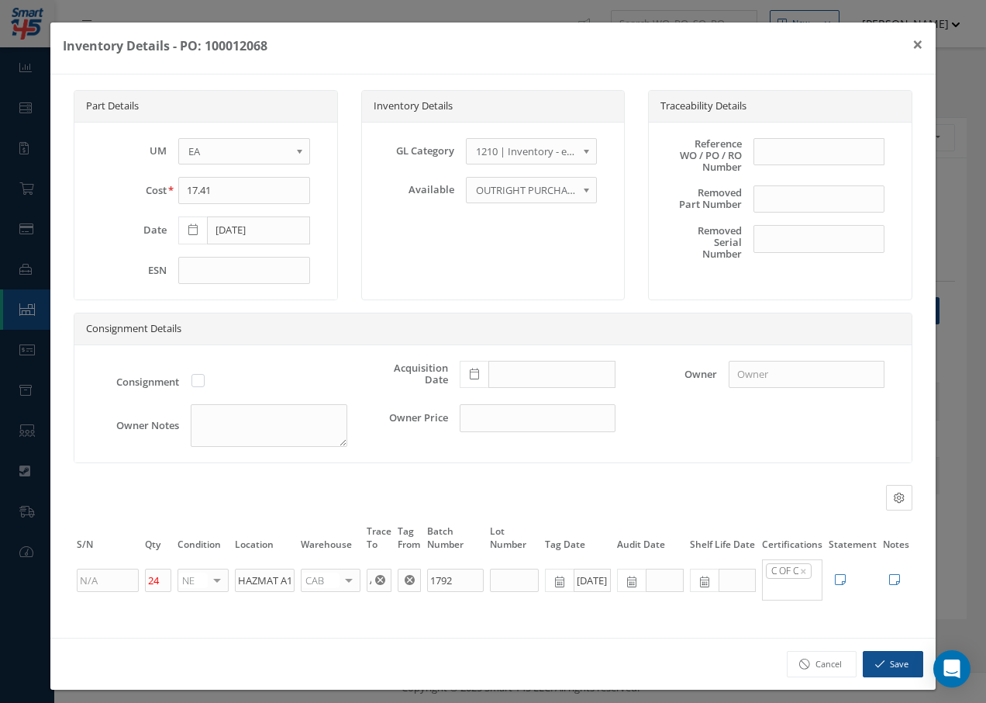
click at [700, 587] on icon at bounding box center [704, 581] width 9 height 11
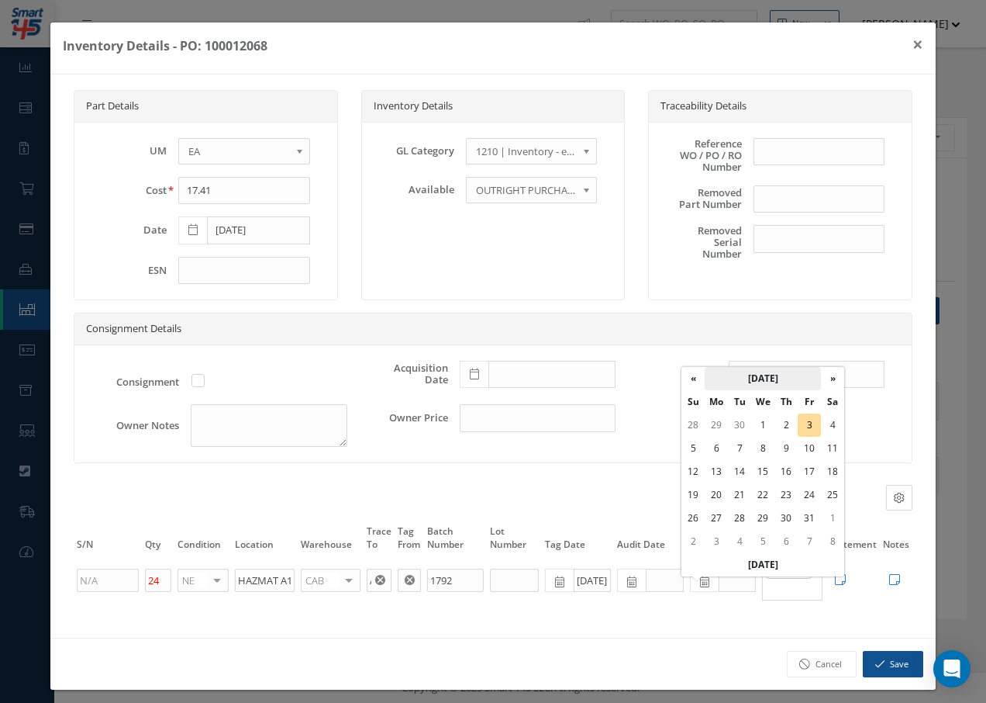
click at [805, 389] on th "[DATE]" at bounding box center [763, 378] width 116 height 23
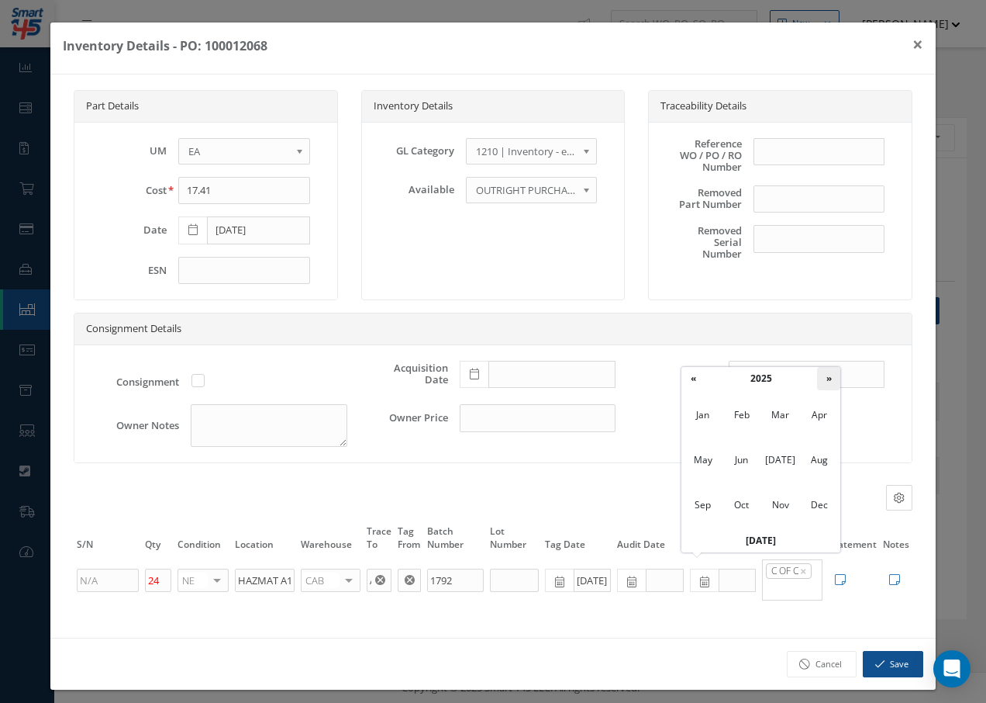
click at [832, 378] on th "»" at bounding box center [828, 378] width 23 height 23
click at [821, 501] on span "Dec" at bounding box center [820, 505] width 36 height 42
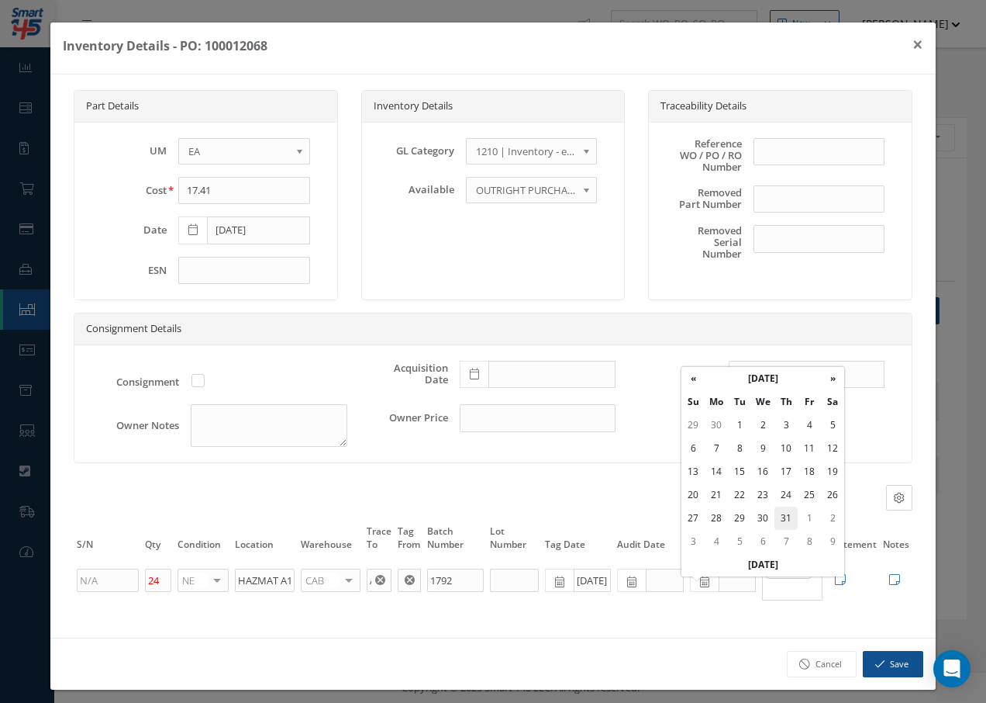
click at [783, 514] on td "31" at bounding box center [786, 517] width 23 height 23
type input "[DATE]"
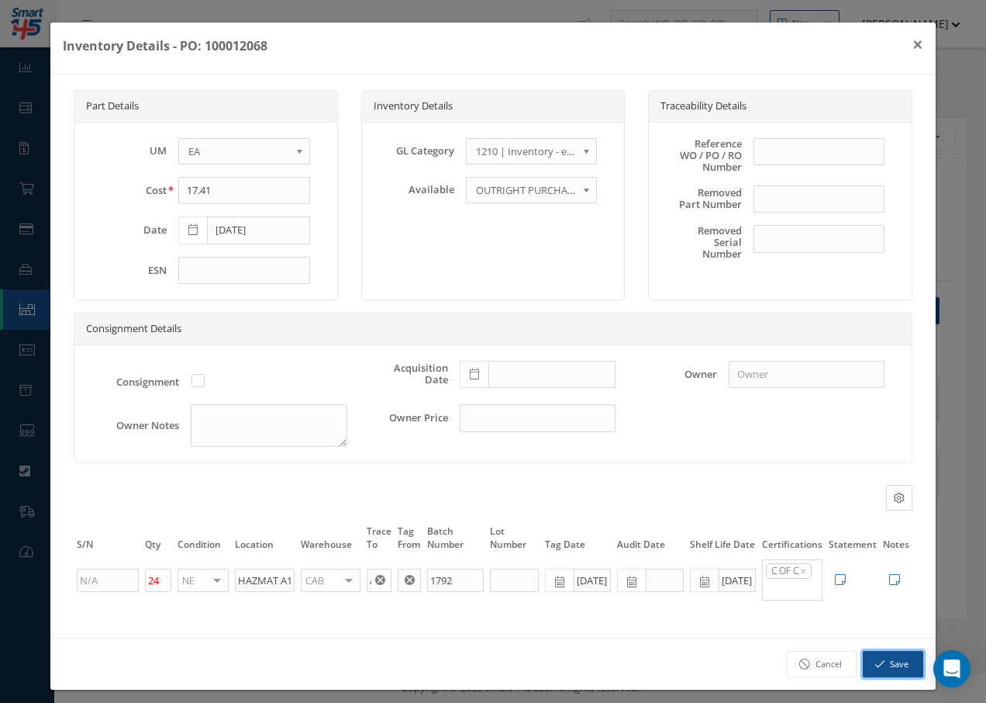
click at [894, 678] on button "Save" at bounding box center [893, 664] width 60 height 27
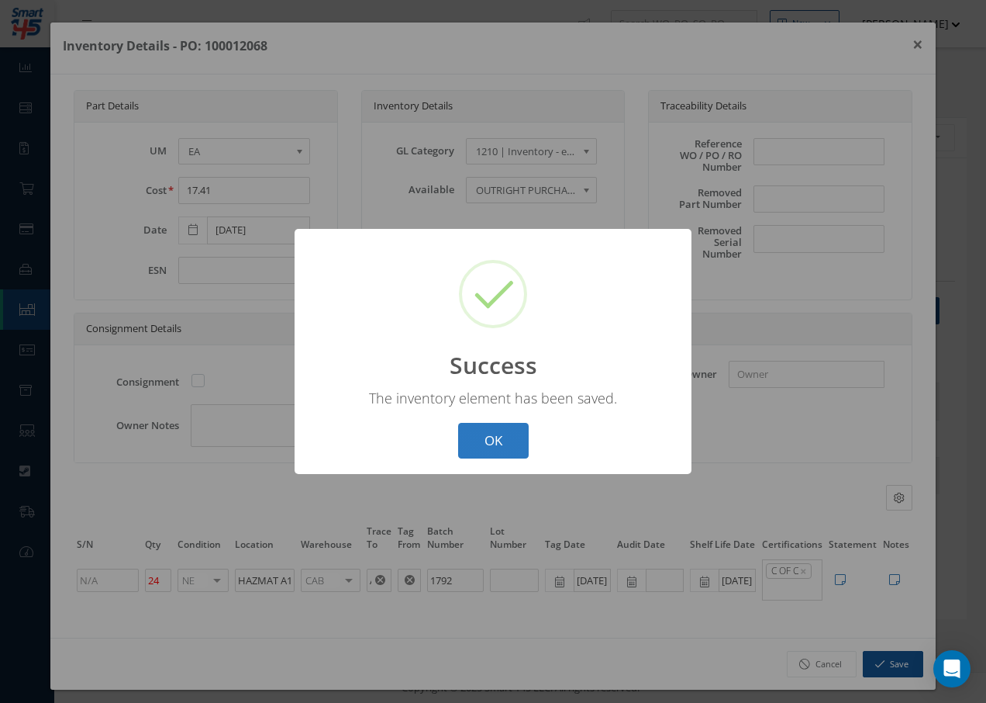
click at [489, 447] on button "OK" at bounding box center [493, 441] width 71 height 36
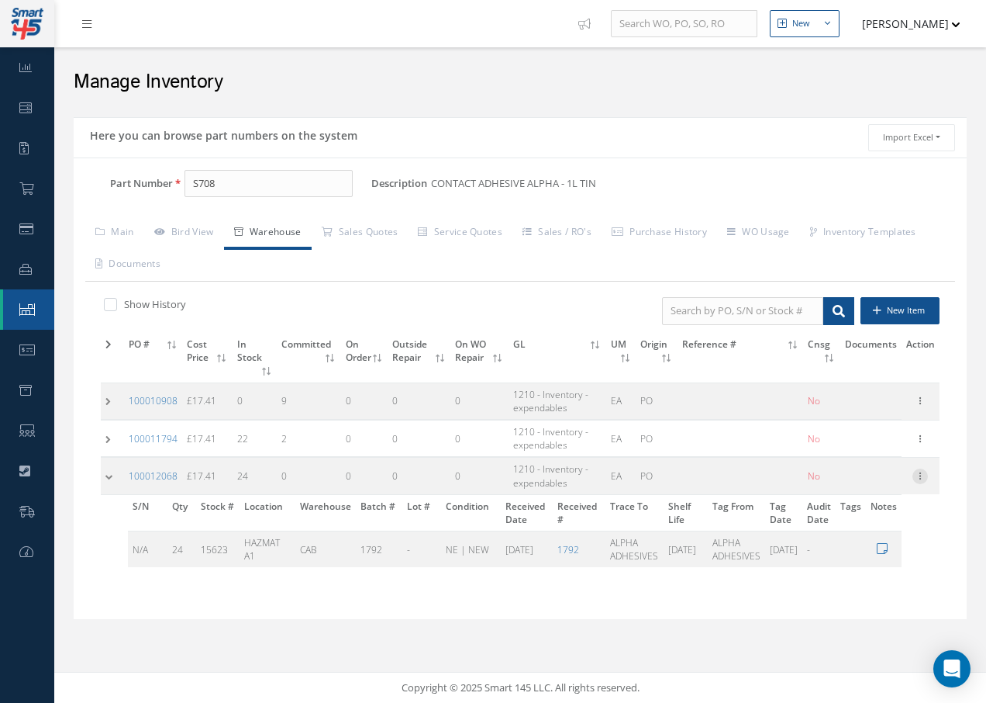
click at [924, 475] on icon at bounding box center [921, 474] width 16 height 12
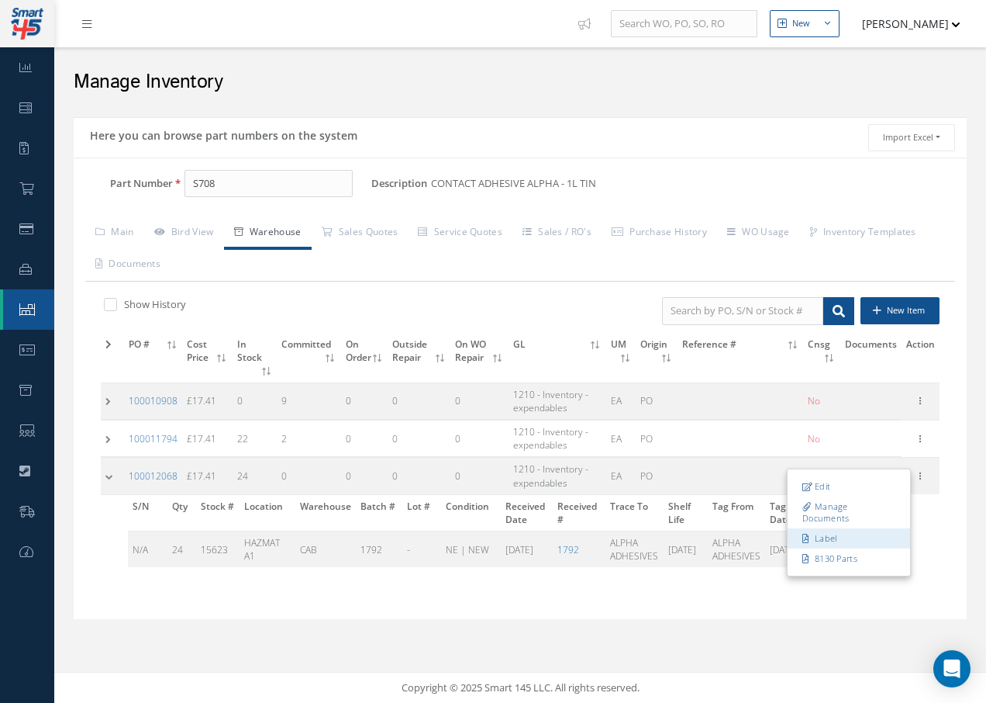
click at [835, 536] on link "Label" at bounding box center [849, 538] width 123 height 20
